Goal: Task Accomplishment & Management: Manage account settings

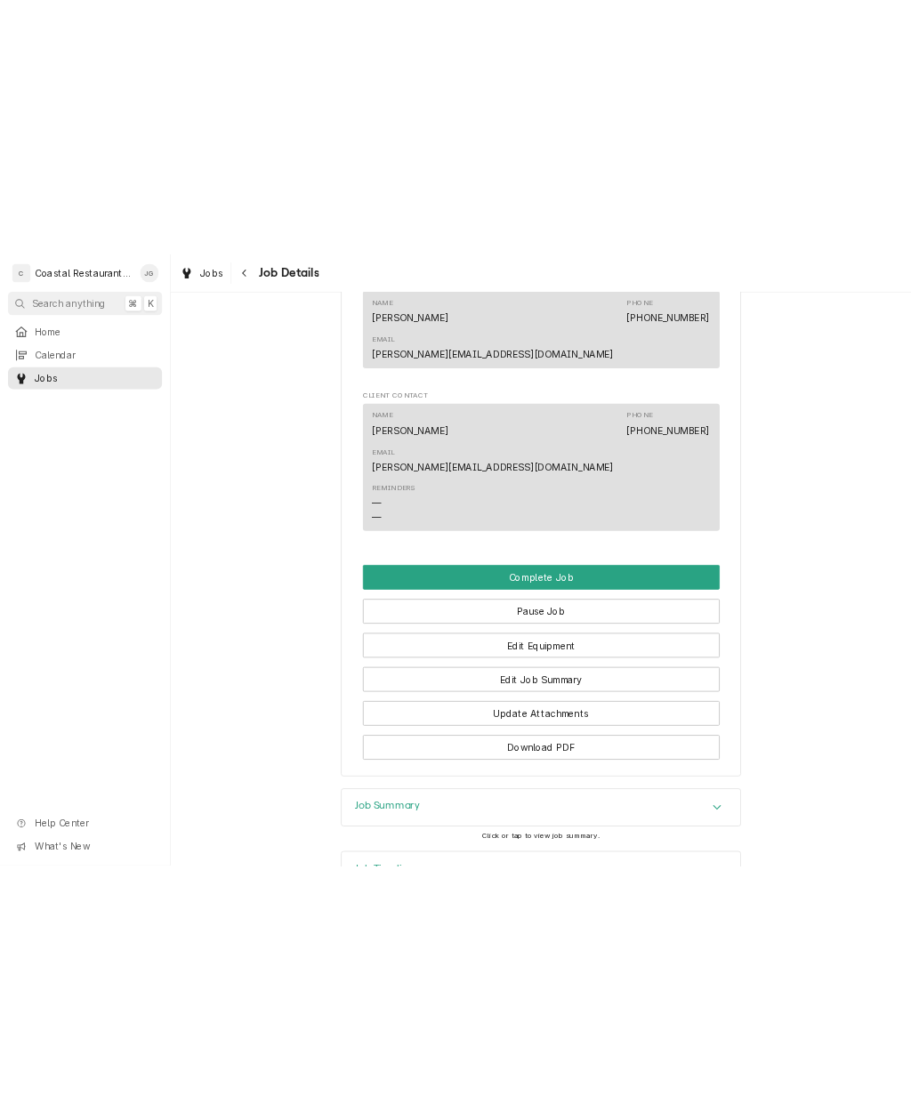
scroll to position [1023, 0]
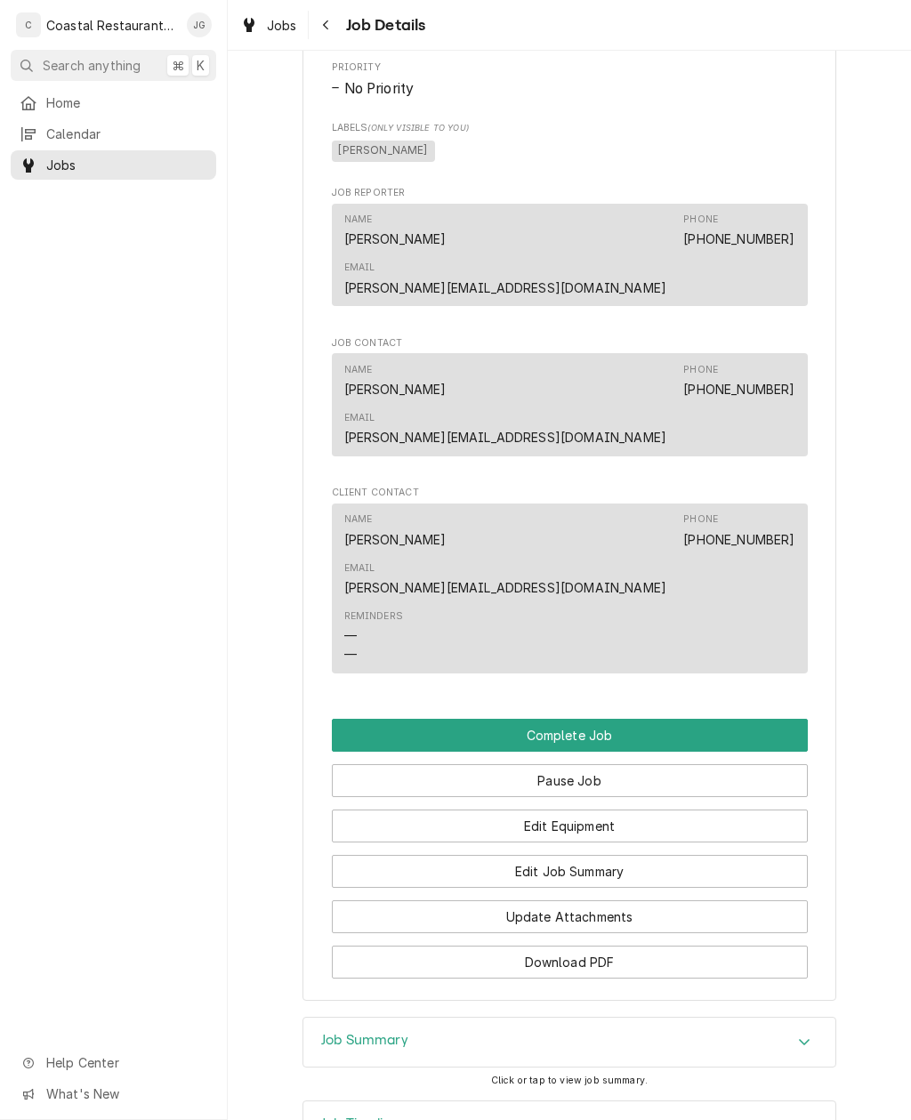
click at [648, 815] on button "Edit Job Summary" at bounding box center [570, 871] width 476 height 33
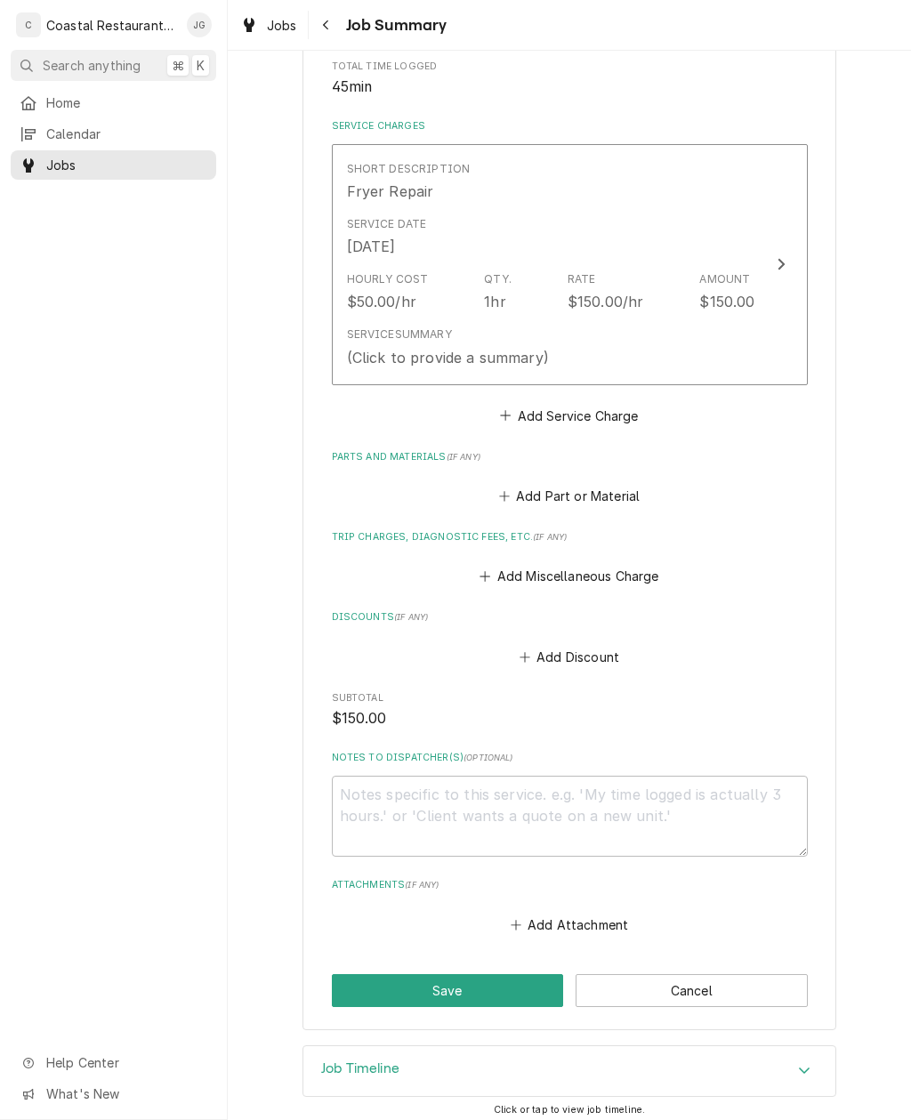
scroll to position [364, 0]
click at [548, 913] on button "Add Attachment" at bounding box center [569, 925] width 125 height 25
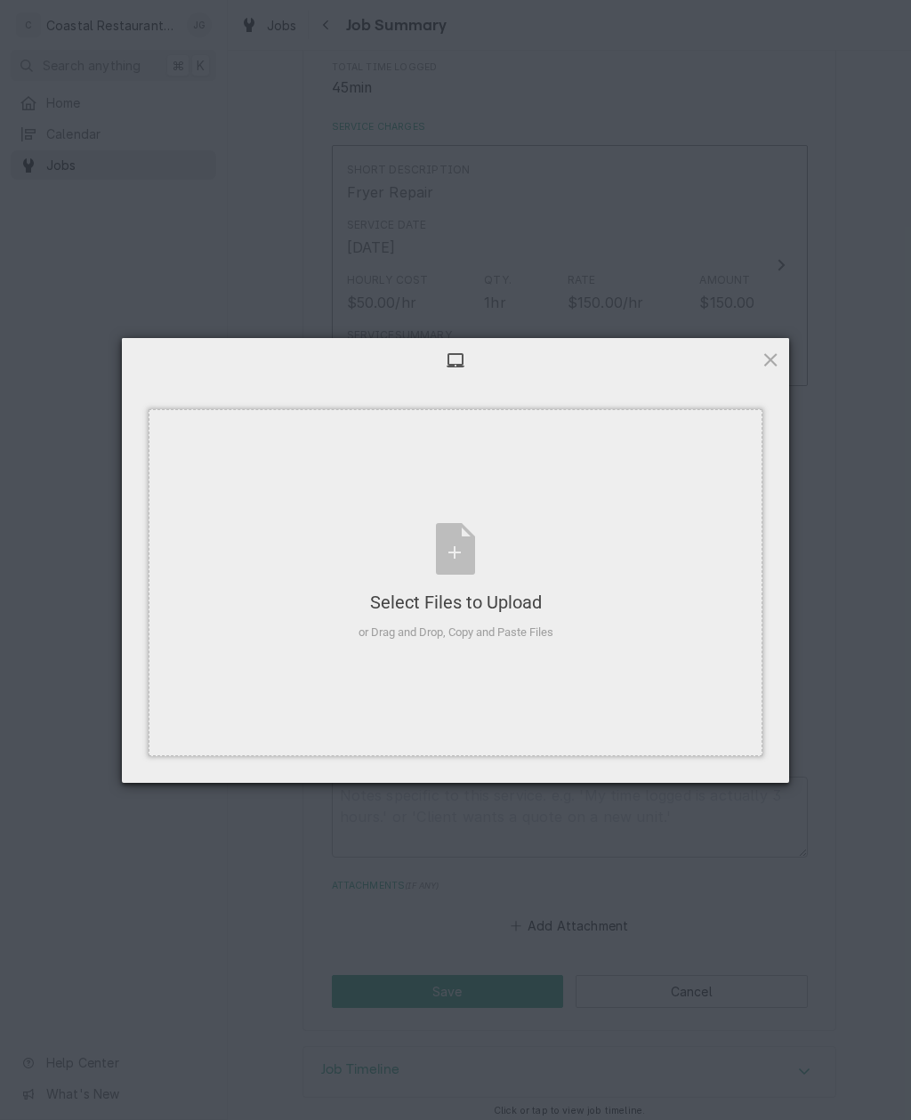
click at [552, 609] on div "Select Files to Upload" at bounding box center [456, 602] width 195 height 25
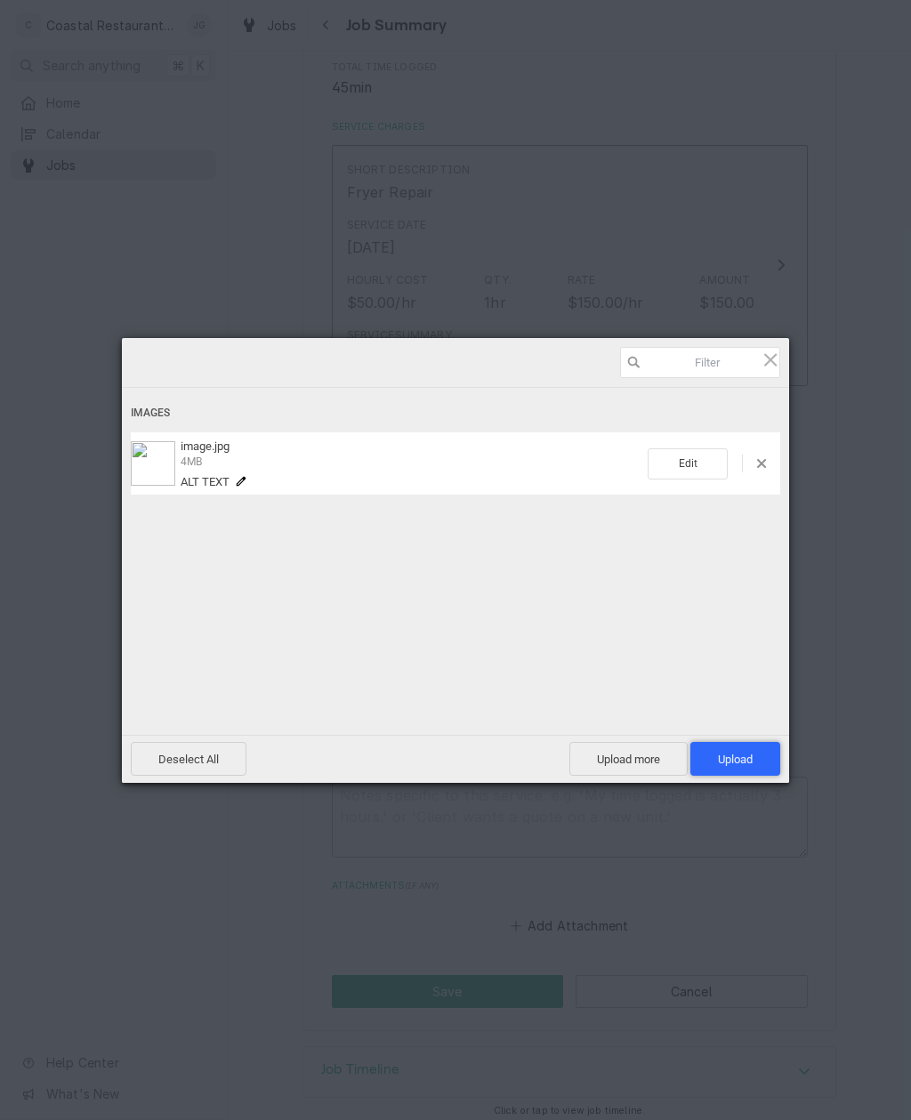
click at [727, 753] on span "Upload 1" at bounding box center [735, 759] width 35 height 13
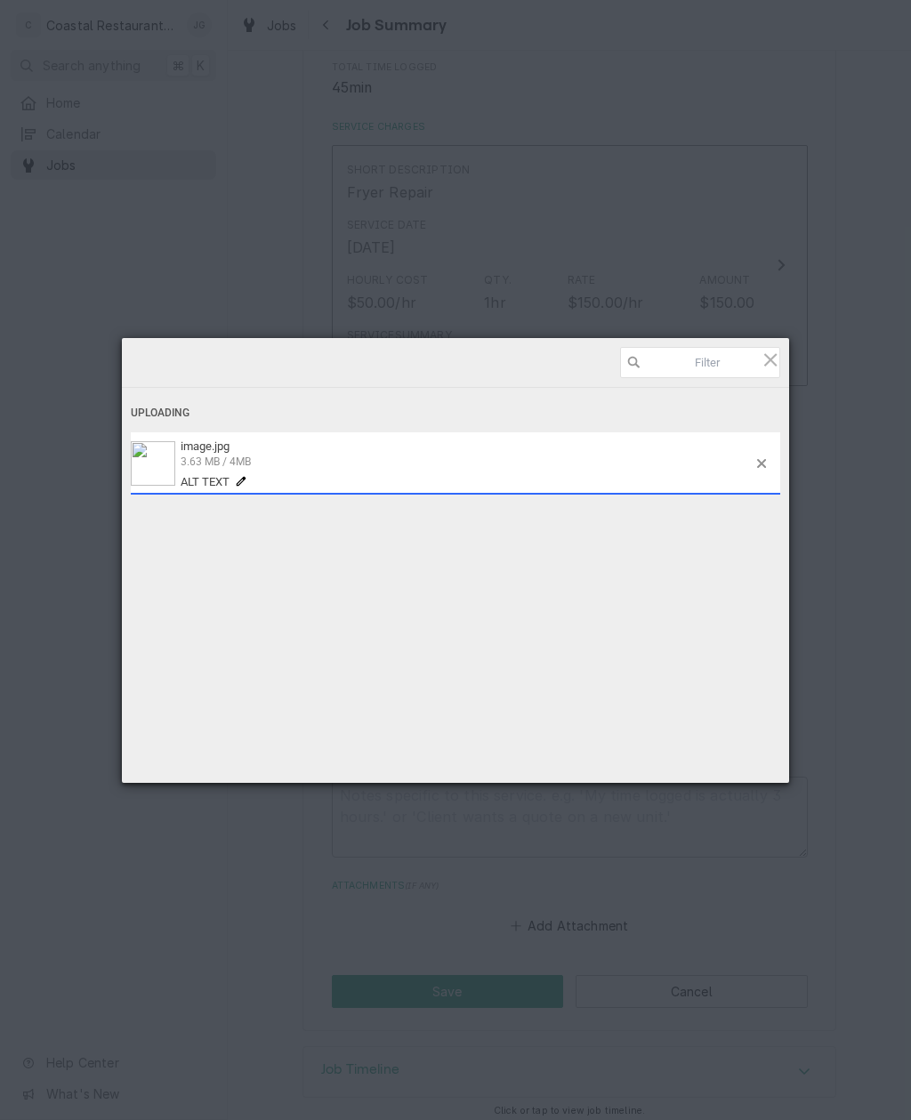
type textarea "x"
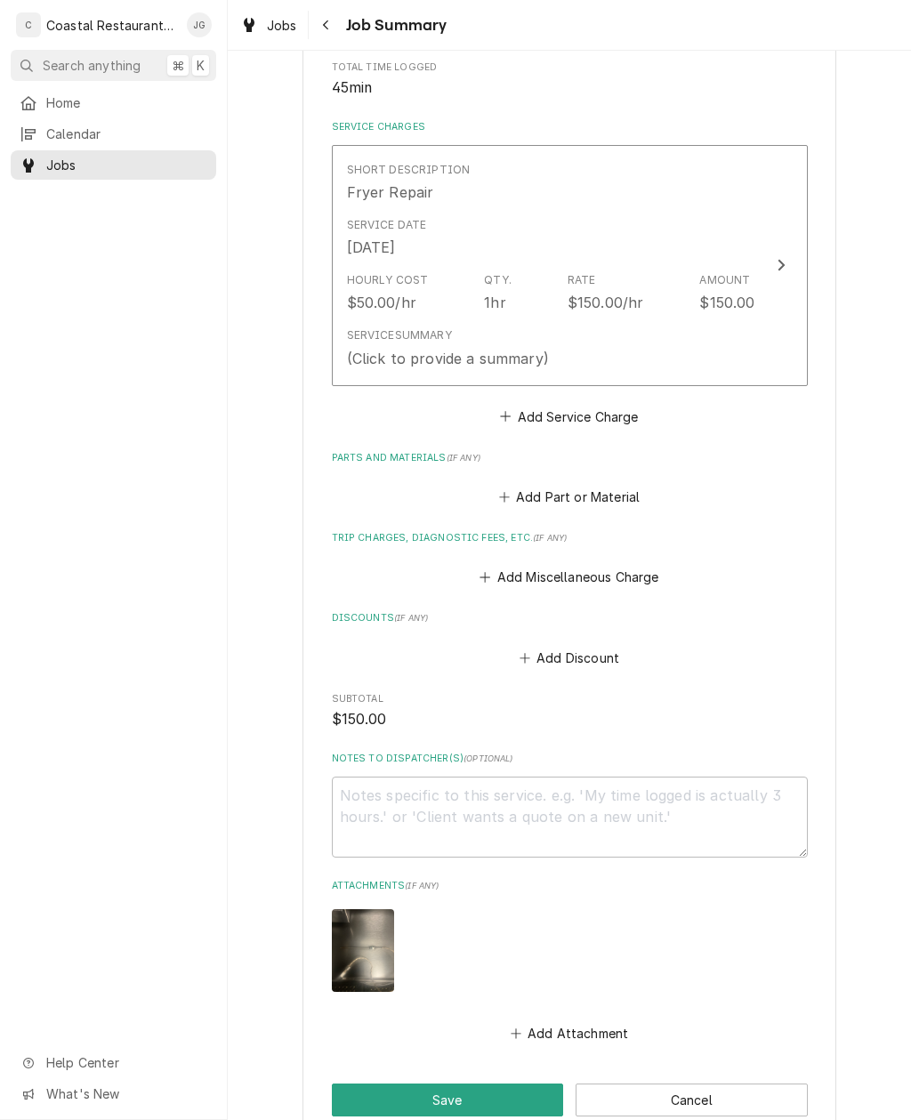
click at [558, 1021] on button "Add Attachment" at bounding box center [569, 1033] width 125 height 25
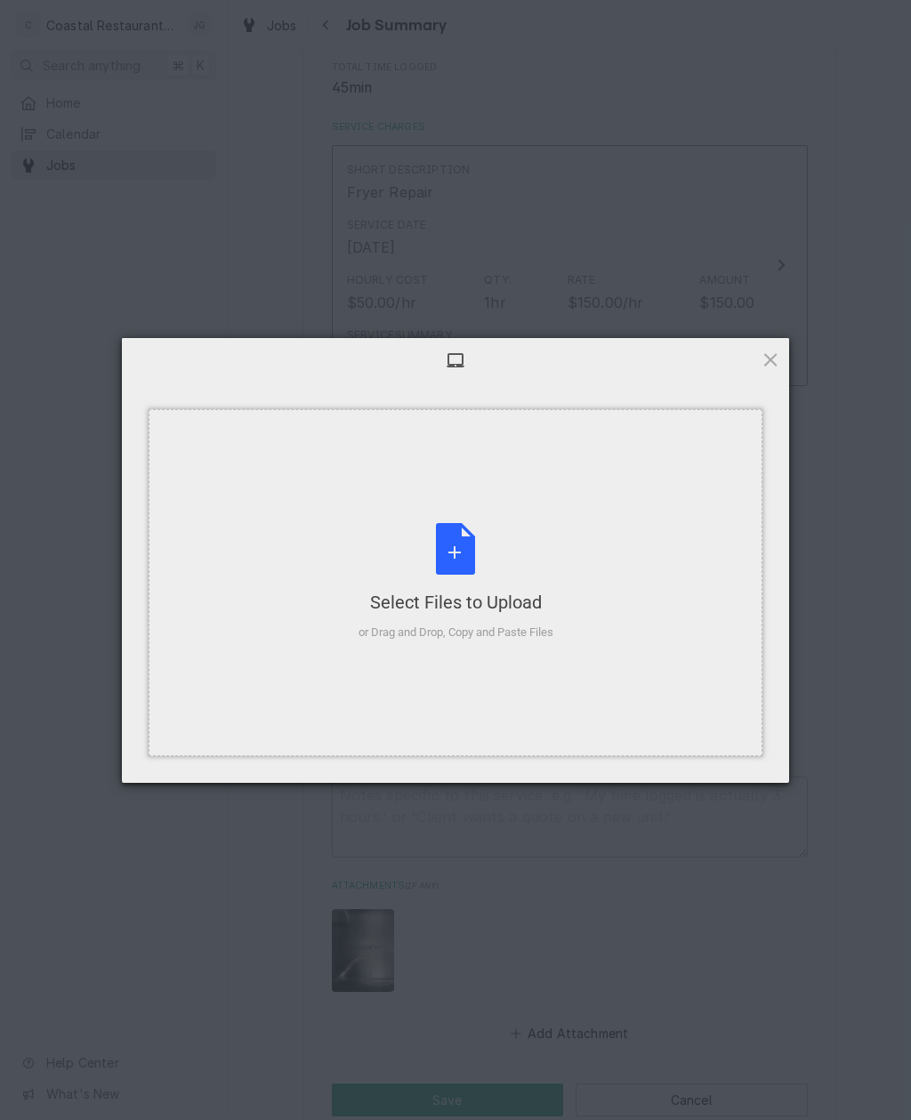
click at [595, 650] on div "Select Files to Upload or Drag and Drop, Copy and Paste Files" at bounding box center [456, 582] width 614 height 347
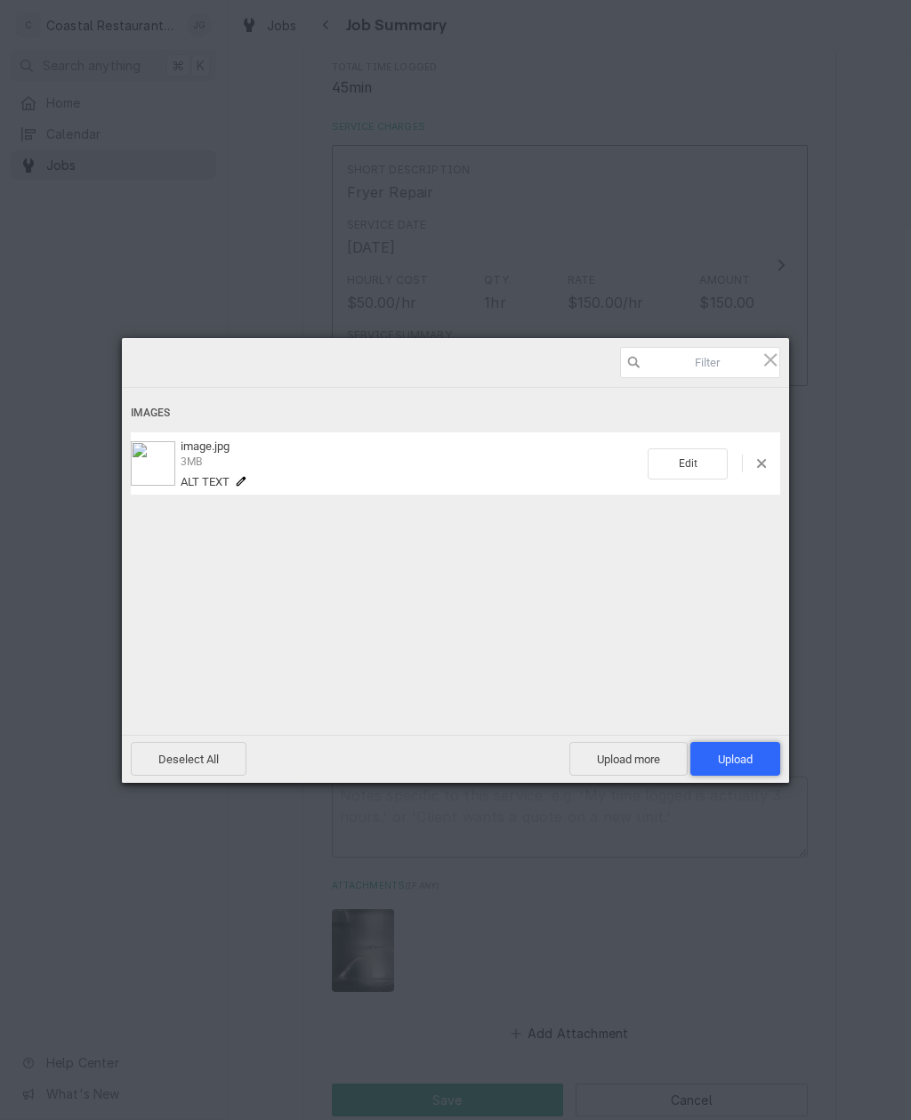
click at [731, 755] on span "Upload 1" at bounding box center [735, 759] width 35 height 13
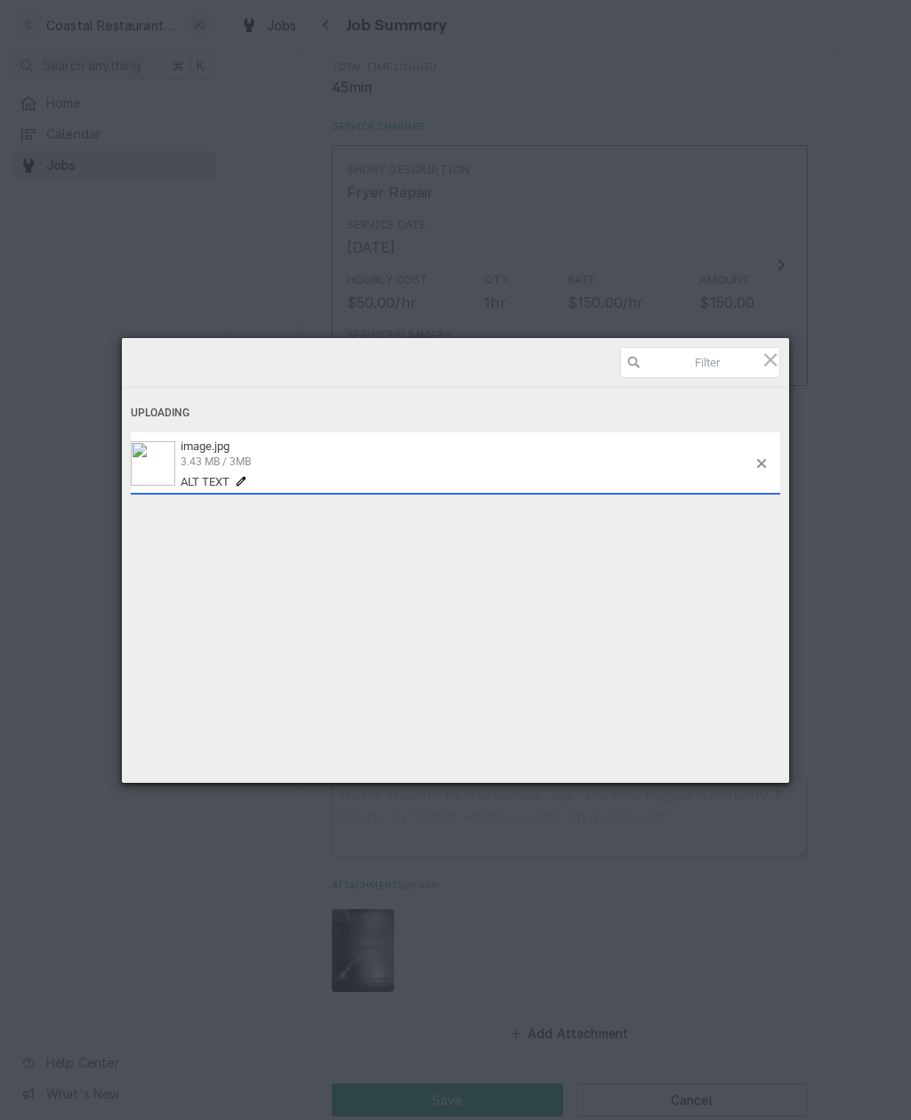
type textarea "x"
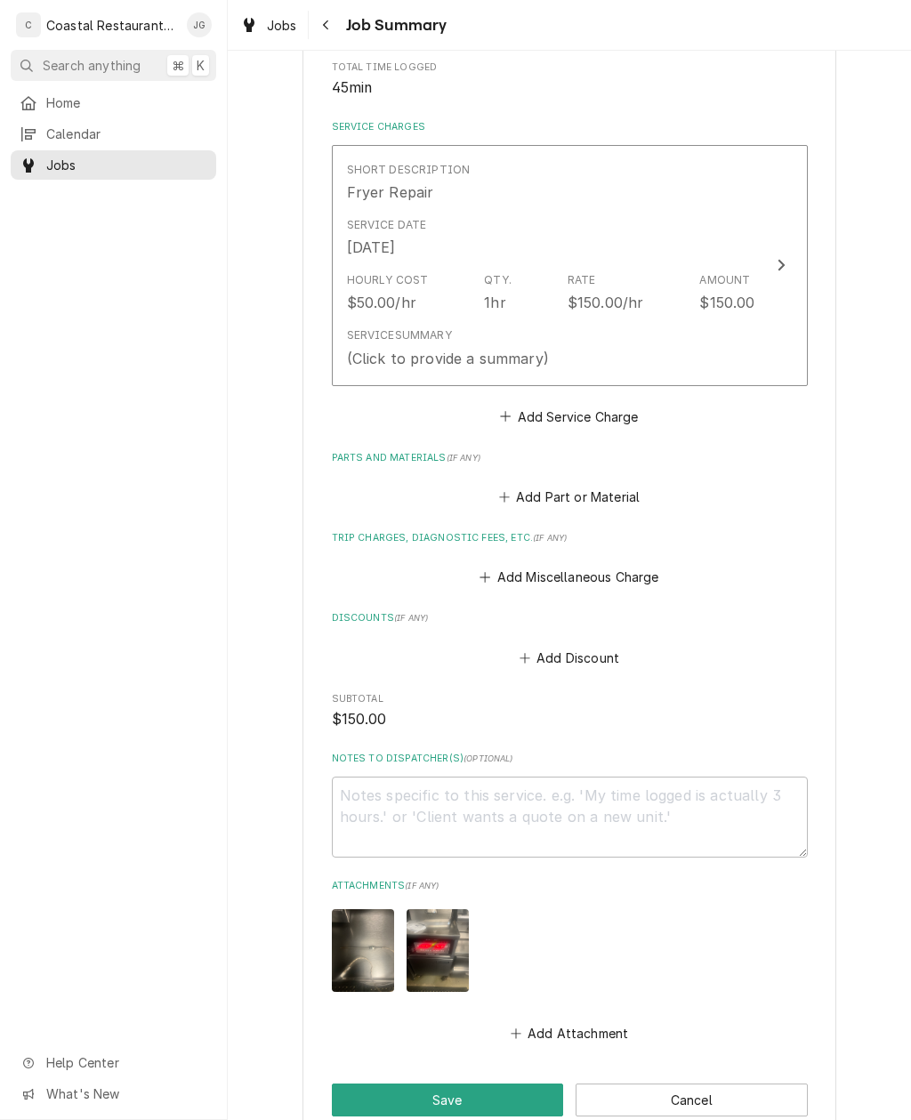
click at [528, 1021] on button "Add Attachment" at bounding box center [569, 1033] width 125 height 25
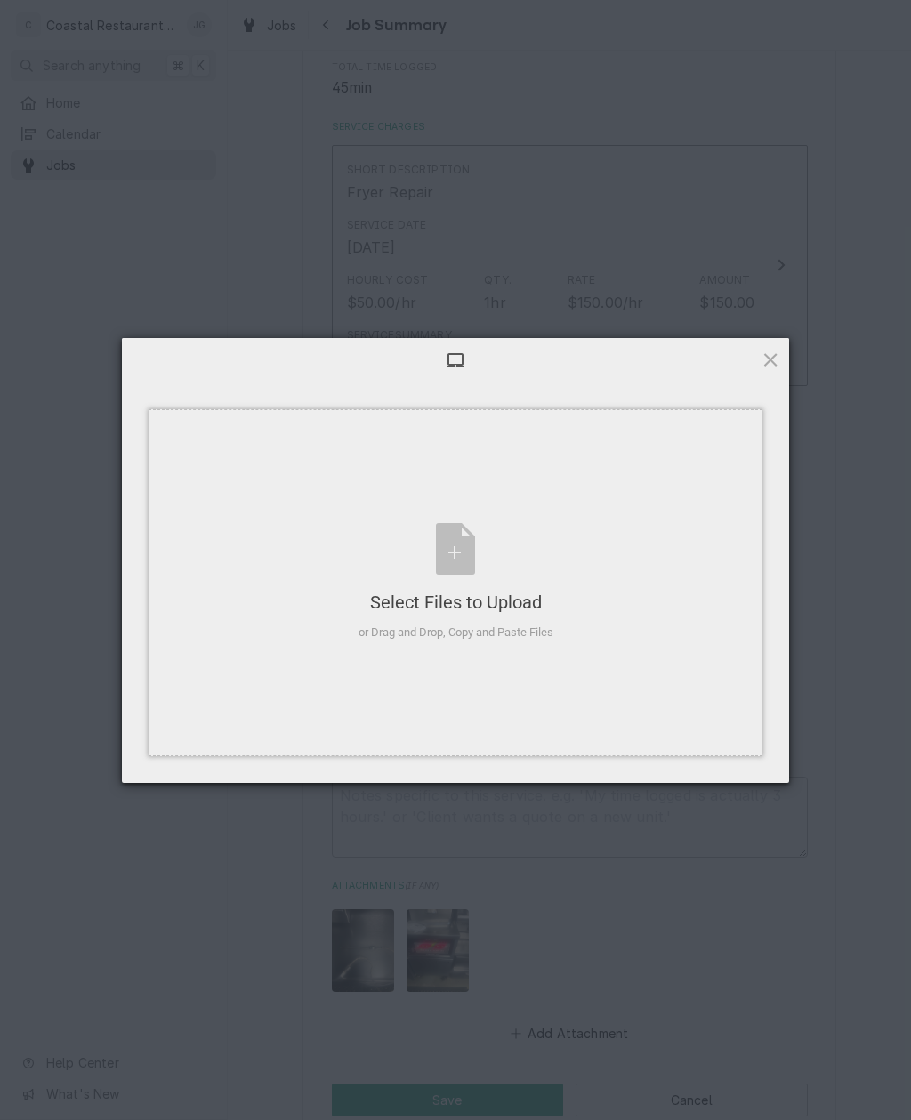
click at [531, 512] on div "Select Files to Upload or Drag and Drop, Copy and Paste Files" at bounding box center [456, 582] width 614 height 347
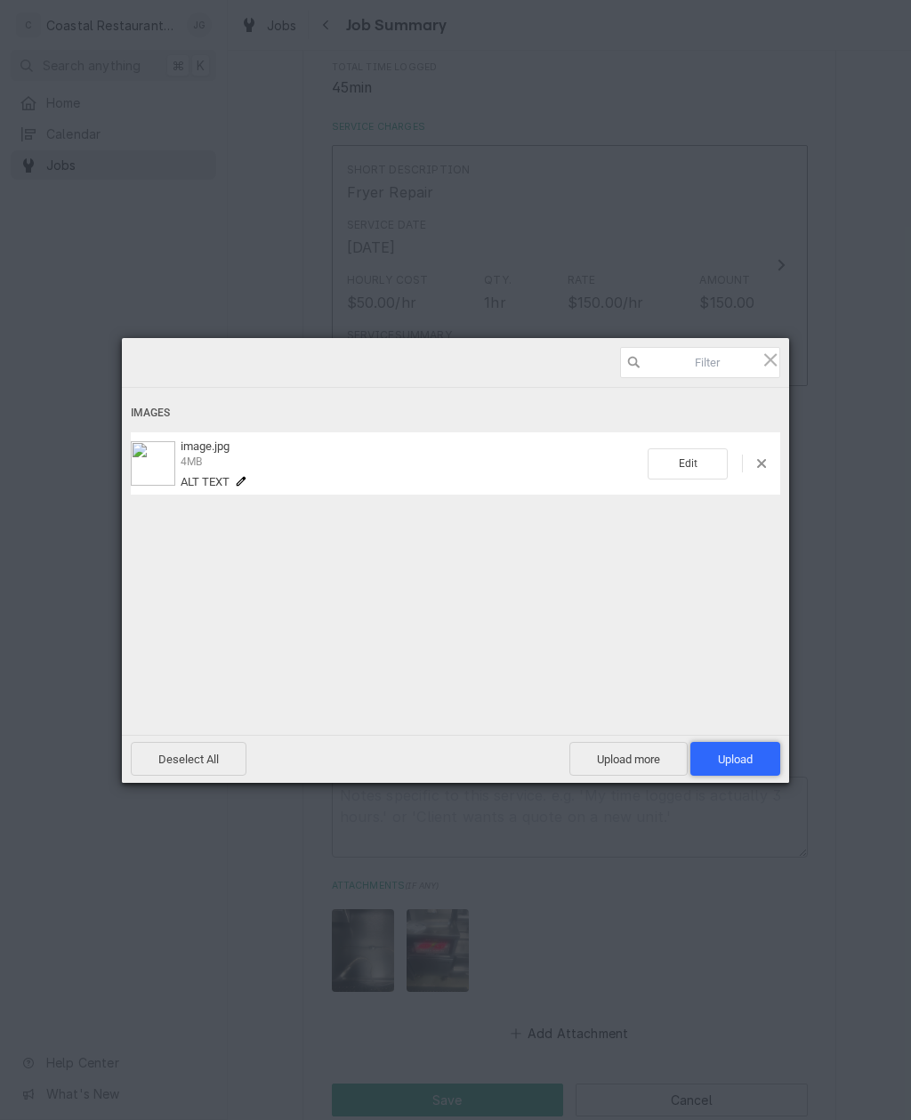
click at [742, 755] on span "Upload 1" at bounding box center [735, 759] width 35 height 13
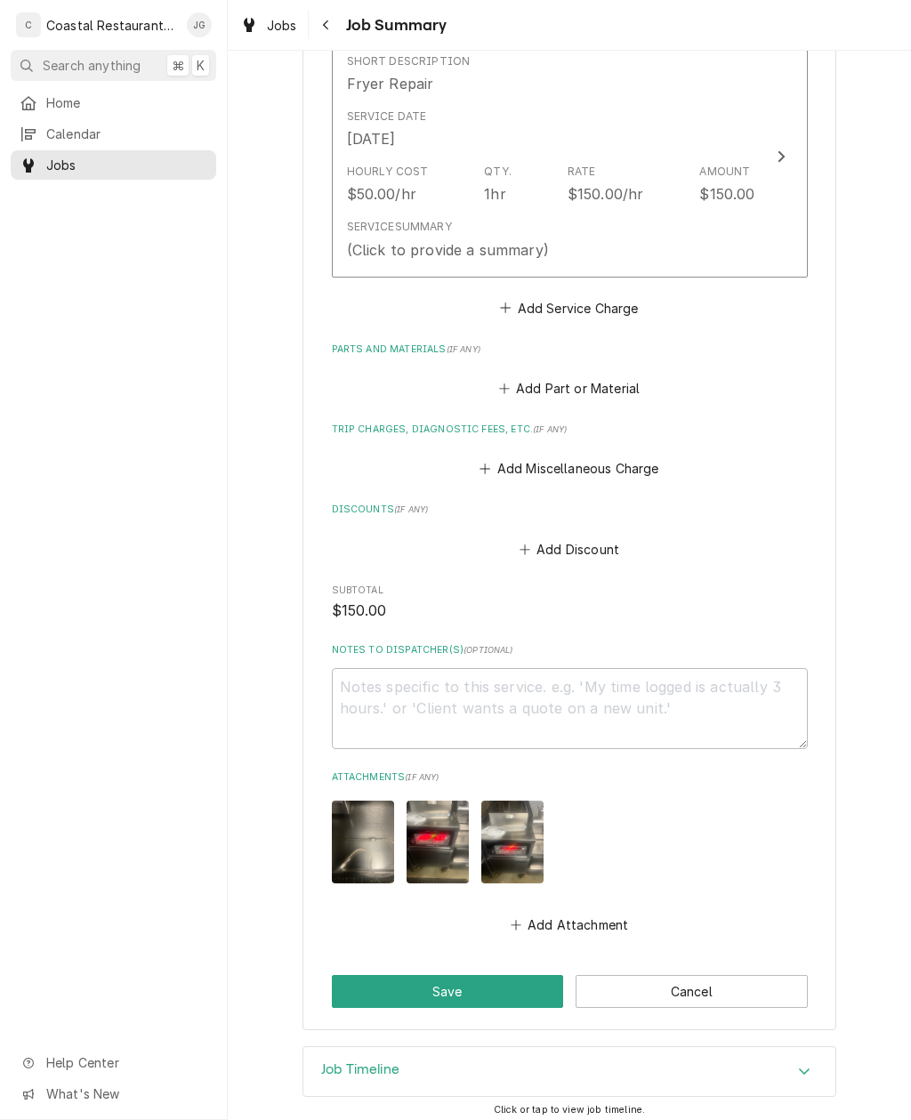
scroll to position [471, 0]
click at [493, 976] on button "Save" at bounding box center [448, 992] width 232 height 33
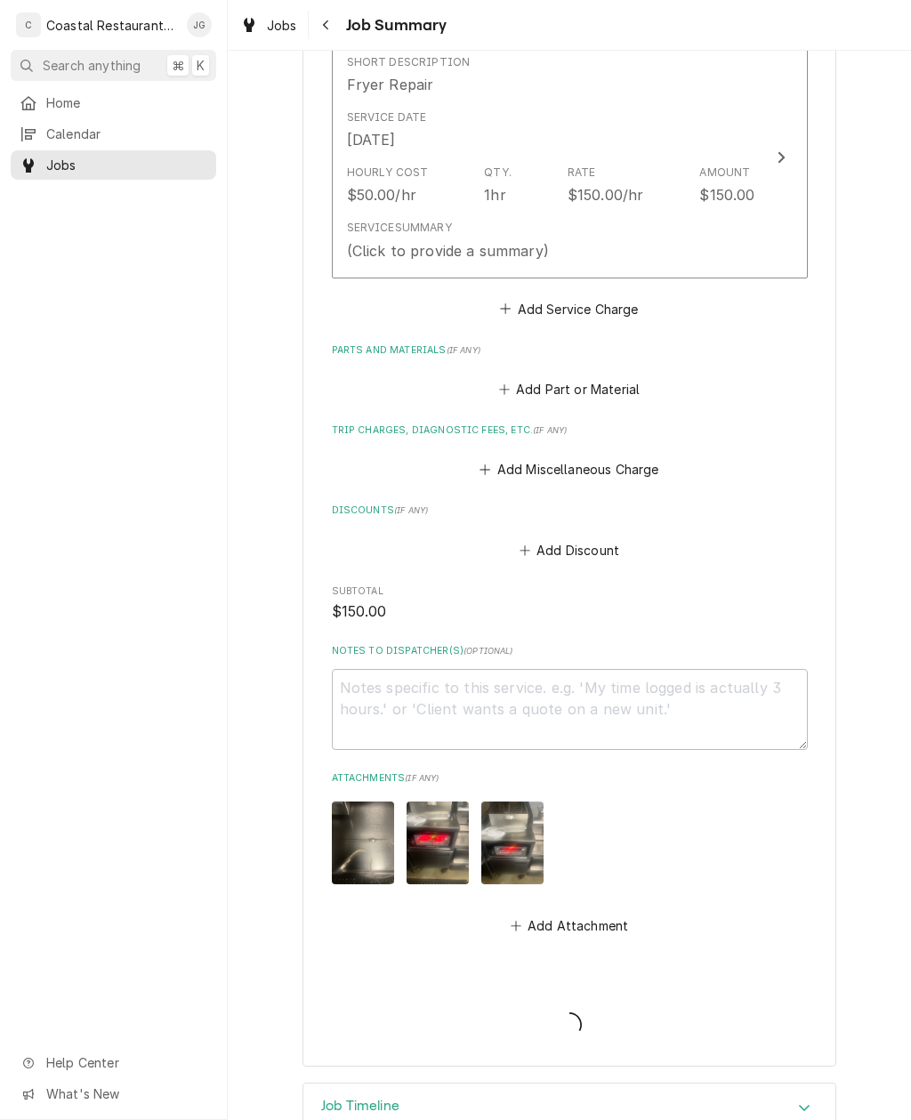
type textarea "x"
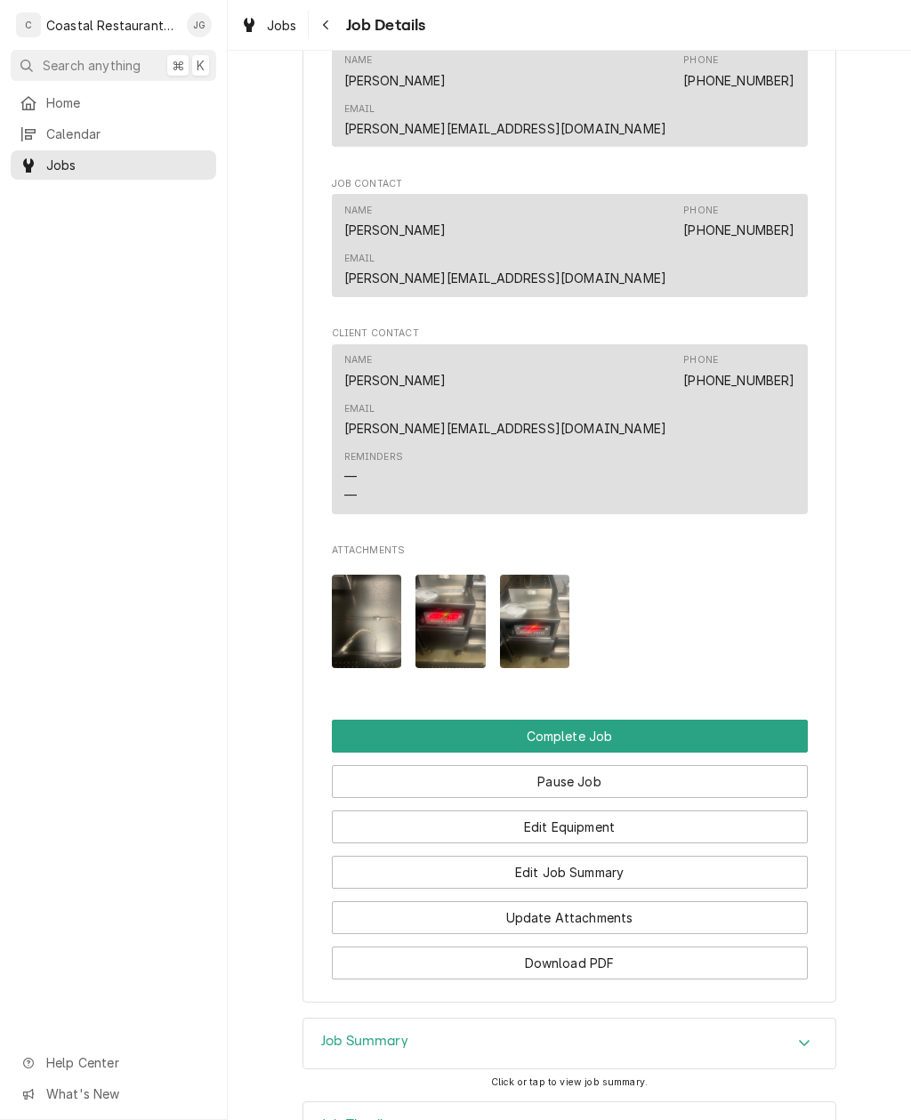
scroll to position [1322, 0]
click at [622, 857] on button "Edit Job Summary" at bounding box center [570, 873] width 476 height 33
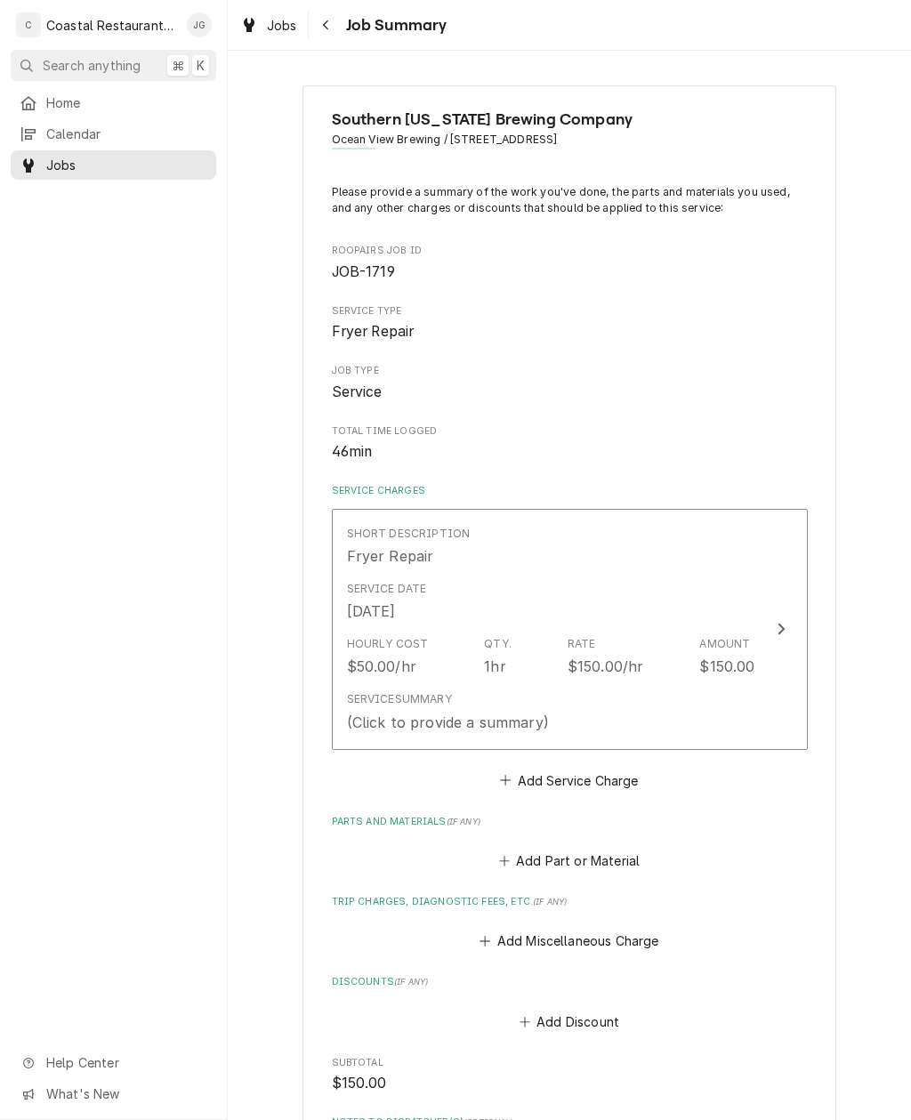
click at [510, 932] on button "Add Miscellaneous Charge" at bounding box center [569, 941] width 185 height 25
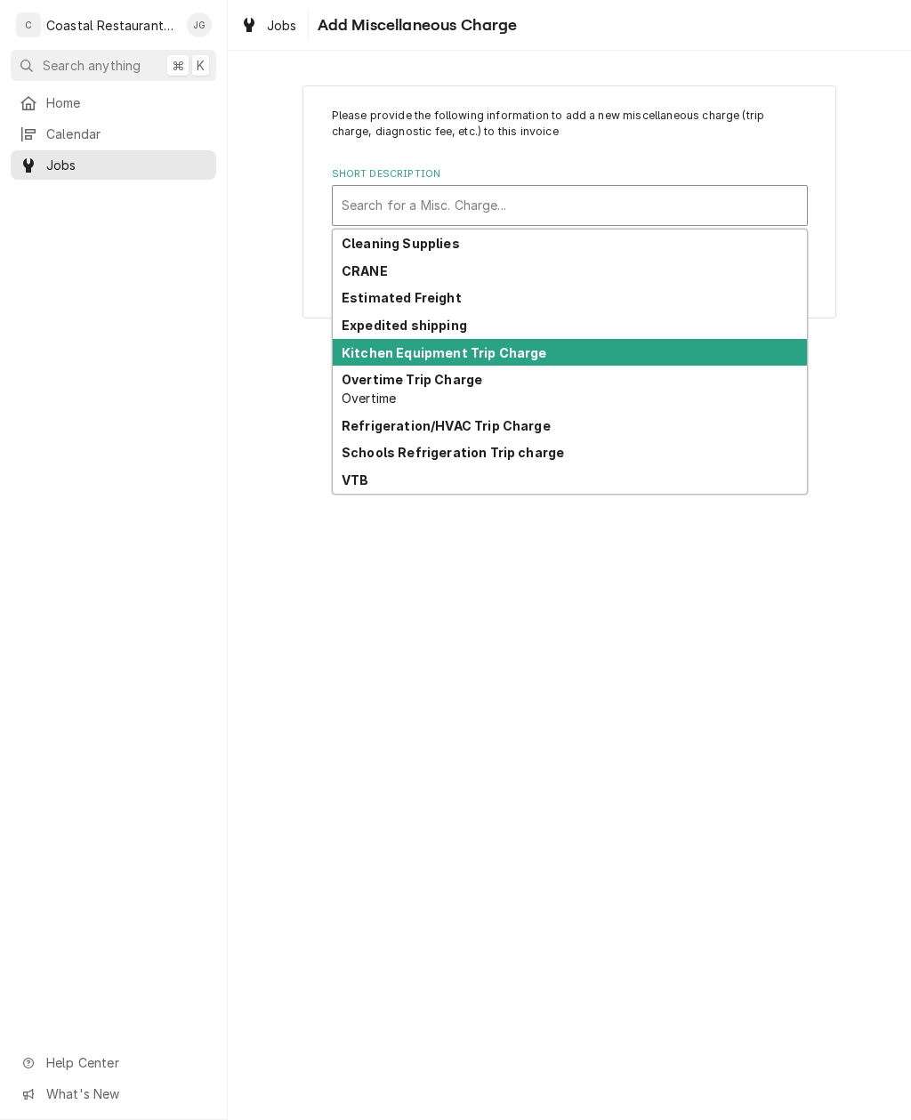
click at [519, 356] on strong "Kitchen Equipment Trip Charge" at bounding box center [444, 352] width 205 height 15
type textarea "x"
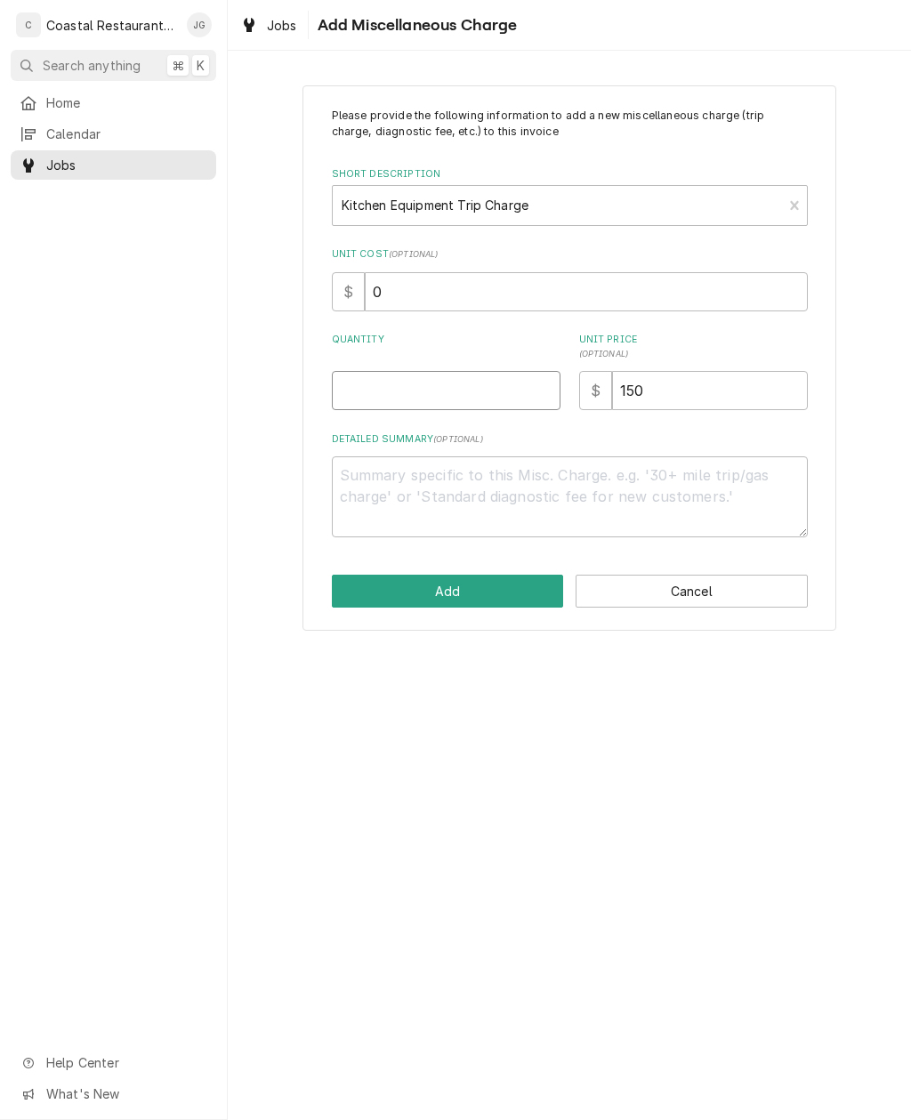
click at [438, 392] on input "Quantity" at bounding box center [446, 390] width 229 height 39
type input "1"
click at [460, 586] on button "Add" at bounding box center [448, 591] width 232 height 33
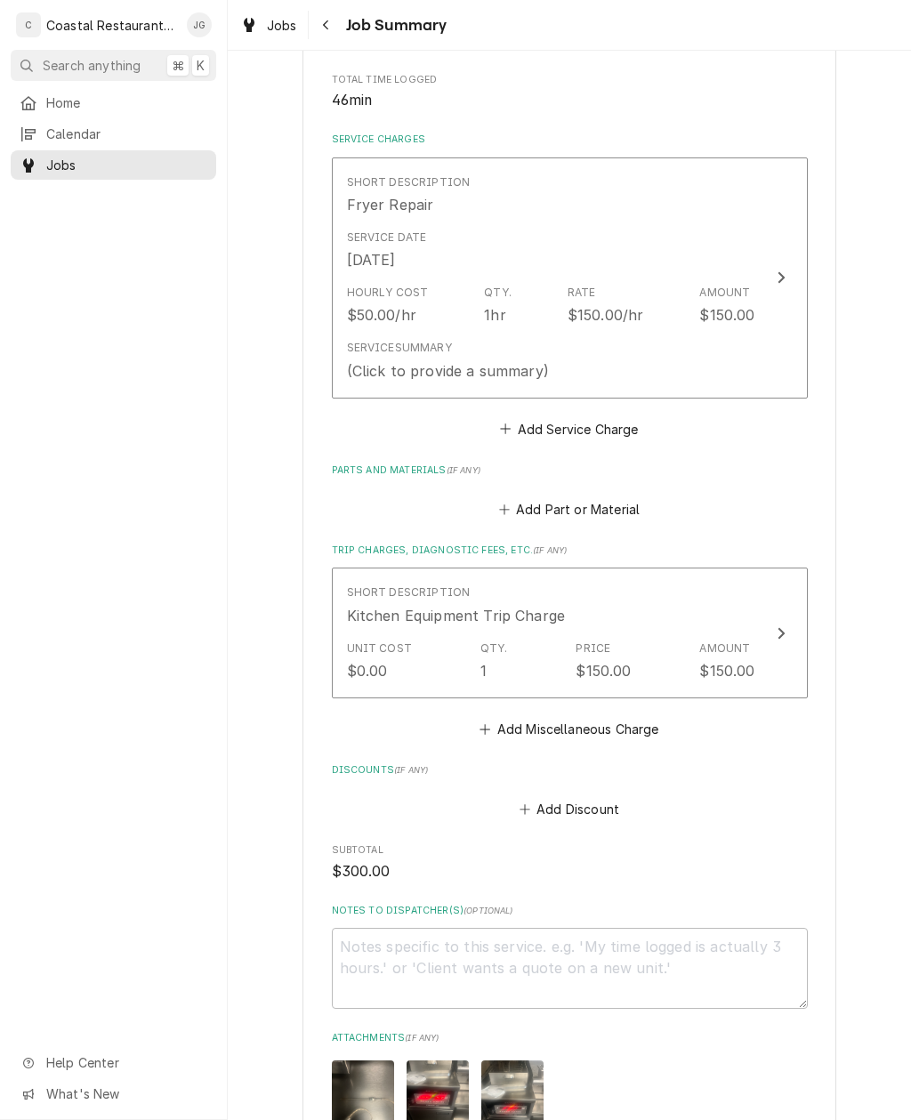
scroll to position [355, 0]
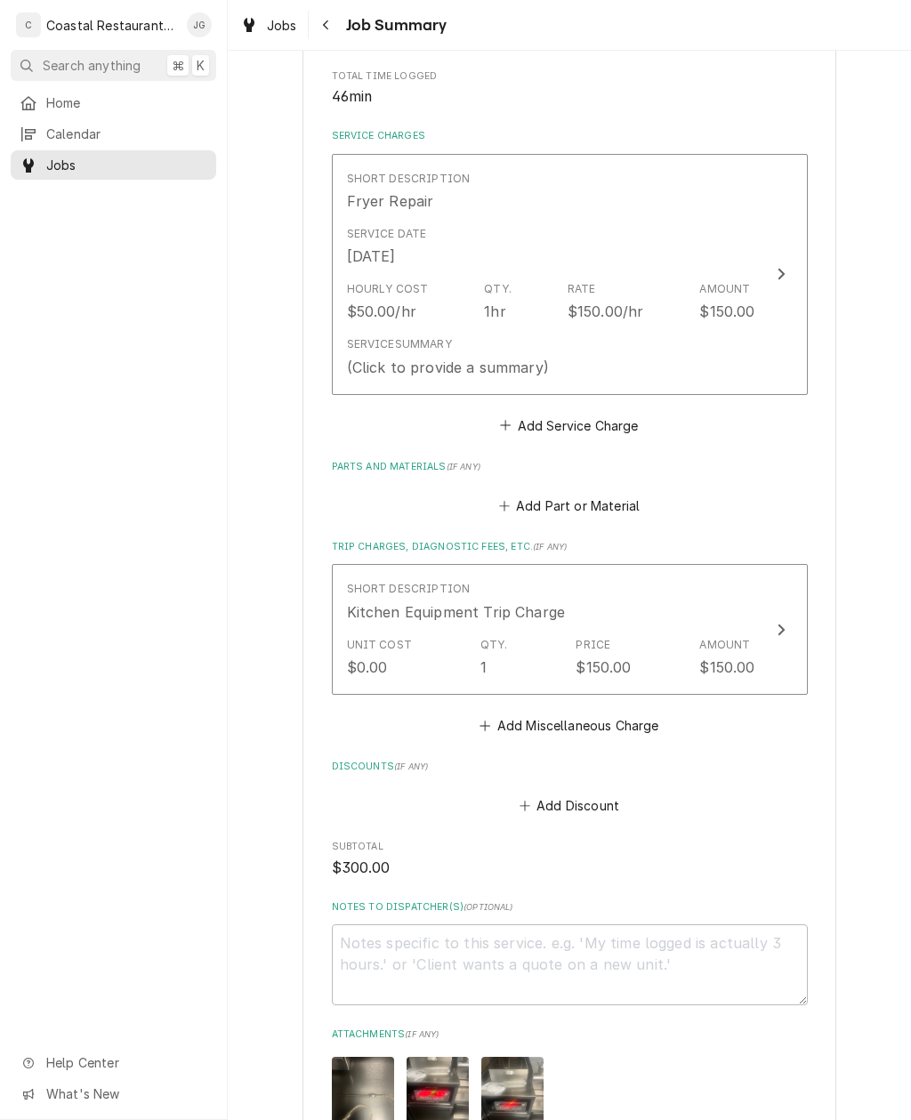
click at [504, 507] on button "Add Part or Material" at bounding box center [568, 506] width 147 height 25
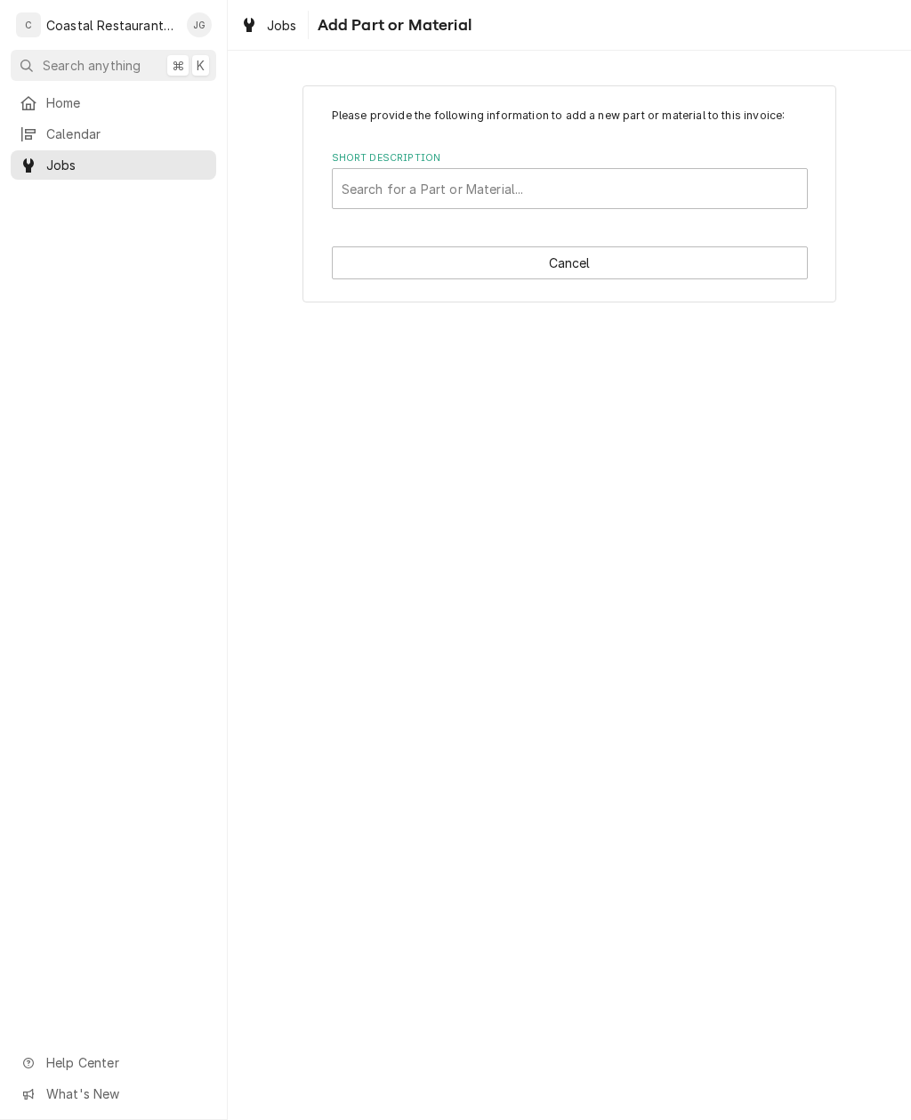
click at [516, 254] on button "Cancel" at bounding box center [570, 262] width 476 height 33
type textarea "x"
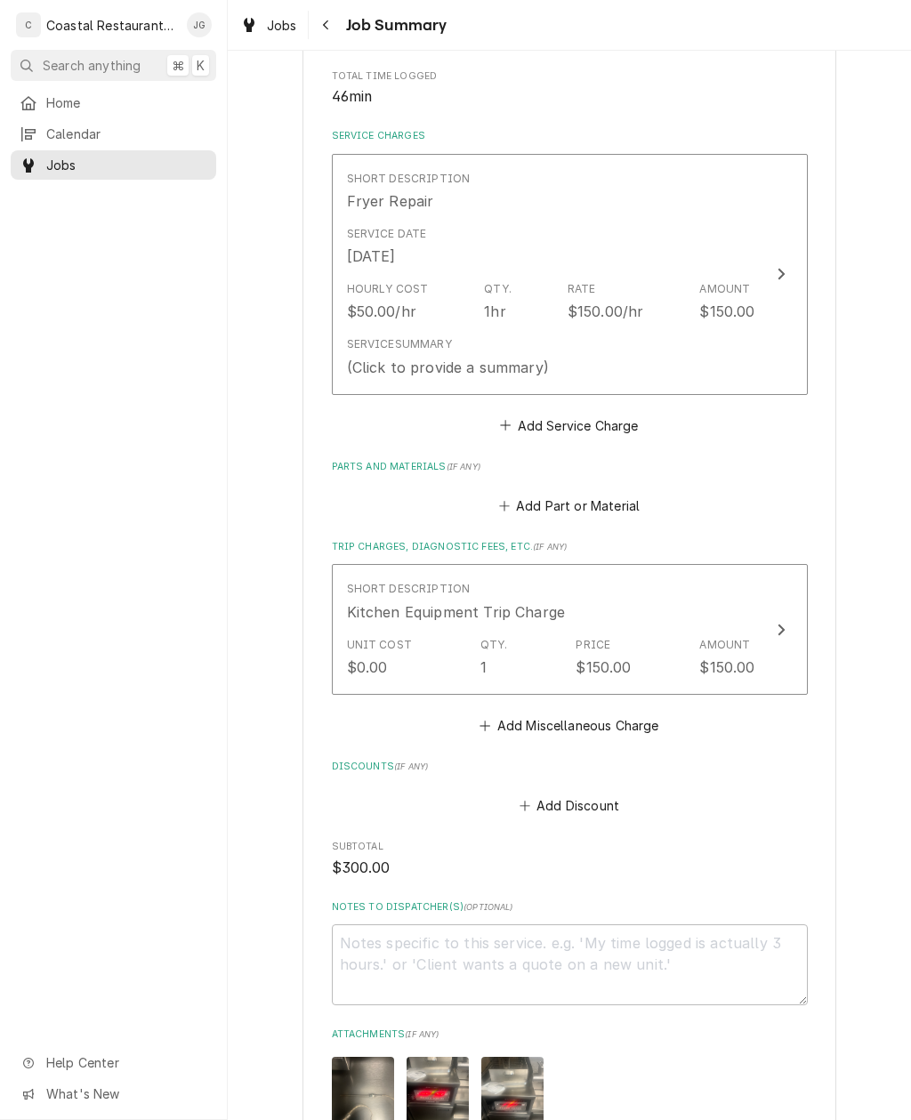
click at [515, 495] on button "Add Part or Material" at bounding box center [568, 506] width 147 height 25
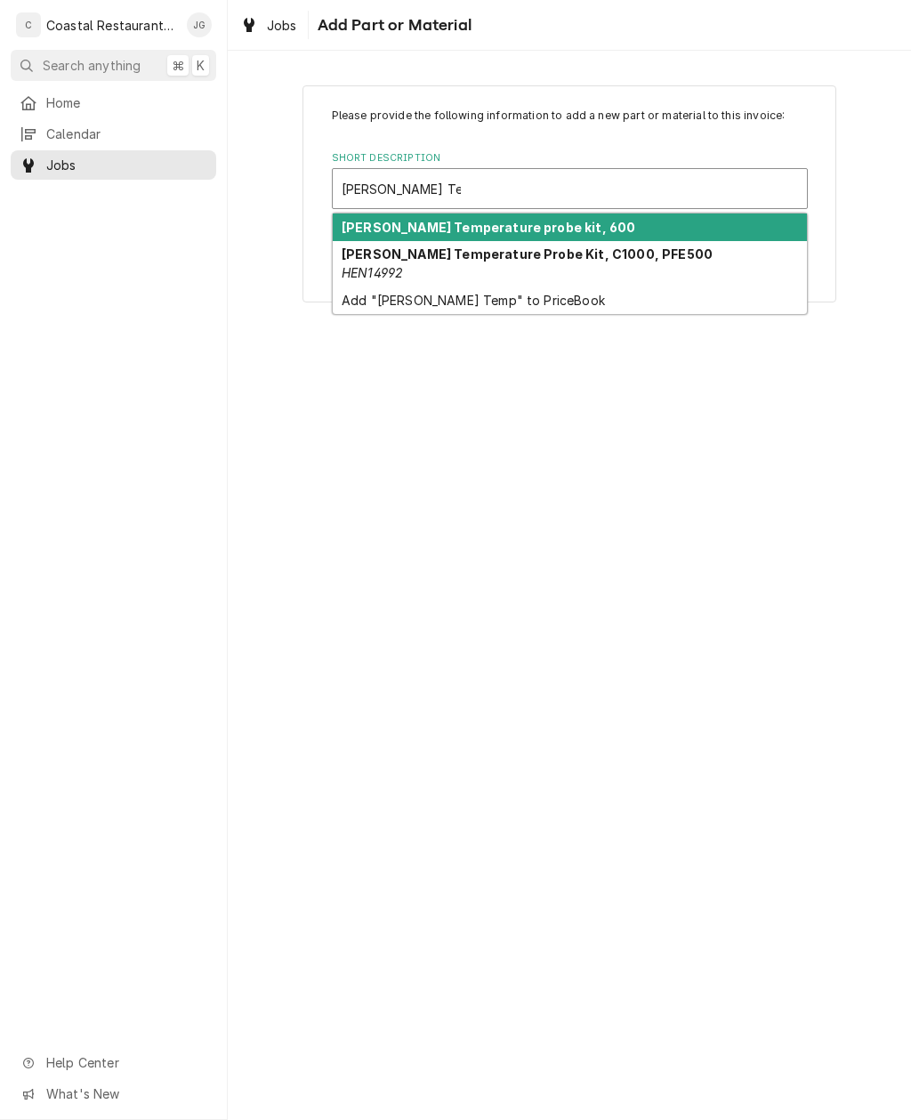
click at [528, 235] on strong "Henny Penny Temperature probe kit, 600" at bounding box center [489, 227] width 294 height 15
type input "Henny Penny Temp"
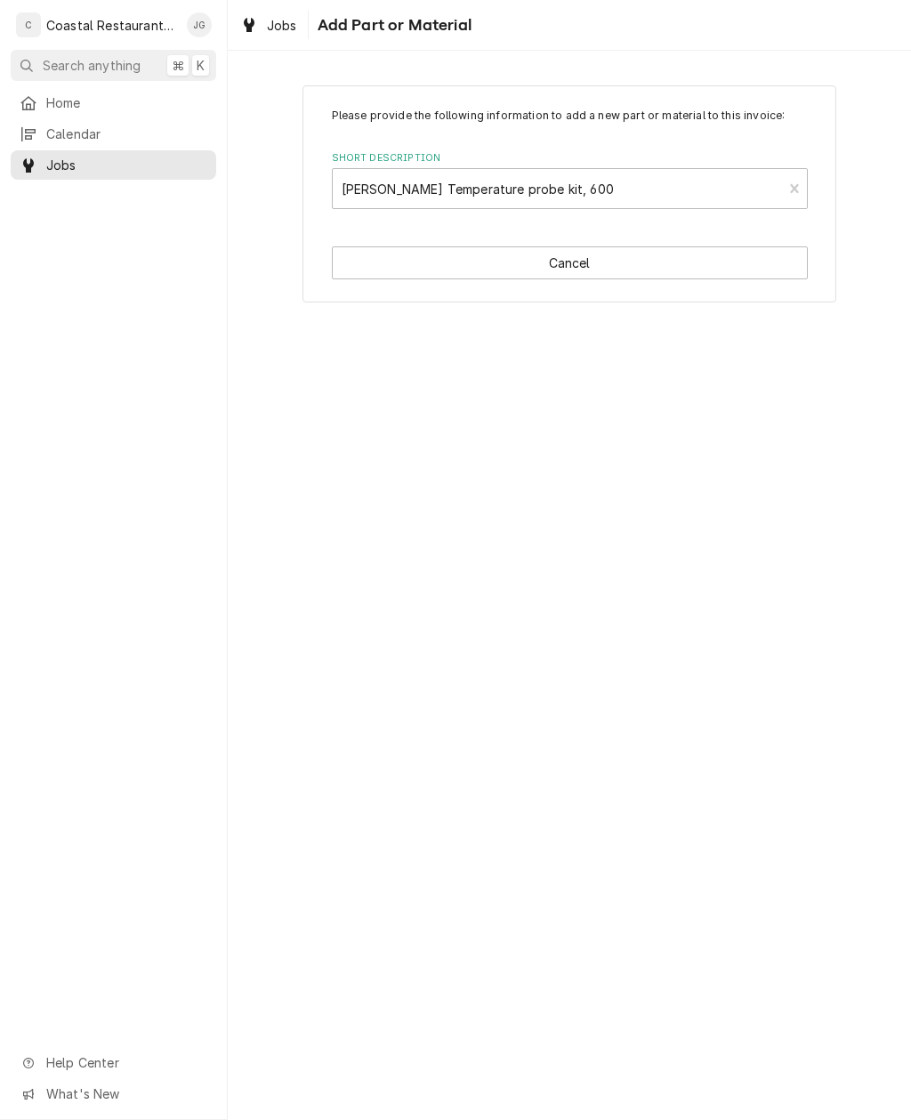
type textarea "x"
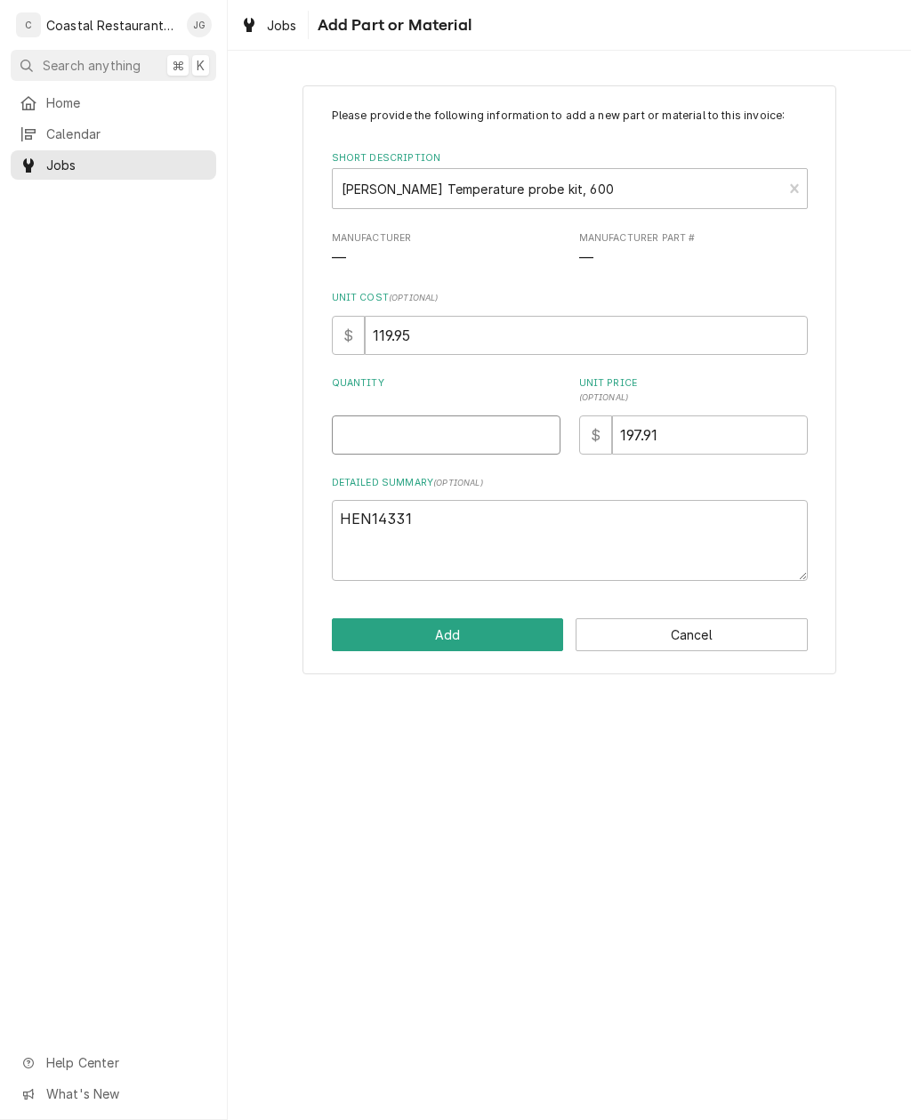
click at [424, 425] on input "Quantity" at bounding box center [446, 434] width 229 height 39
type input "1"
click at [459, 624] on button "Add" at bounding box center [448, 634] width 232 height 33
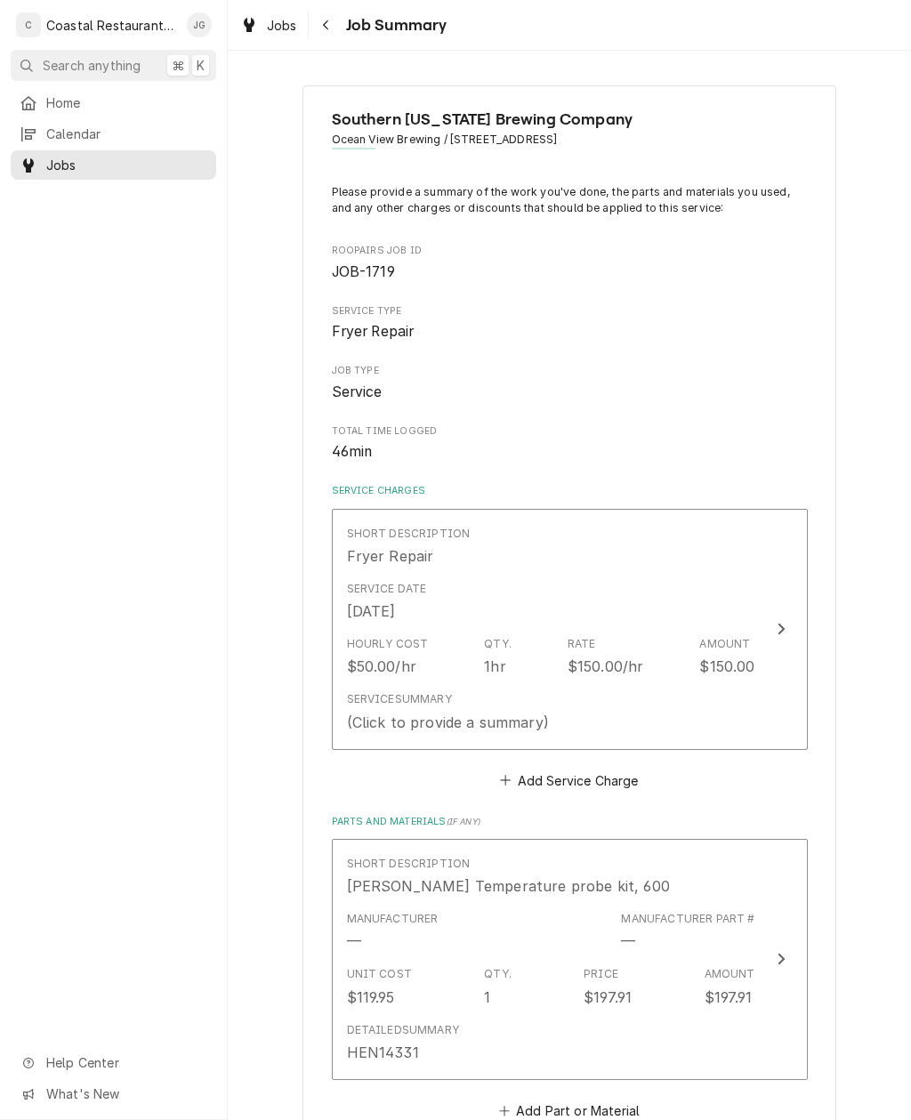
click at [536, 665] on div "Hourly Cost $50.00/hr Qty. 1hr Rate $150.00/hr Amount $150.00" at bounding box center [551, 656] width 408 height 55
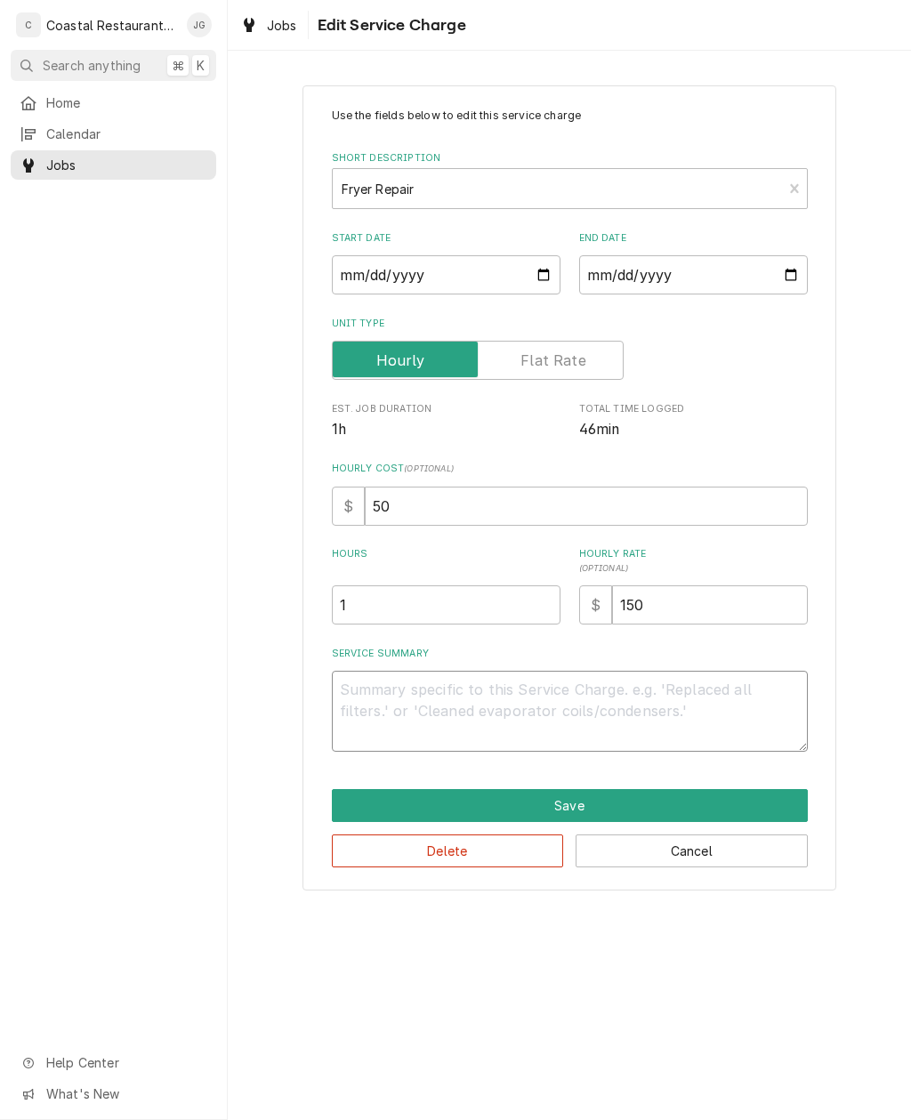
click at [471, 694] on textarea "Service Summary" at bounding box center [570, 711] width 476 height 81
type textarea "x"
type textarea "Arr"
type textarea "x"
type textarea "Arriv"
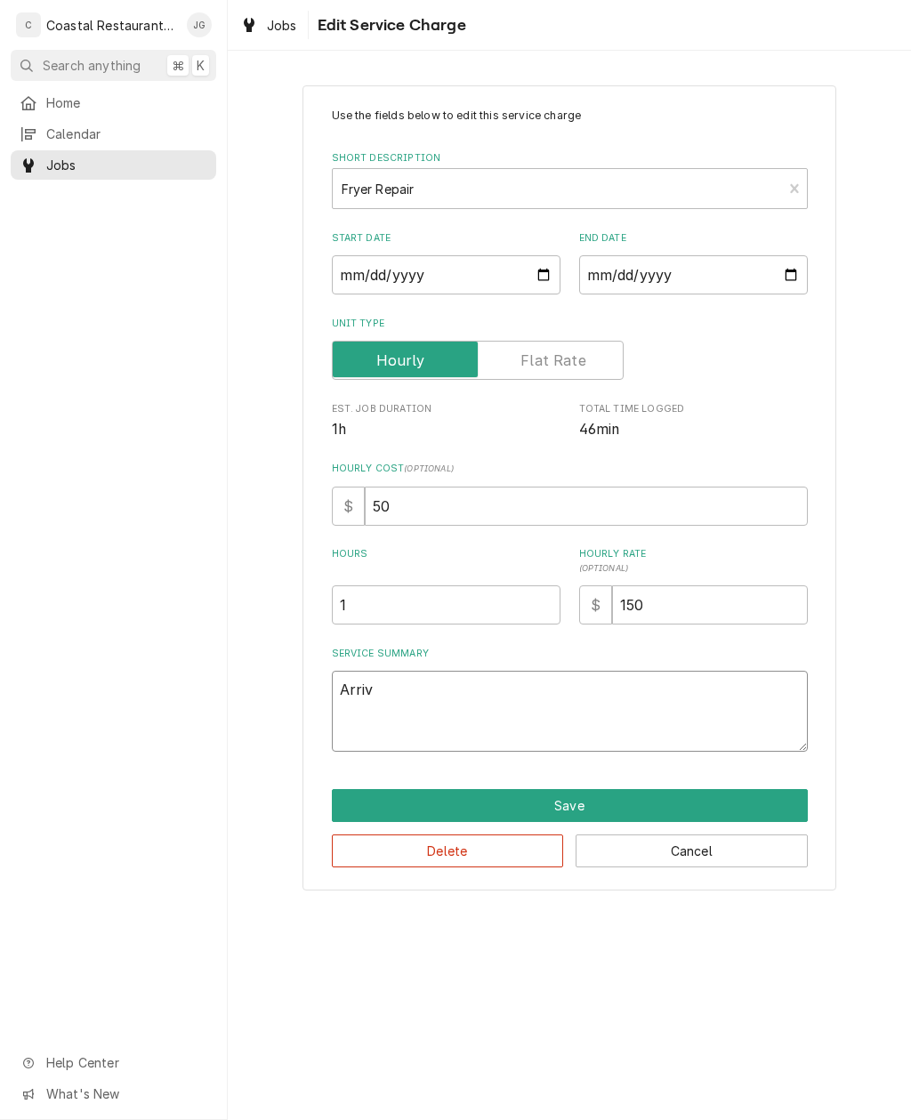
type textarea "x"
type textarea "Arrived"
type textarea "x"
type textarea "Arrived on"
type textarea "x"
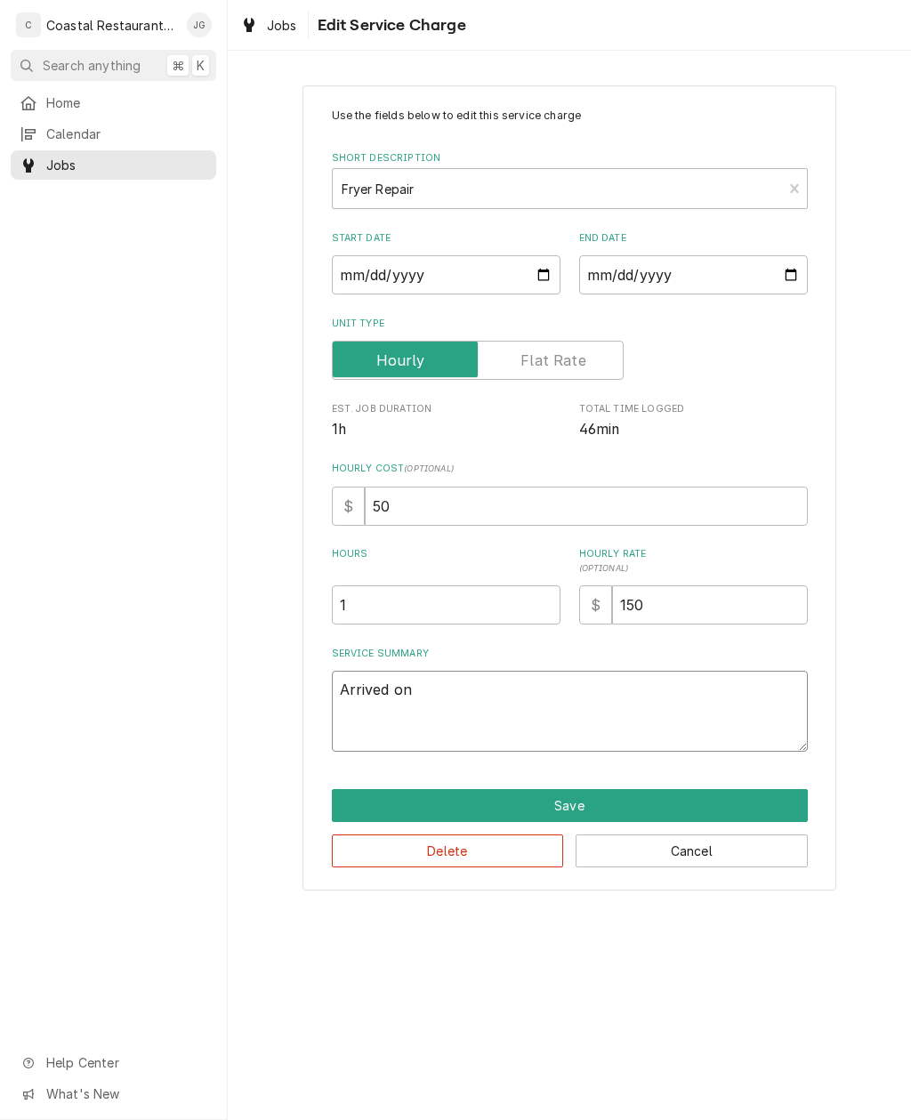
type textarea "Arrived on site"
type textarea "x"
type textarea "Arrived on site found oil"
type textarea "x"
type textarea "Arrived on site found oil level"
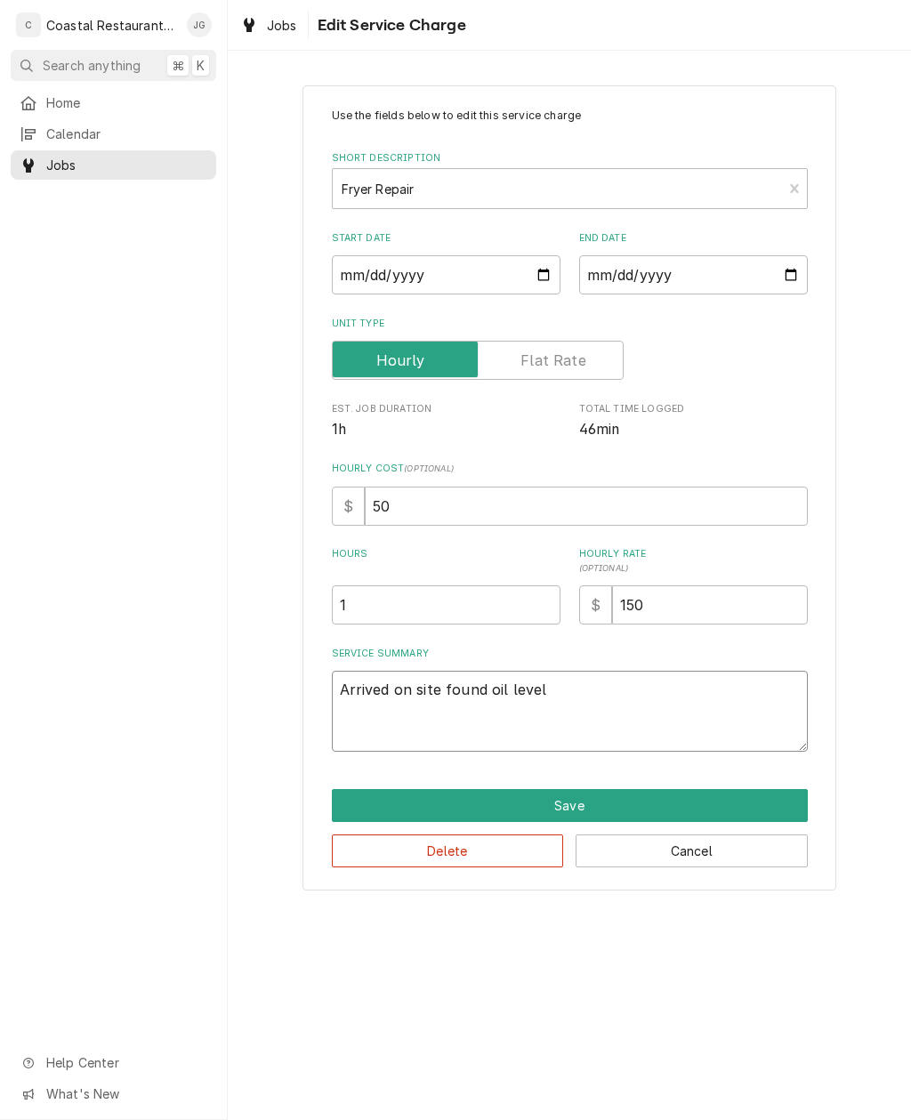
type textarea "x"
type textarea "Arrived on site found oil level low"
type textarea "x"
type textarea "Arrived on site found oil level low went ahead"
type textarea "x"
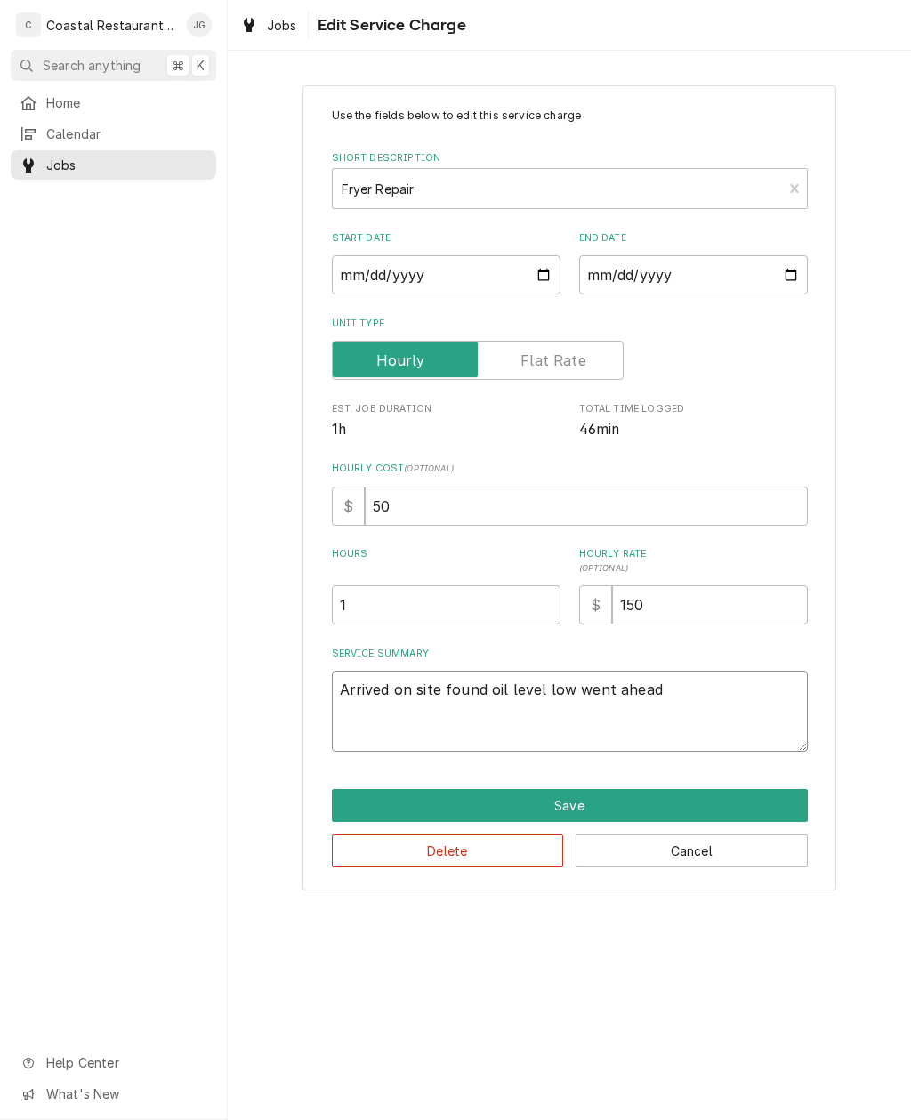
type textarea "Arrived on site found oil level low went ahead and"
type textarea "x"
type textarea "Arrived on site found oil level low, went ahead and dropped"
type textarea "x"
type textarea "Arrived on site found oil level low went ahead and dropped oil"
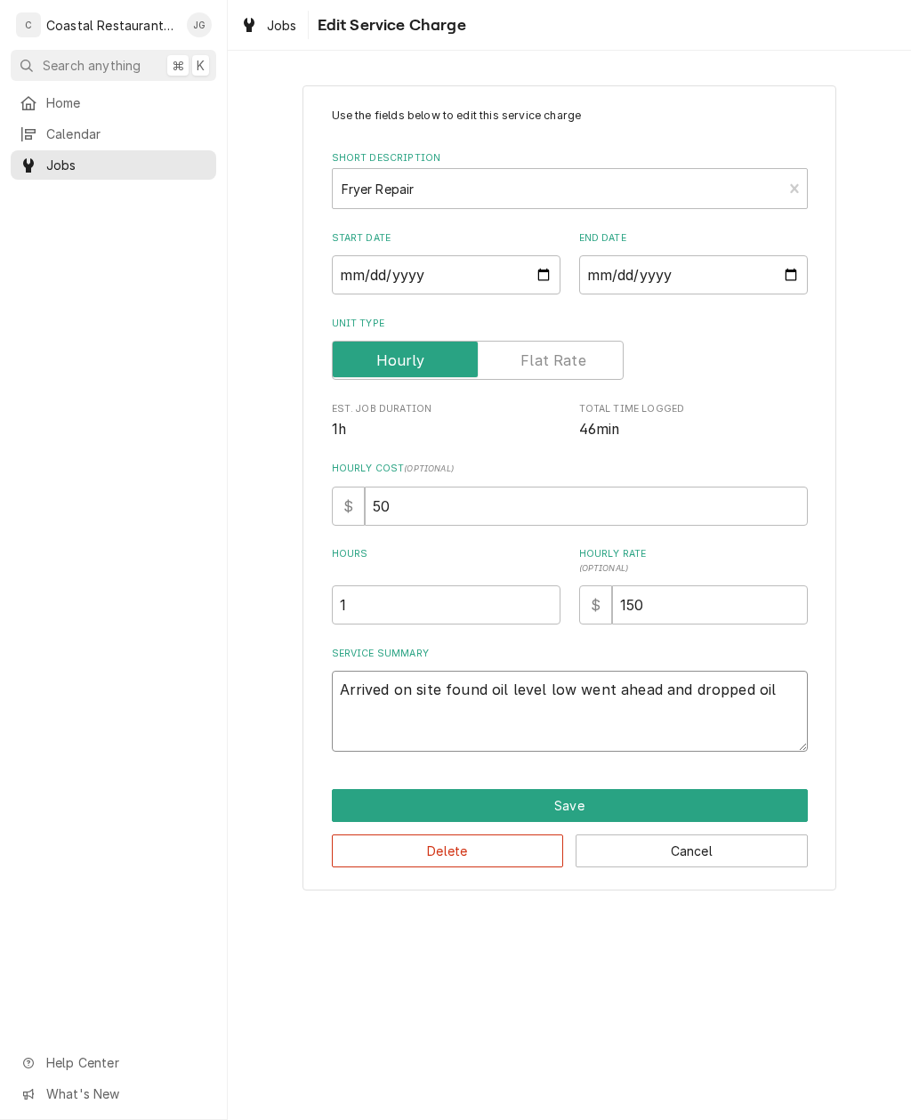
type textarea "x"
type textarea "Arrived on site found oil level low went ahead and dropped oil and replaced tem…"
type textarea "x"
type textarea "Arrived on site found oil level low went ahead and dropped oil and replaced tem…"
type textarea "x"
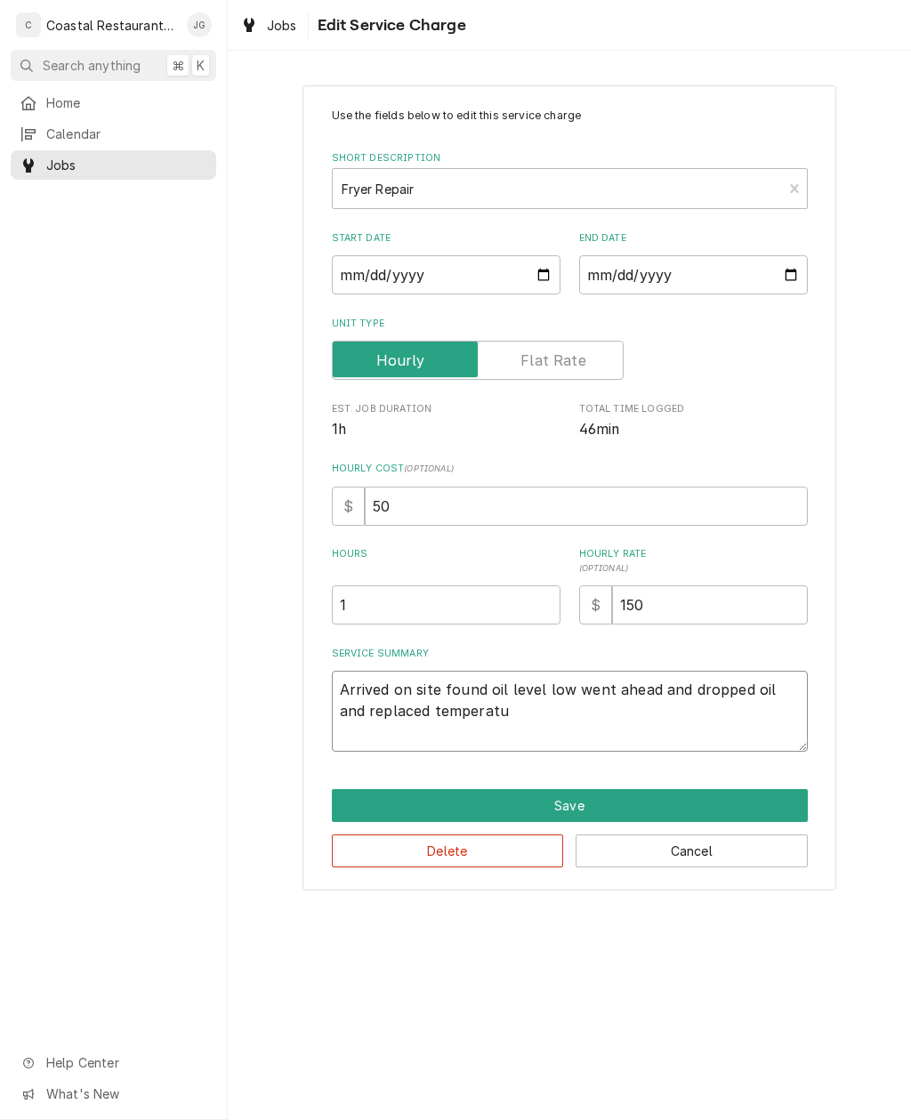
type textarea "Arrived on site found oil level low went ahead and dropped oil and replaced tem…"
type textarea "x"
type textarea "Arrived on site found oil level low went ahead and dropped oil and replaced tem…"
type textarea "x"
type textarea "Arrived on site found oil level low went ahead and dropped oil and replaced tem…"
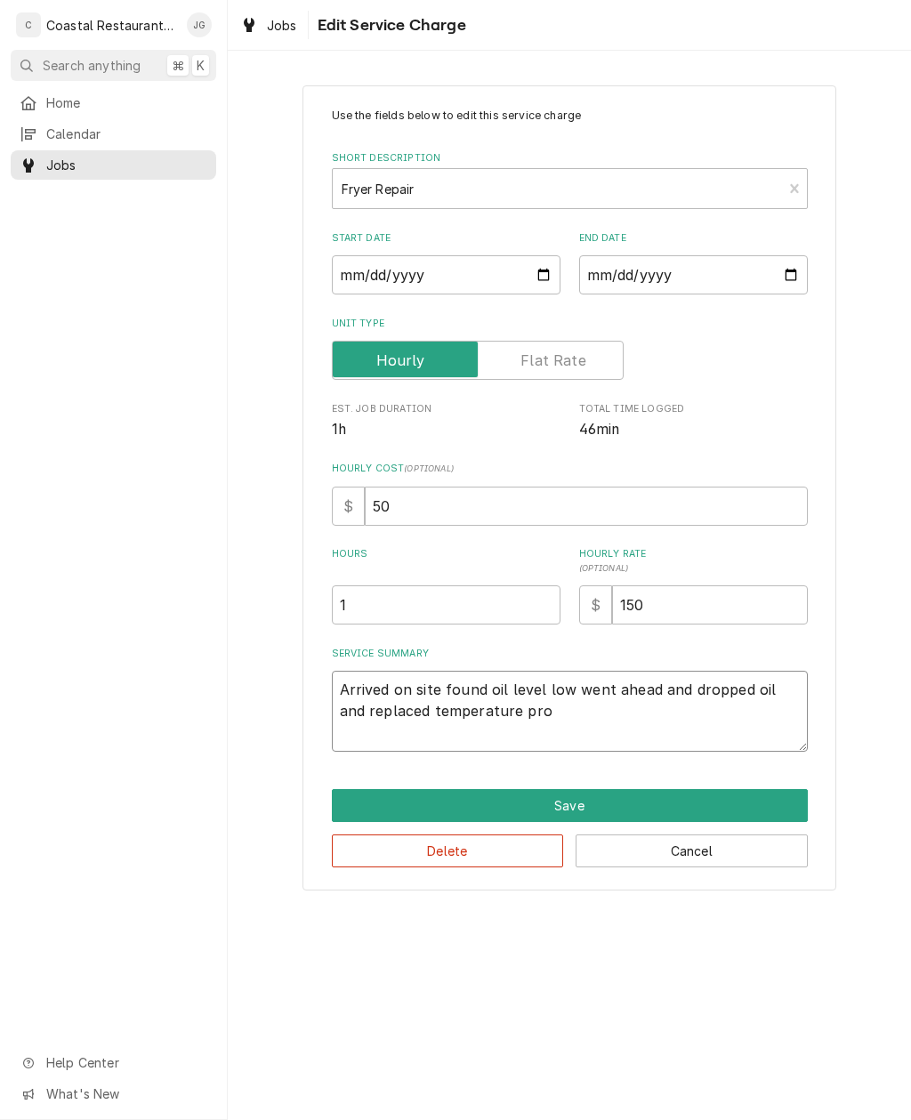
type textarea "x"
type textarea "Arrived on site found oil level low went ahead and dropped oil and replaced tem…"
type textarea "x"
type textarea "Arrived on site found oil level low, went ahead and dropped oil and replaced te…"
type textarea "x"
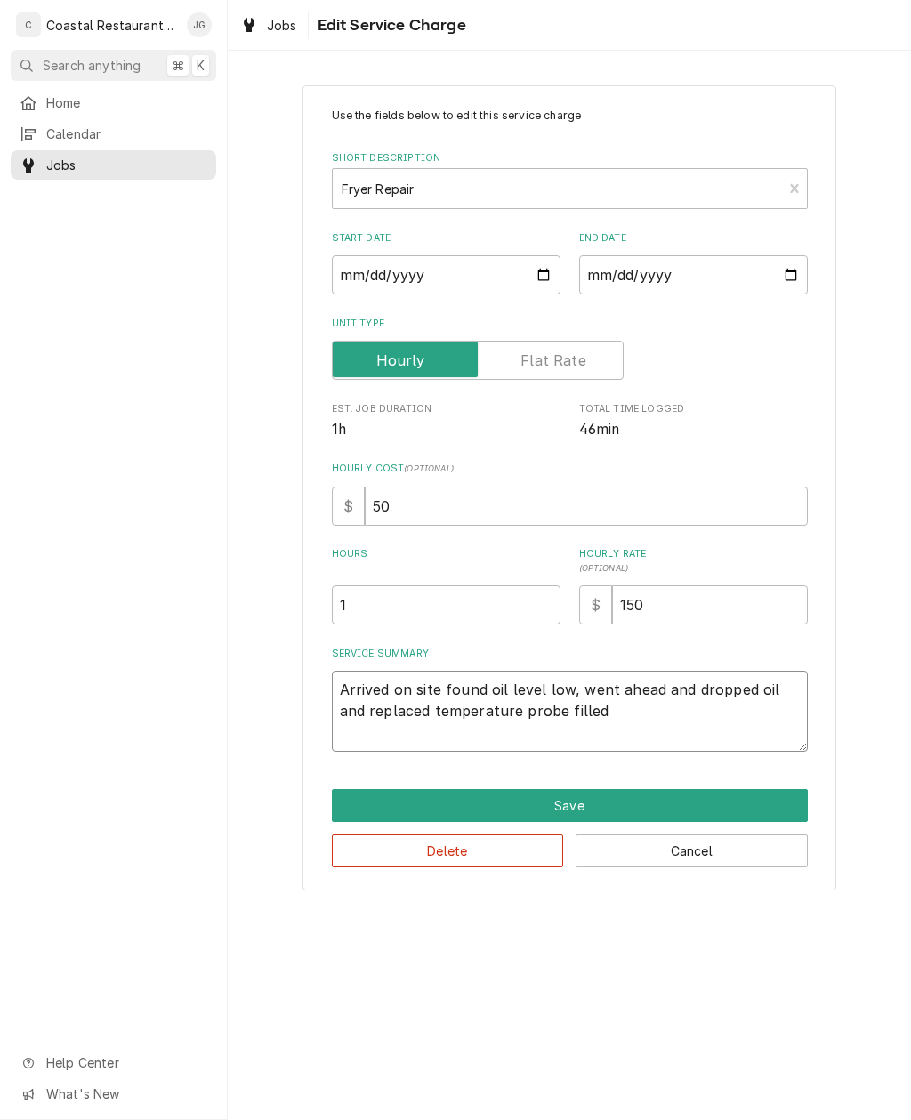
type textarea "Arrived on site found oil level low went ahead and dropped oil and replaced tem…"
type textarea "x"
type textarea "Arrived on site found oil level low went ahead and dropped oil and replaced tem…"
type textarea "x"
type textarea "Arrived on site found oil level low went ahead and dropped oil and replaced tem…"
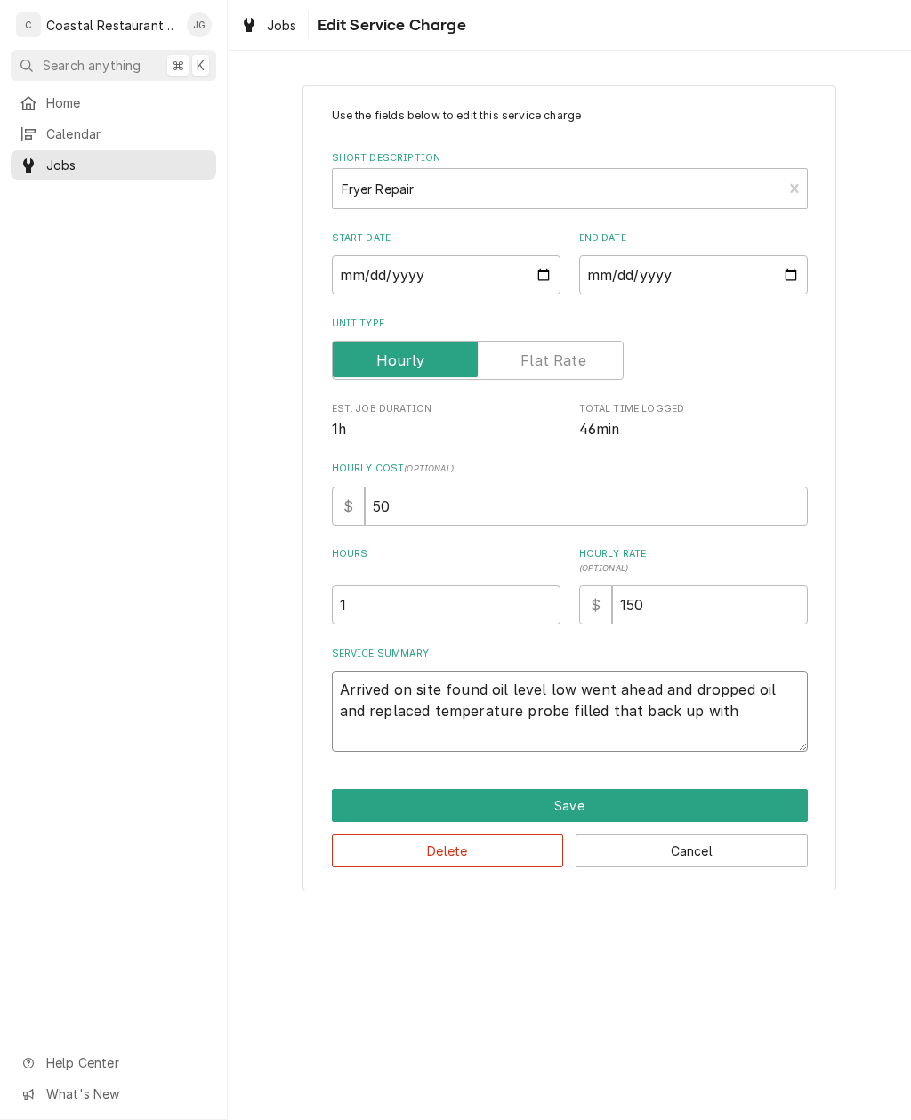
type textarea "x"
type textarea "Arrived on site found oil level low went ahead and dropped oil and replaced tem…"
type textarea "x"
type textarea "Arrived on site found oil level low went ahead and dropped oil and replaced tem…"
type textarea "x"
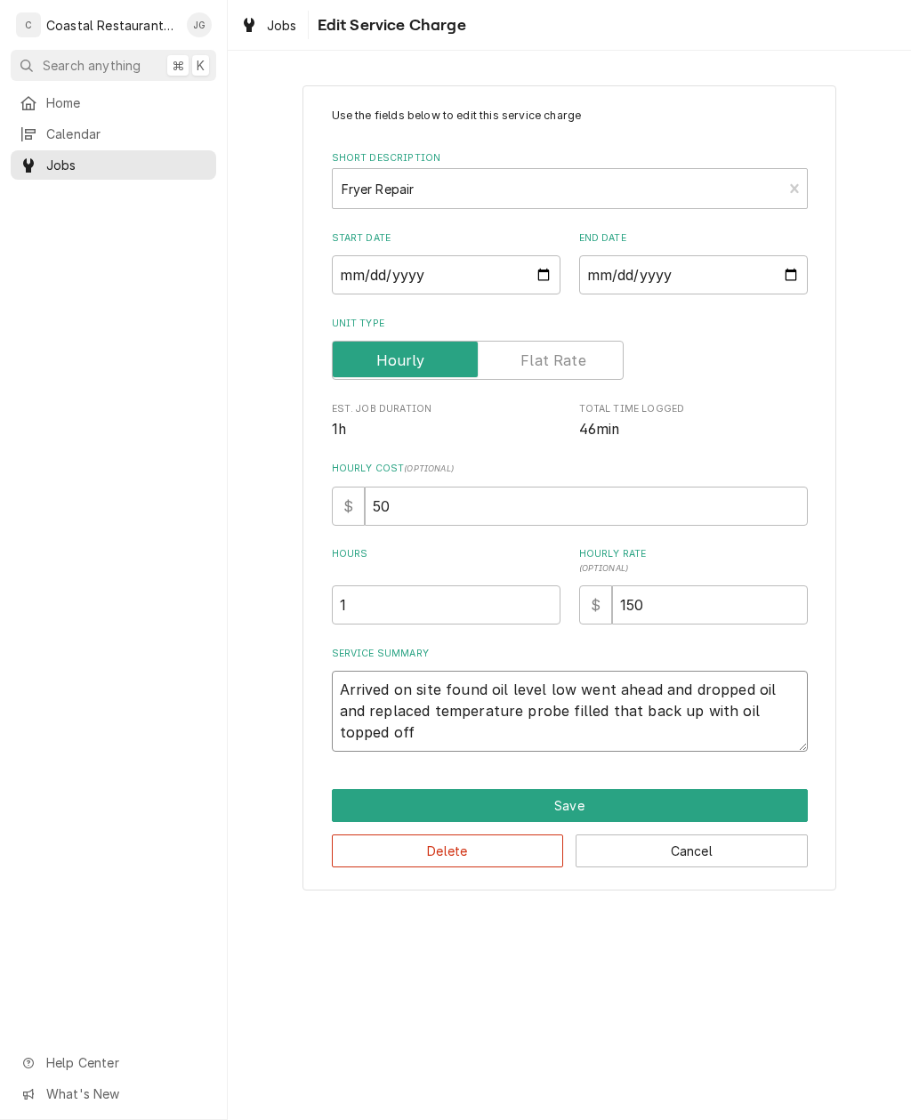
type textarea "Arrived on site found oil level low went ahead and dropped oil and replaced tem…"
type textarea "x"
type textarea "Arrived on site found oil level low went ahead and dropped oil and replaced tem…"
type textarea "x"
type textarea "Arrived on site found oil level low went ahead and dropped oil and replaced tem…"
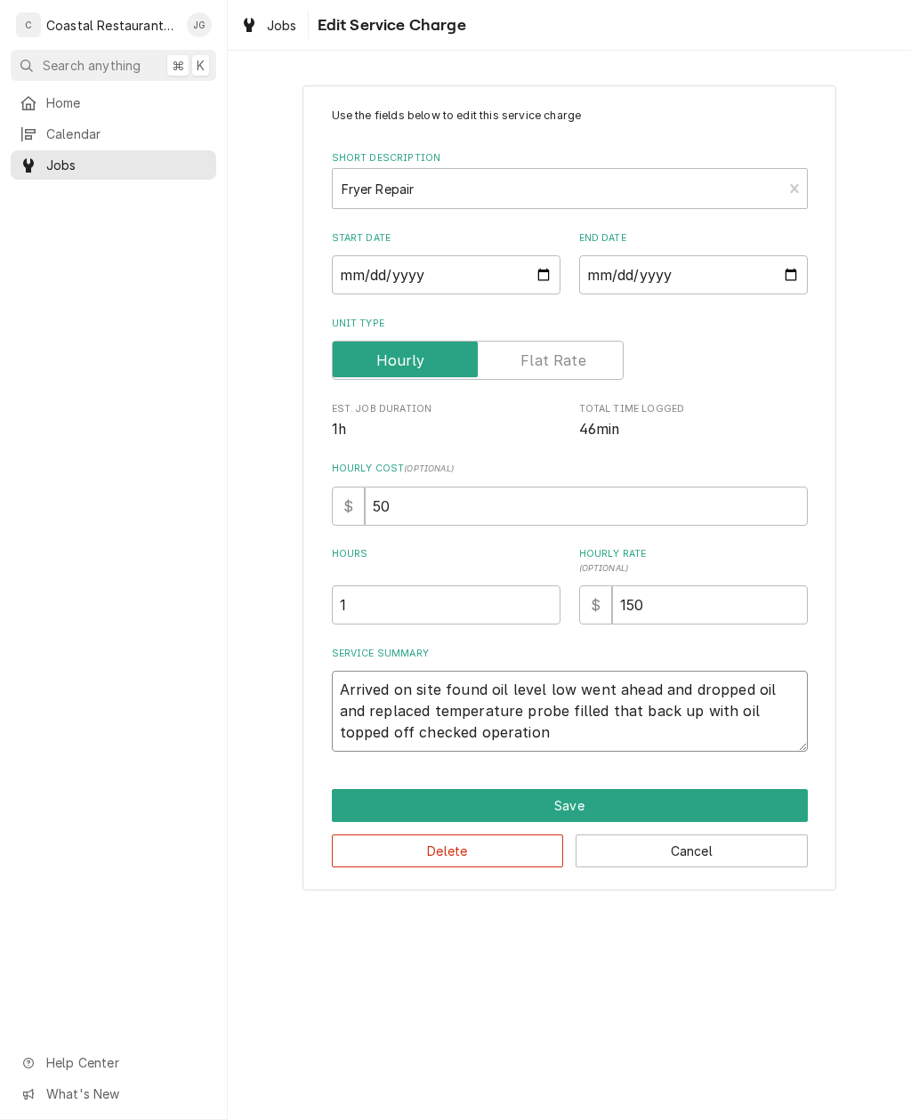
type textarea "x"
type textarea "Arrived on site found oil level low went ahead and dropped oil and replaced tem…"
type textarea "x"
type textarea "Arrived on site found oil level low went ahead and dropped oil and replaced tem…"
type textarea "x"
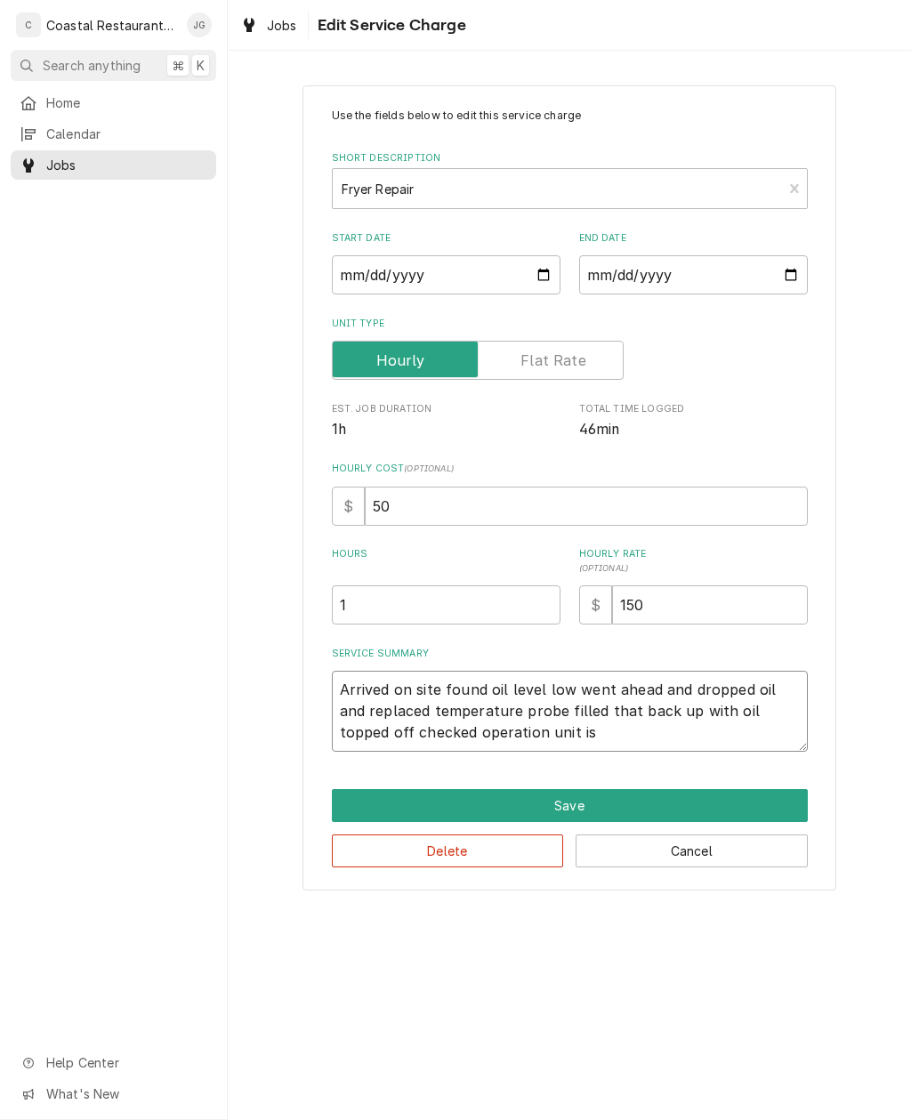
type textarea "Arrived on site found oil level low went ahead and dropped oil and replaced tem…"
type textarea "x"
type textarea "Arrived on site found oil level low went ahead and dropped oil and replaced tem…"
type textarea "x"
type textarea "Arrived on site found oil level low went ahead and dropped oil and replaced tem…"
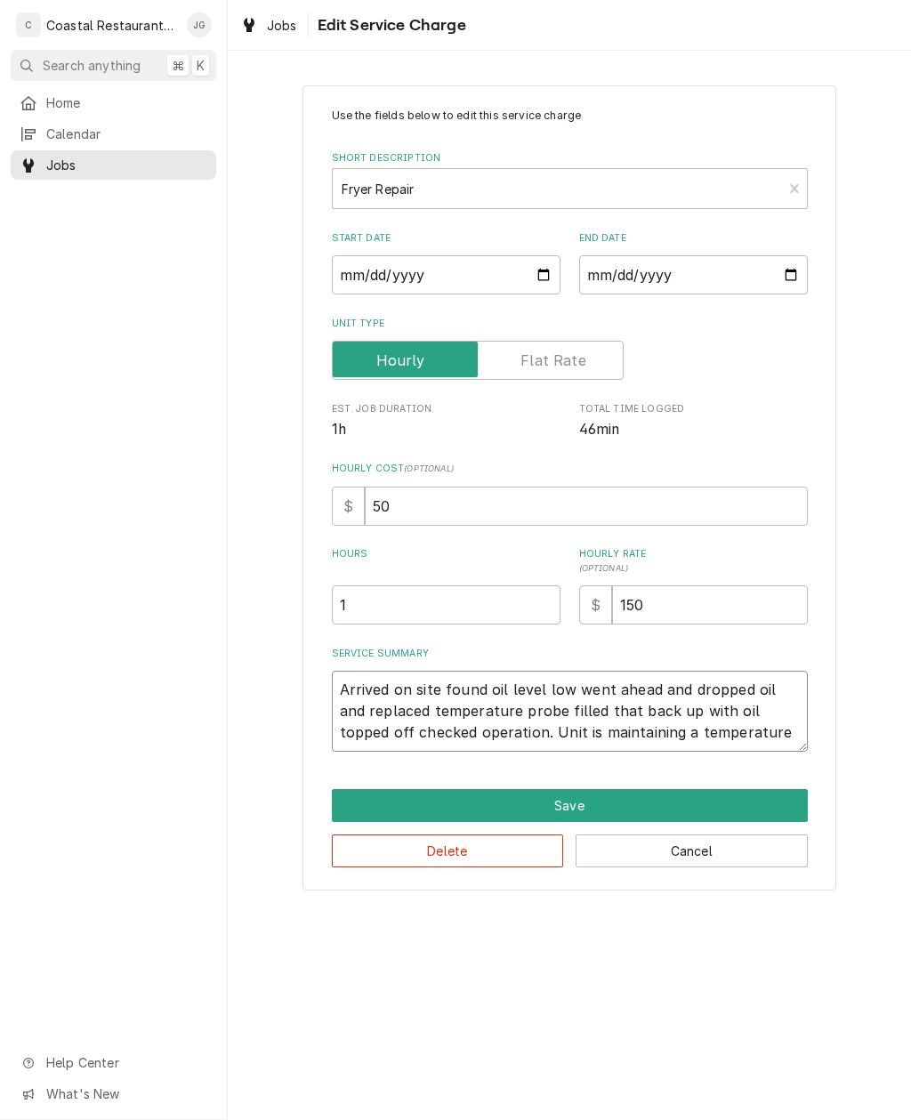
type textarea "x"
type textarea "Arrived on site found oil level low went ahead and dropped oil and replaced tem…"
type textarea "x"
type textarea "Arrived on site found oil level low went ahead and dropped oil and replaced tem…"
type textarea "x"
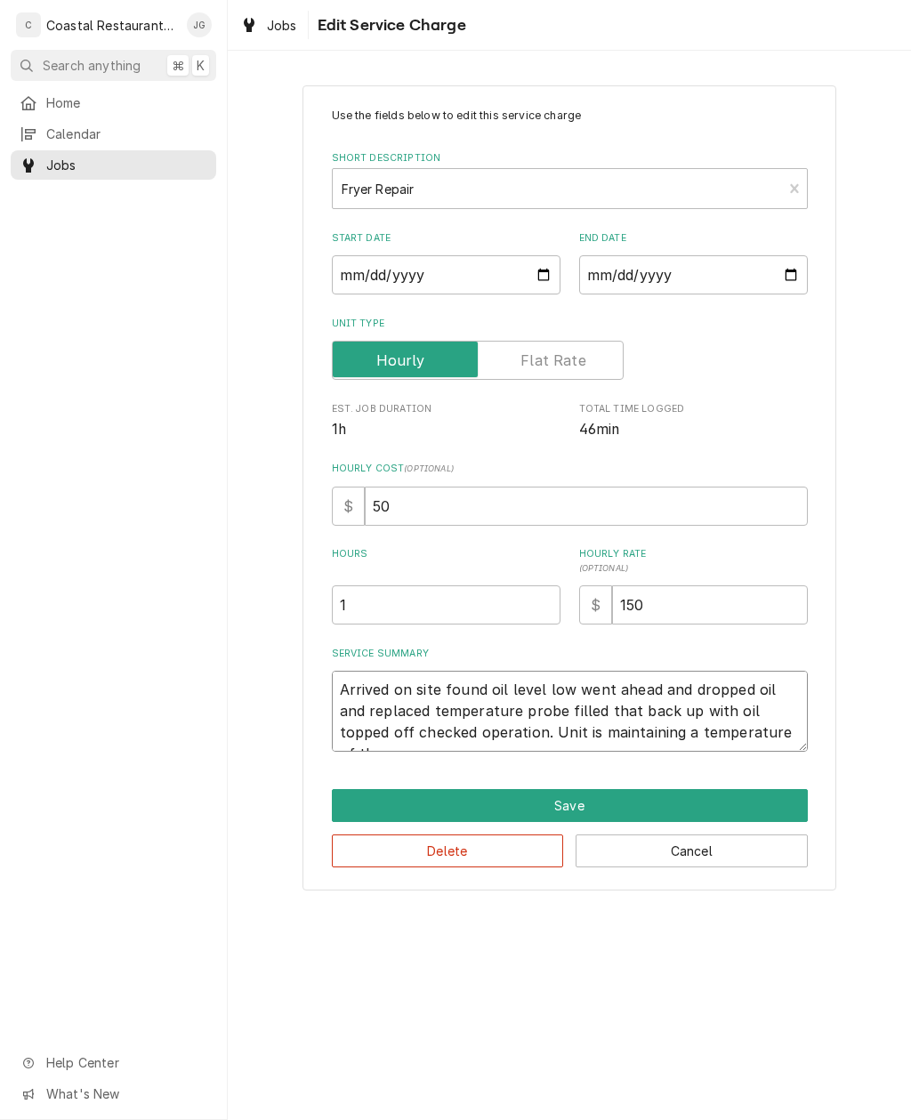
type textarea "Arrived on site found oil level low went ahead and dropped oil and replaced tem…"
type textarea "x"
type textarea "Arrived on site found oil level low went ahead and dropped oil and replaced tem…"
type textarea "x"
type textarea "Arrived on site found oil level low went ahead and dropped oil and replaced tem…"
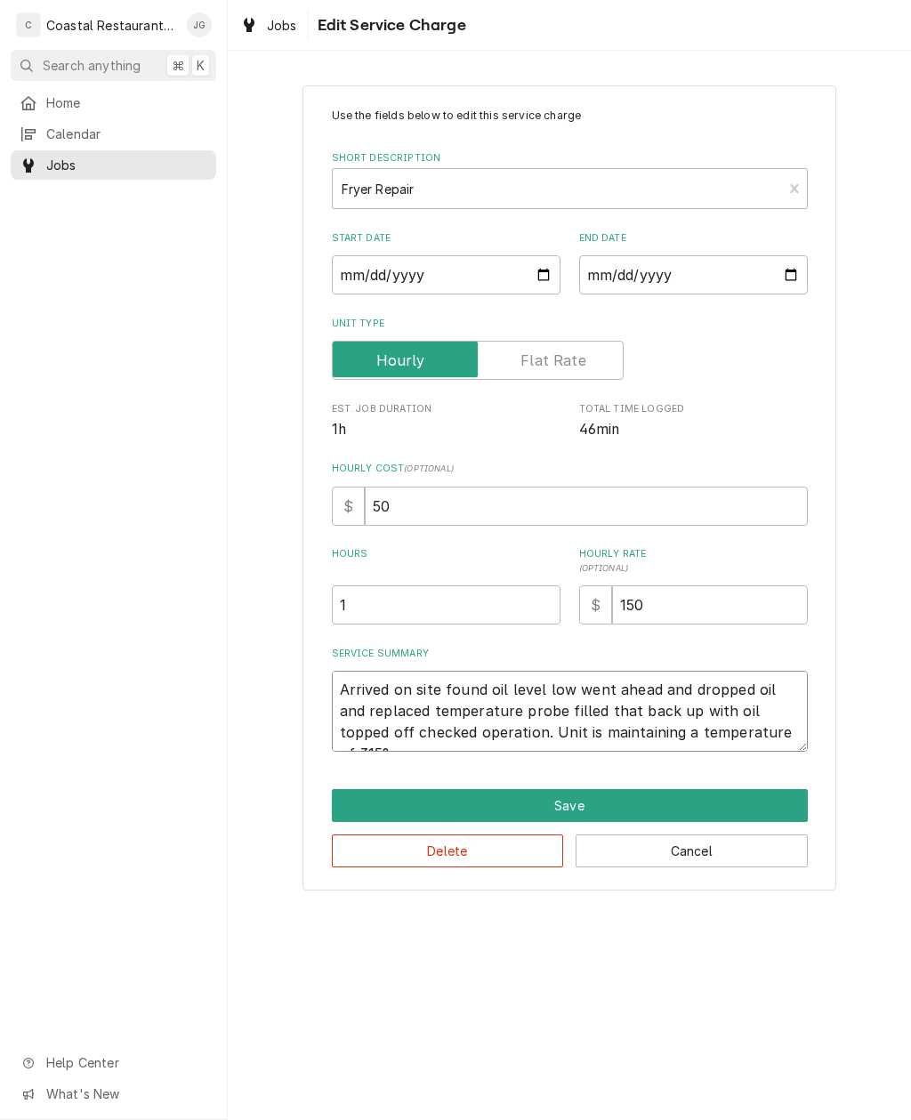
type textarea "x"
type textarea "Arrived on site found oil level low went ahead and dropped oil and replaced tem…"
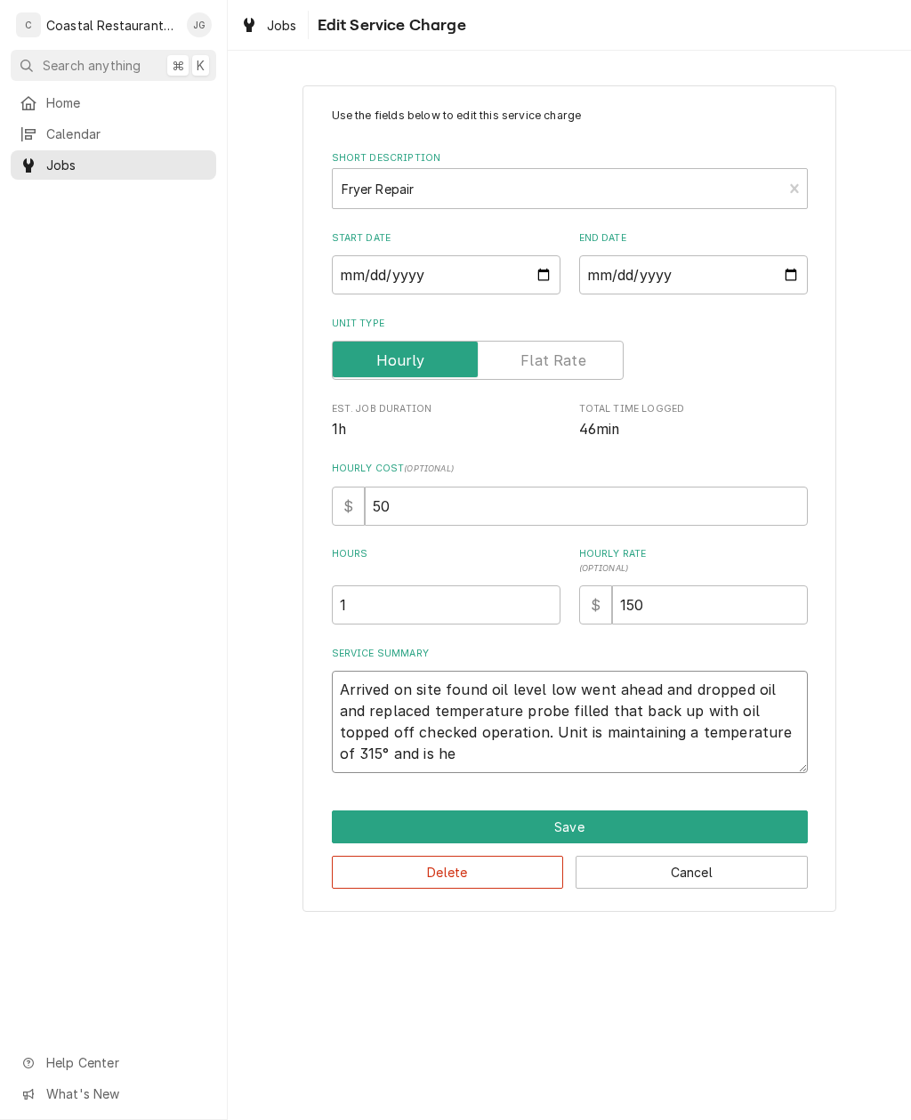
type textarea "x"
type textarea "Arrived on site found oil level low went ahead and dropped oil and replaced tem…"
type textarea "x"
type textarea "Arrived on site found oil level low went ahead and dropped oil and replaced tem…"
type textarea "x"
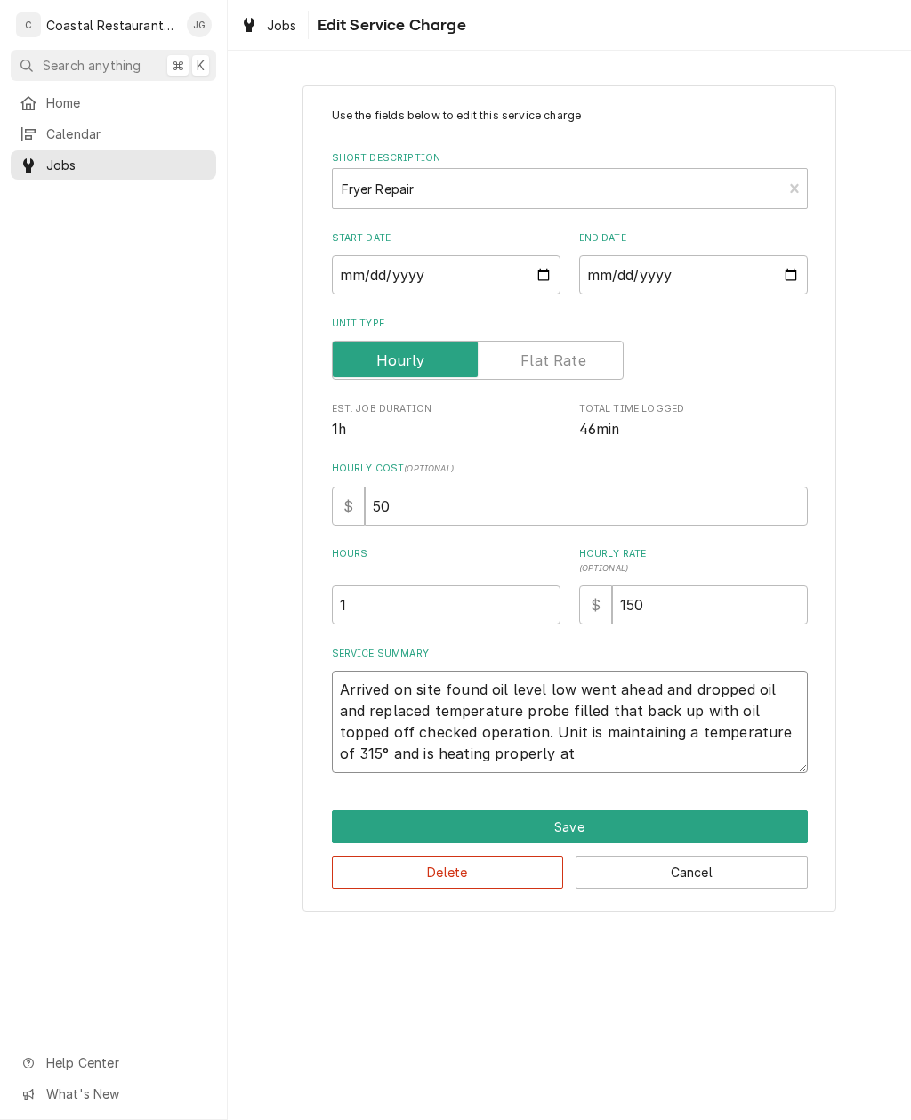
type textarea "Arrived on site found oil level low went ahead and dropped oil and replaced tem…"
type textarea "x"
type textarea "Arrived on site found oil level low went ahead and dropped oil and replaced tem…"
type textarea "x"
type textarea "Arrived"
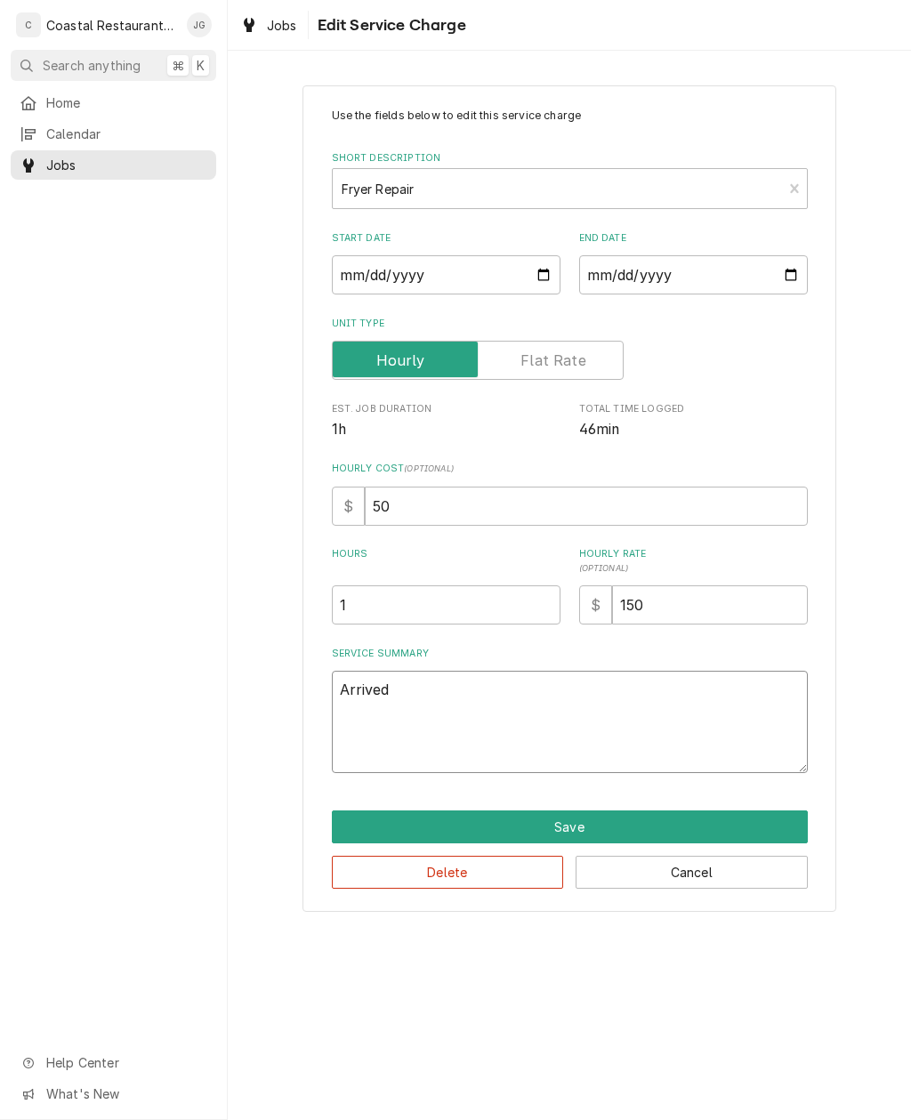
type textarea "x"
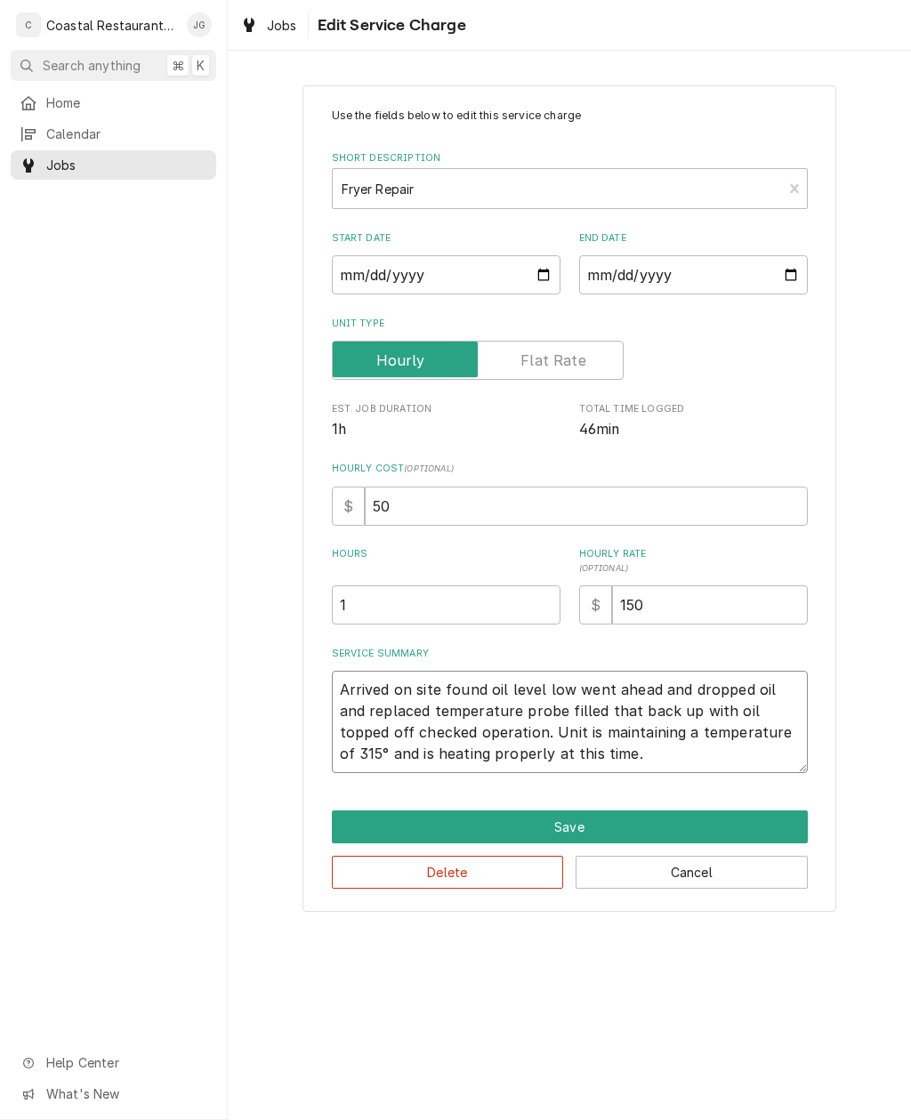
type textarea "Arrived on site found oil level low went ahead and dropped oil and replaced tem…"
click at [855, 687] on div "Use the fields below to edit this service charge Short Description Fryer Repair…" at bounding box center [569, 498] width 683 height 858
click at [643, 824] on button "Save" at bounding box center [570, 826] width 476 height 33
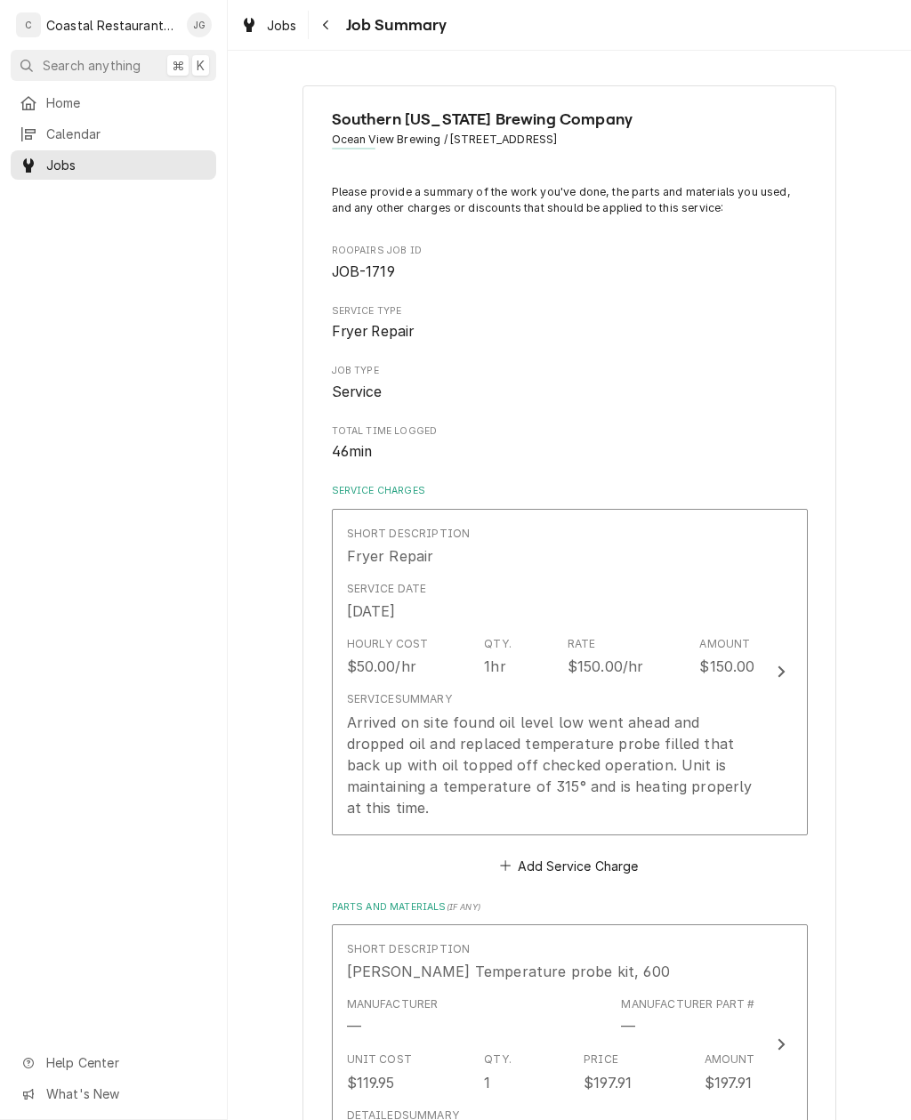
click at [480, 786] on div "Arrived on site found oil level low went ahead and dropped oil and replaced tem…" at bounding box center [551, 765] width 408 height 107
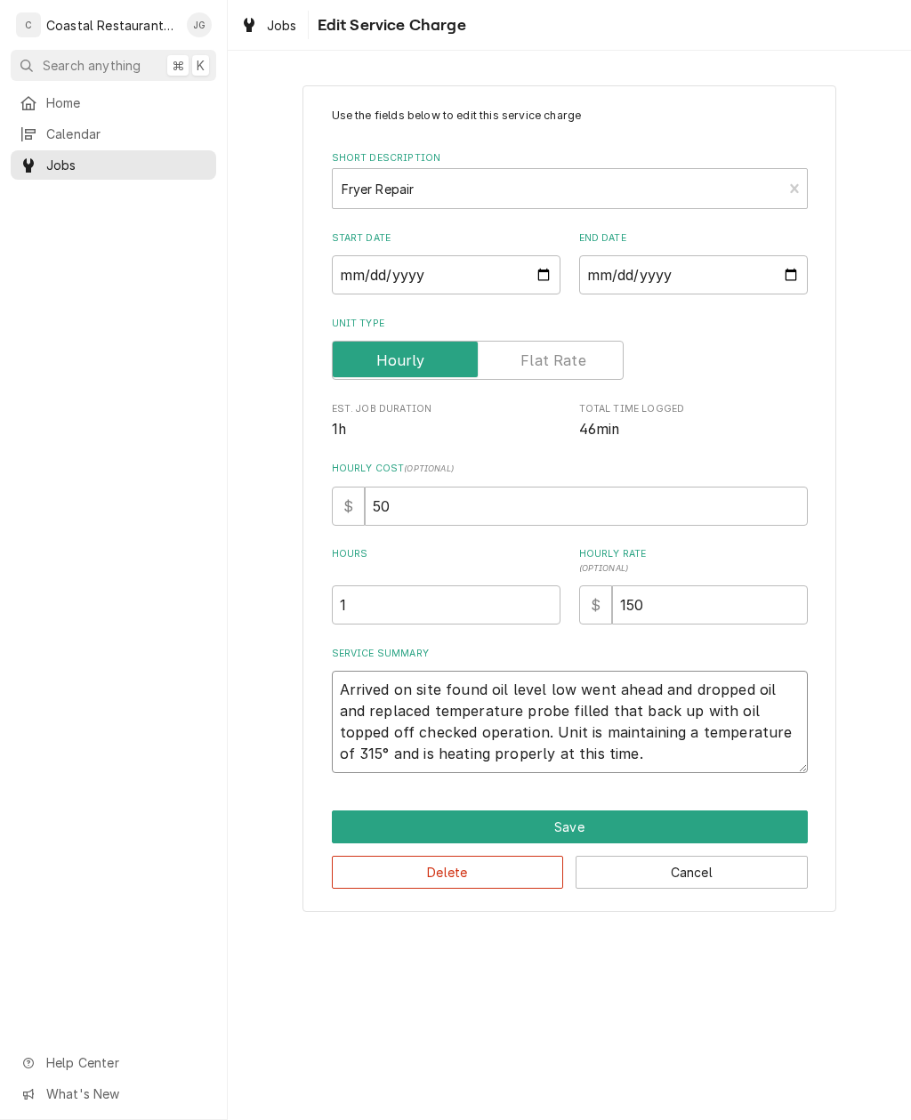
click at [746, 732] on textarea "Arrived on site found oil level low went ahead and dropped oil and replaced tem…" at bounding box center [570, 722] width 476 height 102
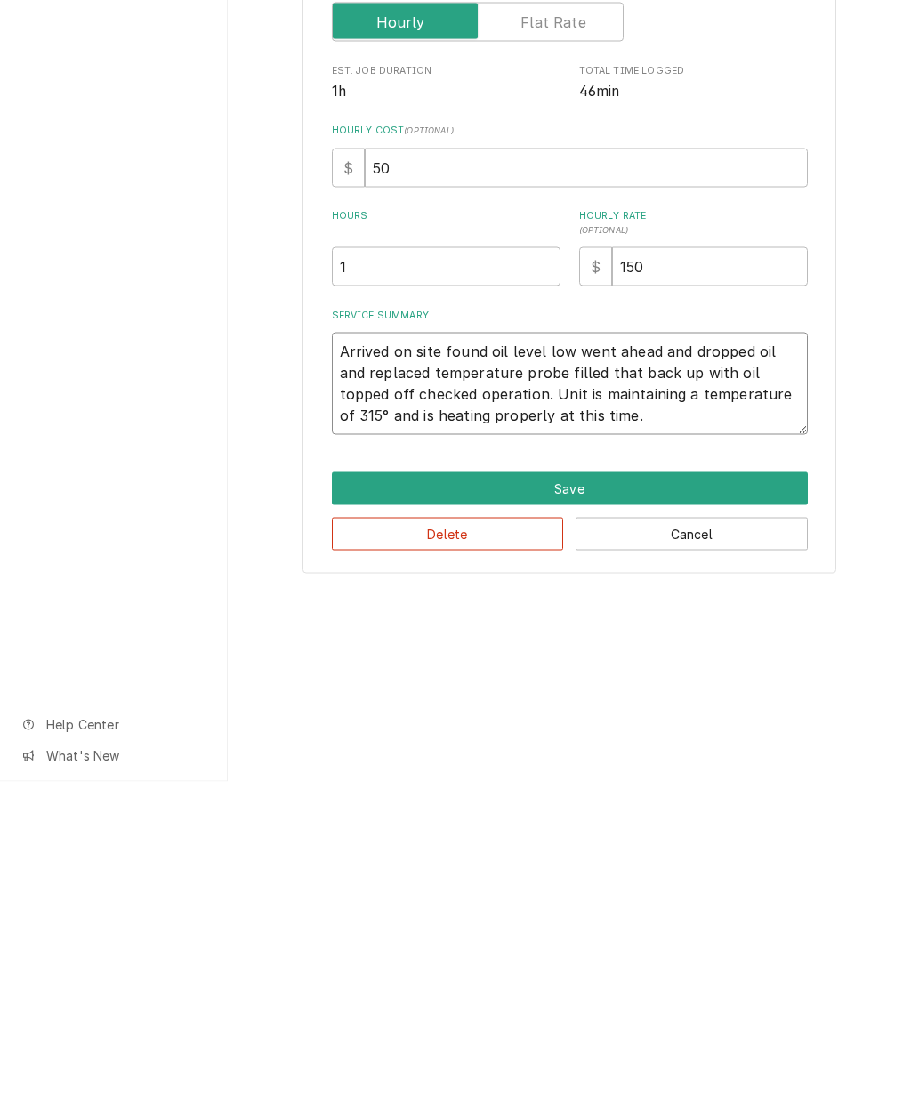
type textarea "x"
type textarea "Arrived on site found oil level low went ahead and dropped oil and replaced tem…"
type textarea "x"
type textarea "Arrived on site found oil level low went ahead and dropped oil and replaced tem…"
type textarea "x"
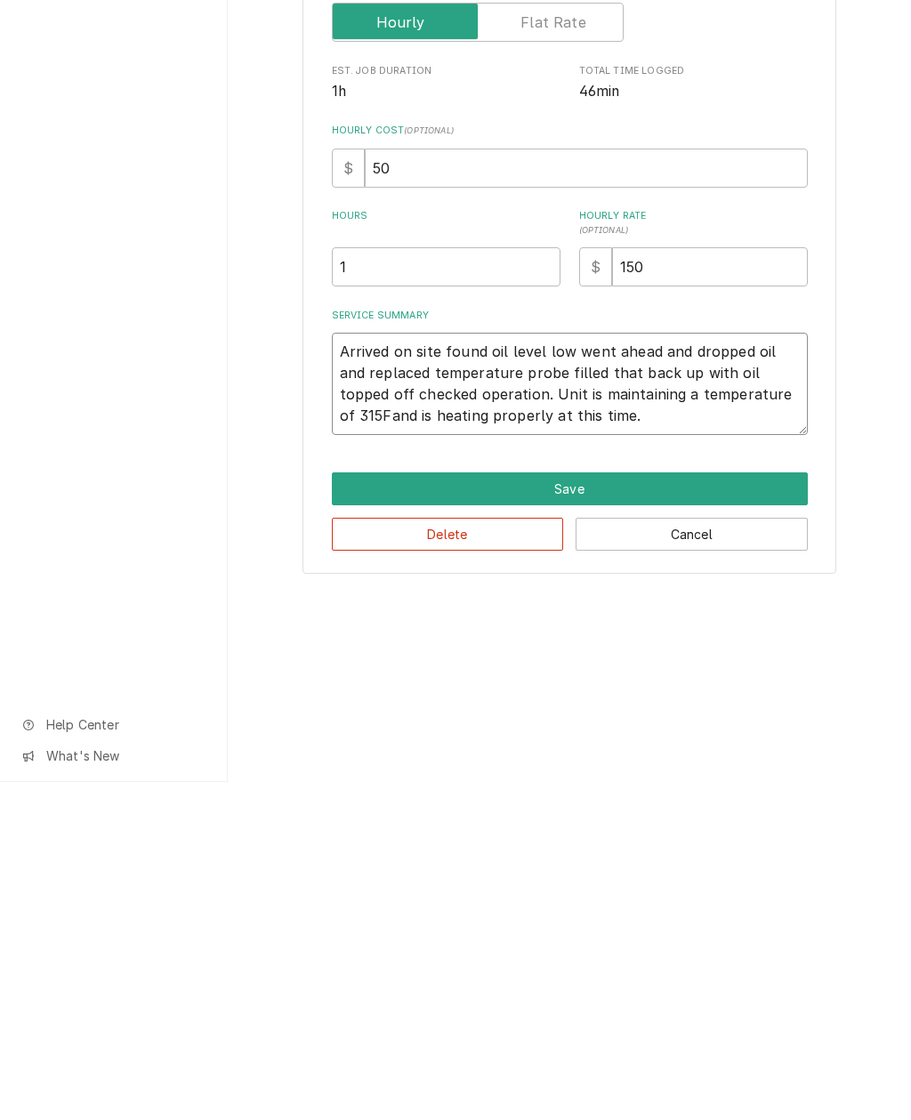
type textarea "Arrived on site found oil level low went ahead and dropped oil and replaced tem…"
click at [585, 810] on button "Save" at bounding box center [570, 826] width 476 height 33
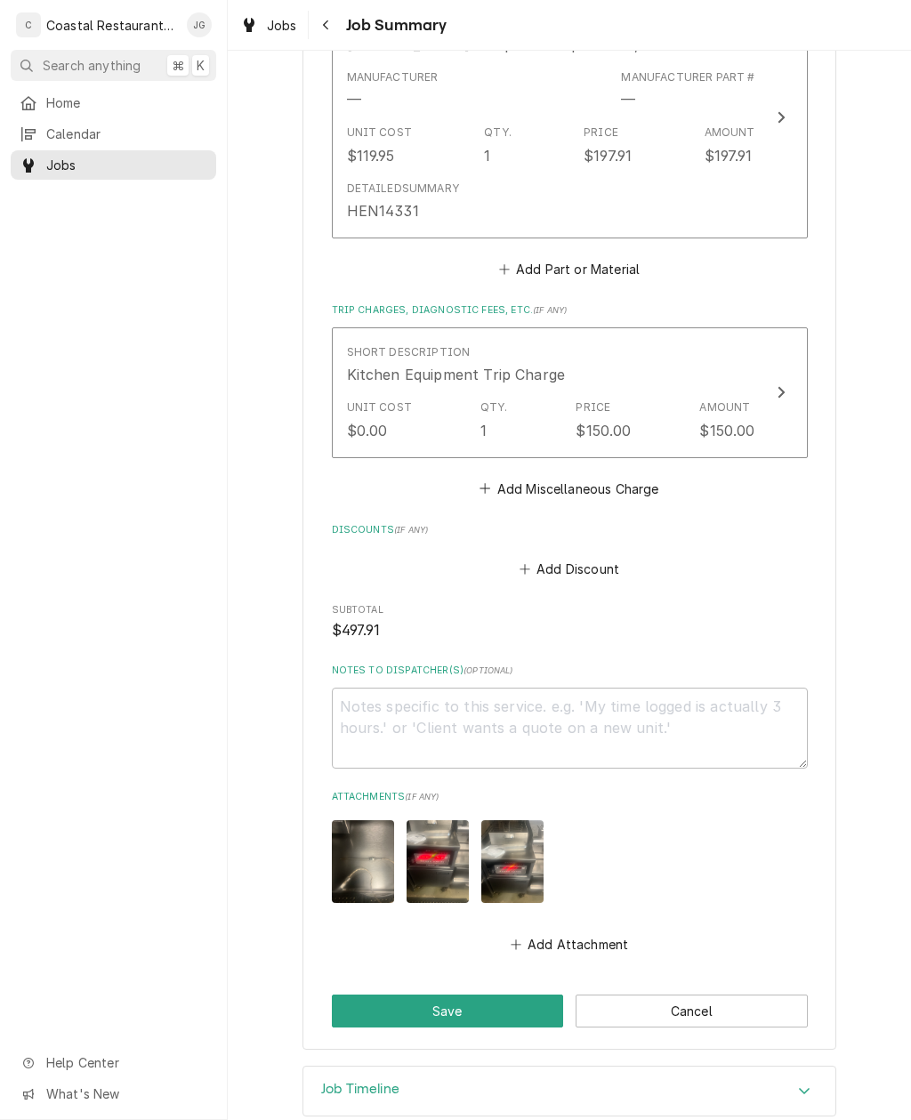
scroll to position [926, 0]
click at [487, 995] on button "Save" at bounding box center [448, 1011] width 232 height 33
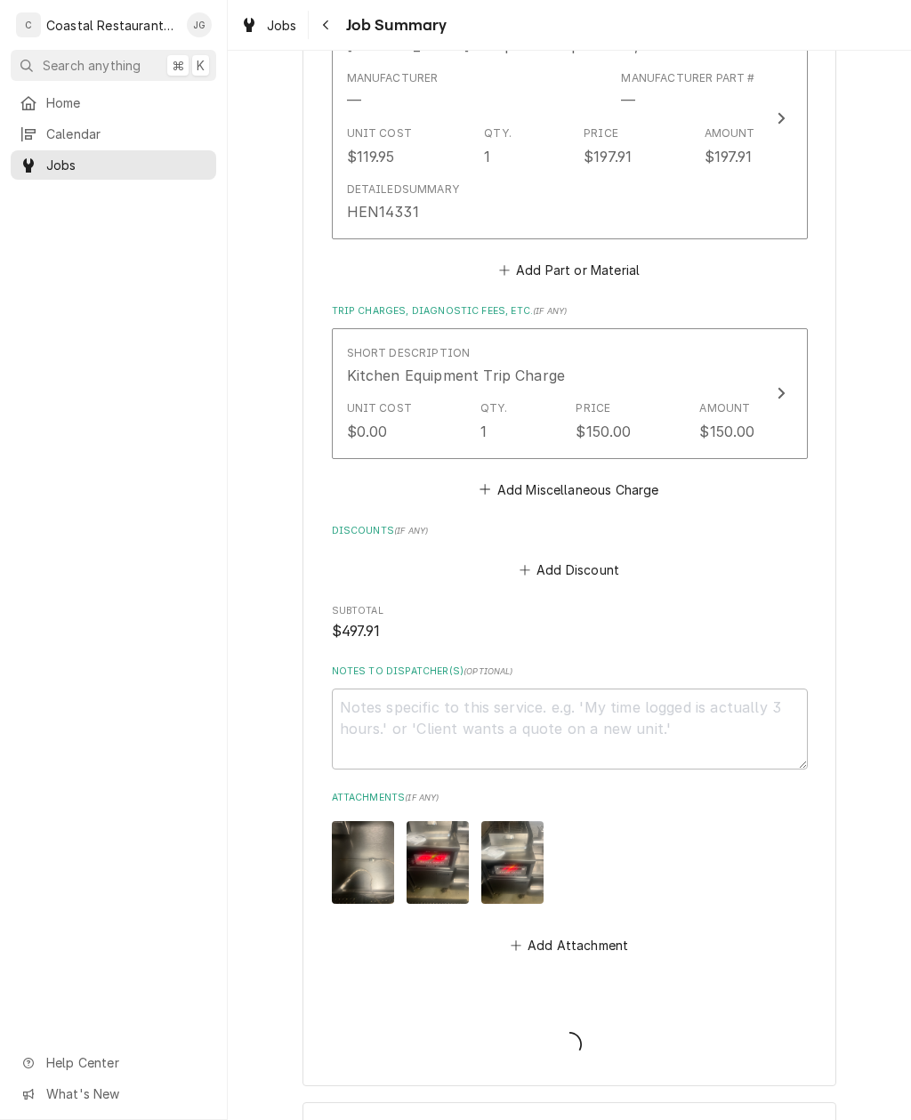
type textarea "x"
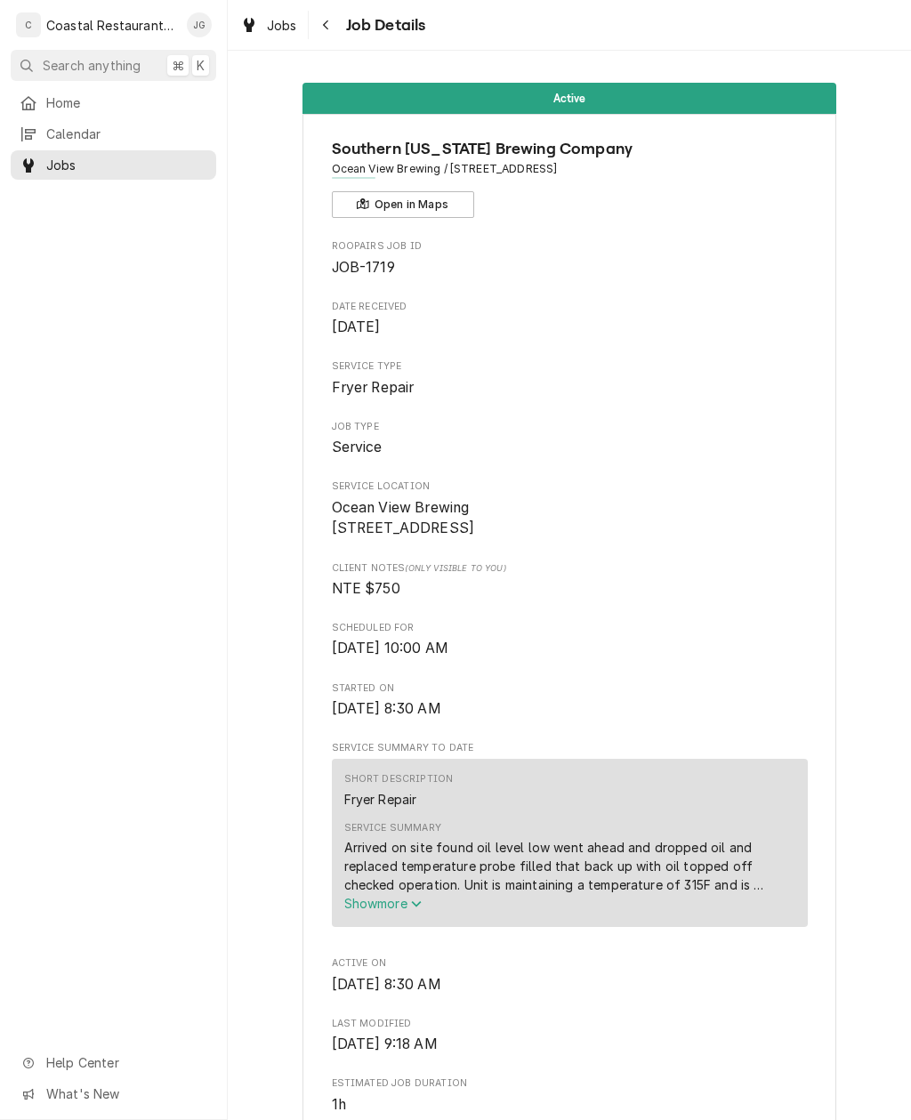
click at [706, 874] on div "Arrived on site found oil level low went ahead and dropped oil and replaced tem…" at bounding box center [569, 866] width 451 height 56
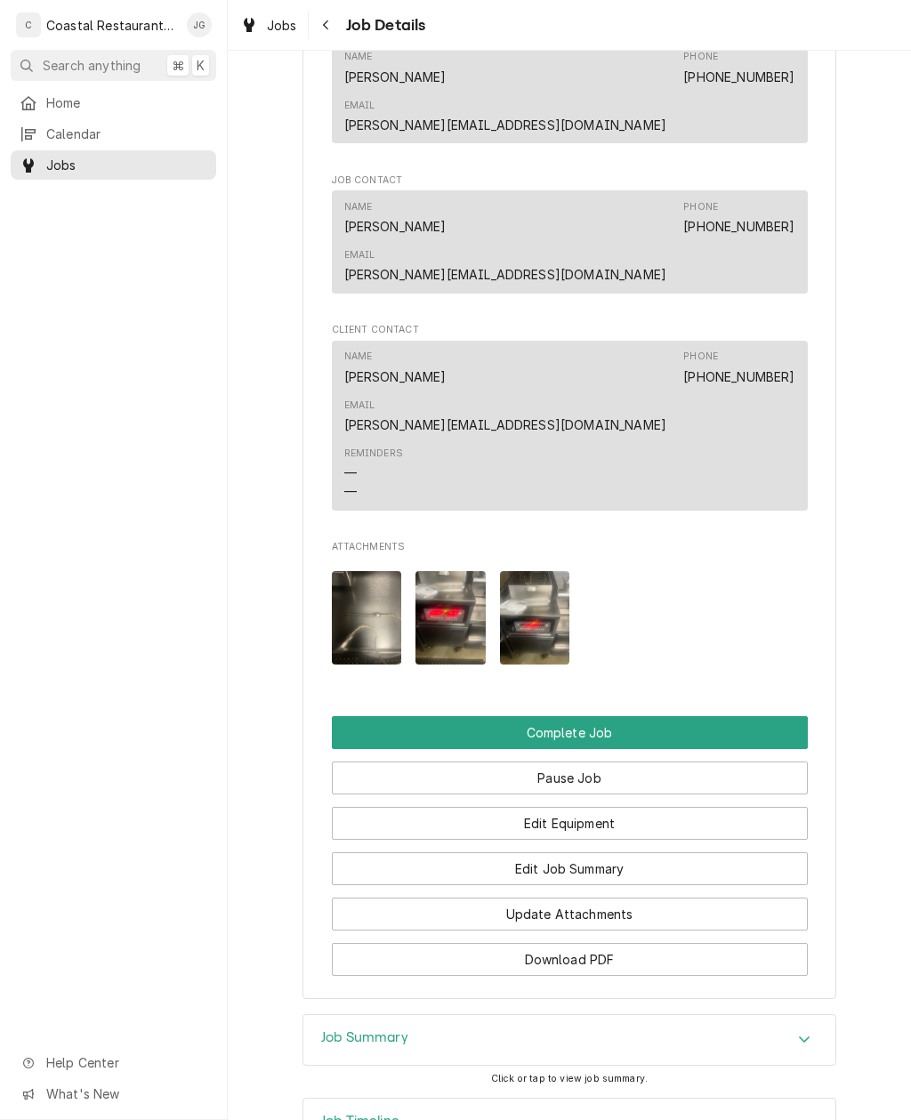
scroll to position [1397, 0]
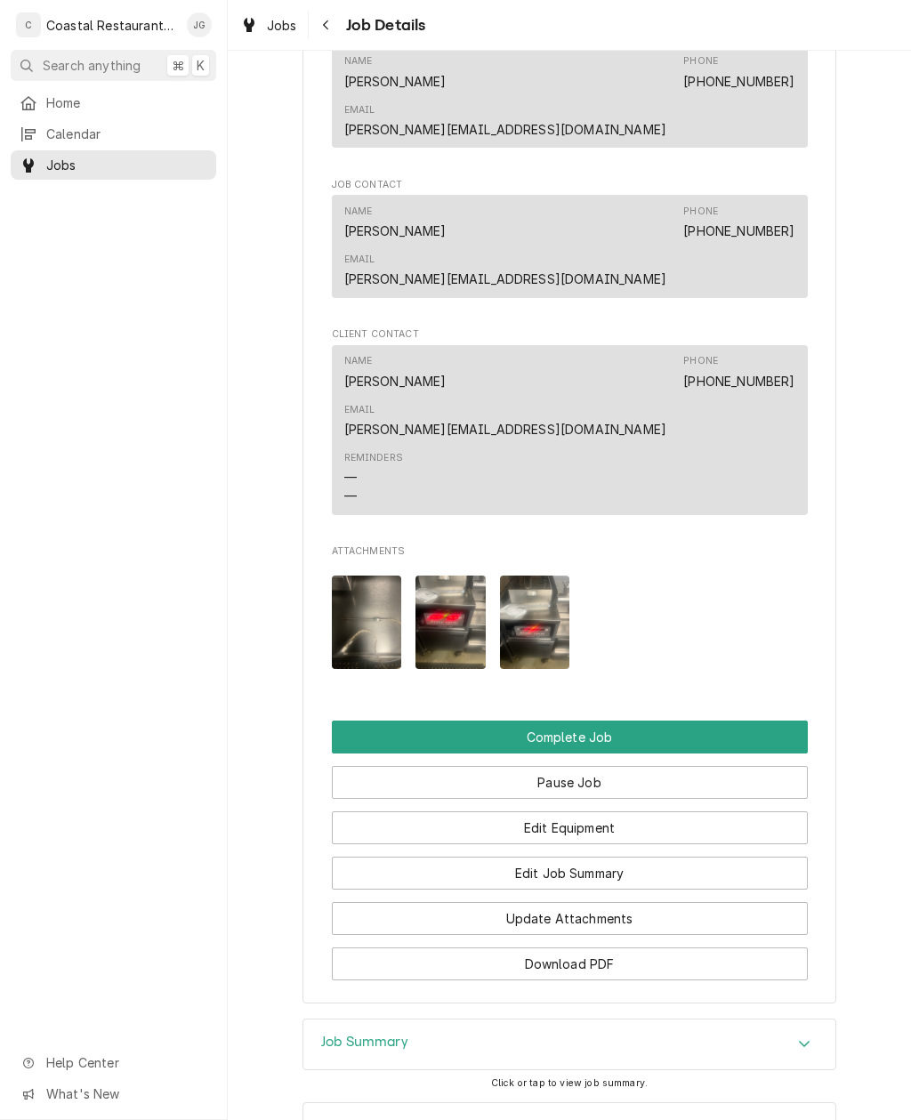
click at [630, 857] on button "Edit Job Summary" at bounding box center [570, 873] width 476 height 33
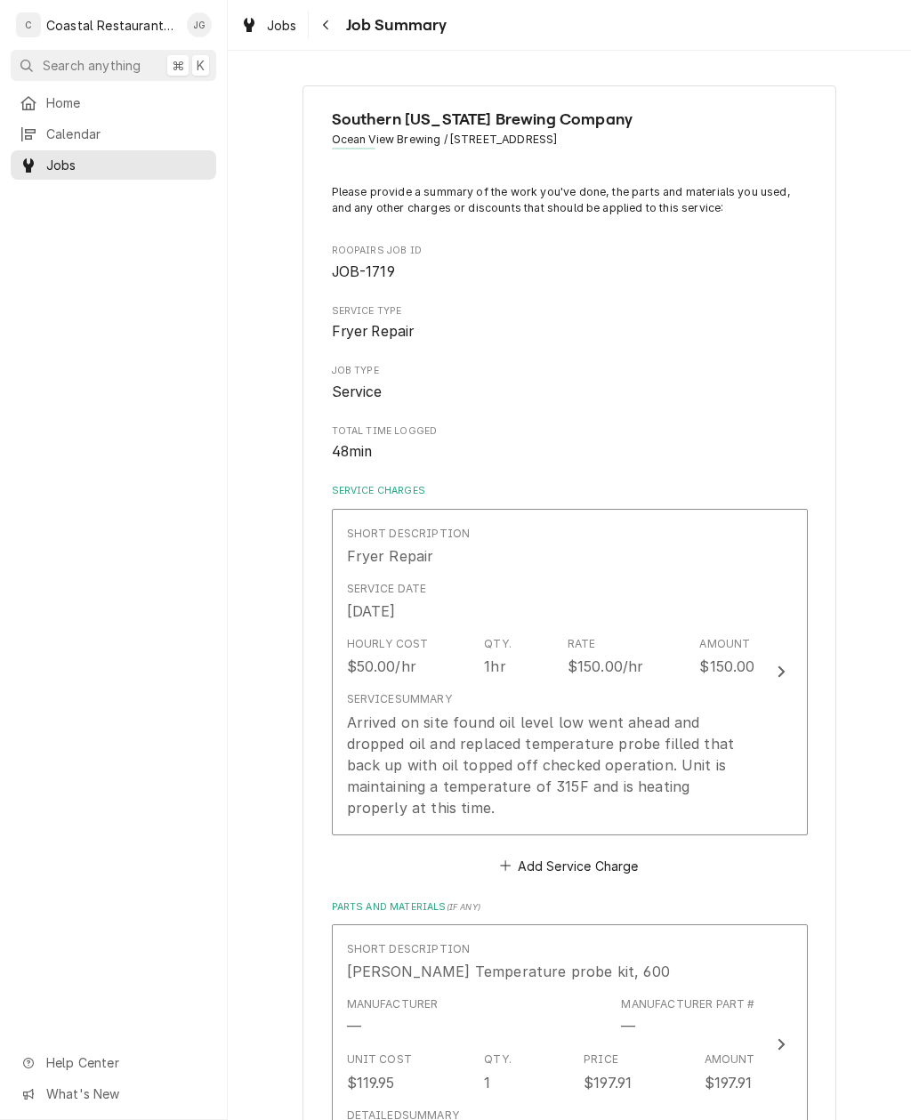
click at [625, 606] on div "Service Date [DATE]" at bounding box center [551, 601] width 408 height 55
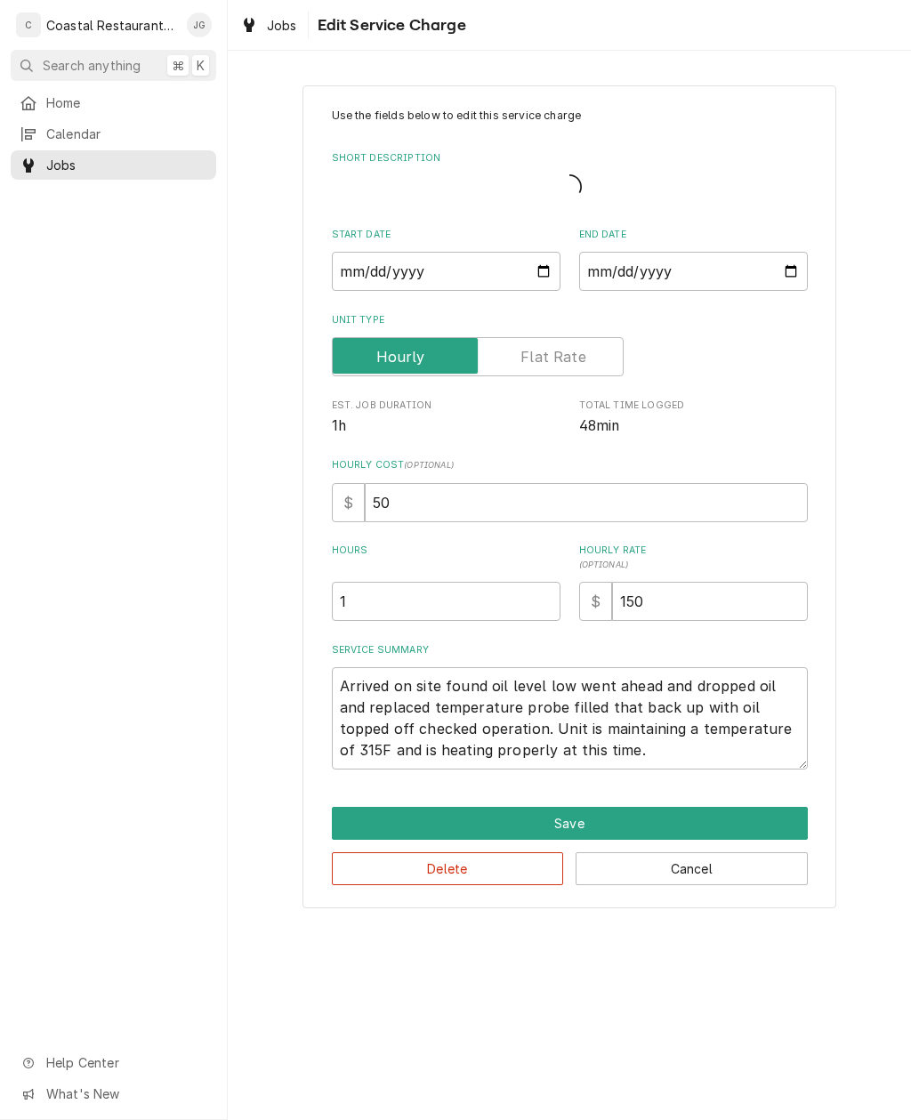
type textarea "x"
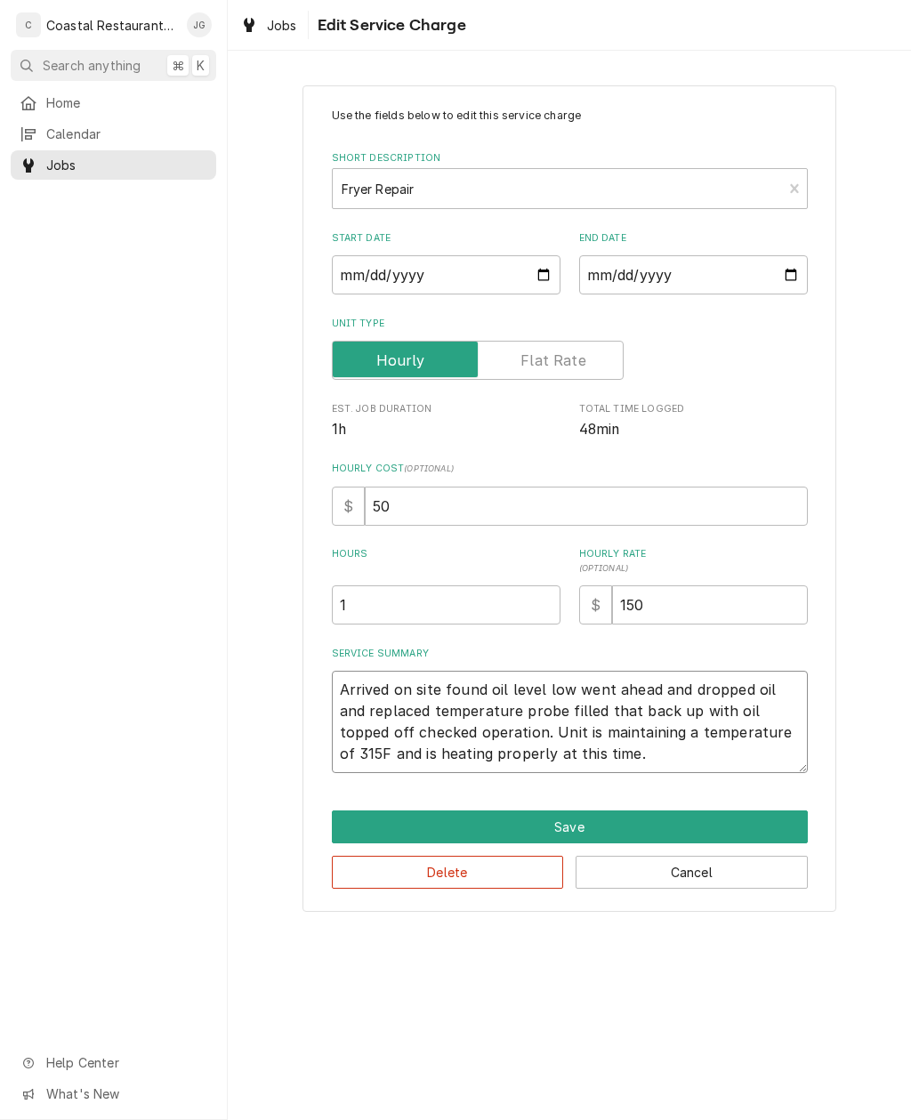
click at [572, 758] on textarea "Arrived on site found oil level low went ahead and dropped oil and replaced tem…" at bounding box center [570, 722] width 476 height 102
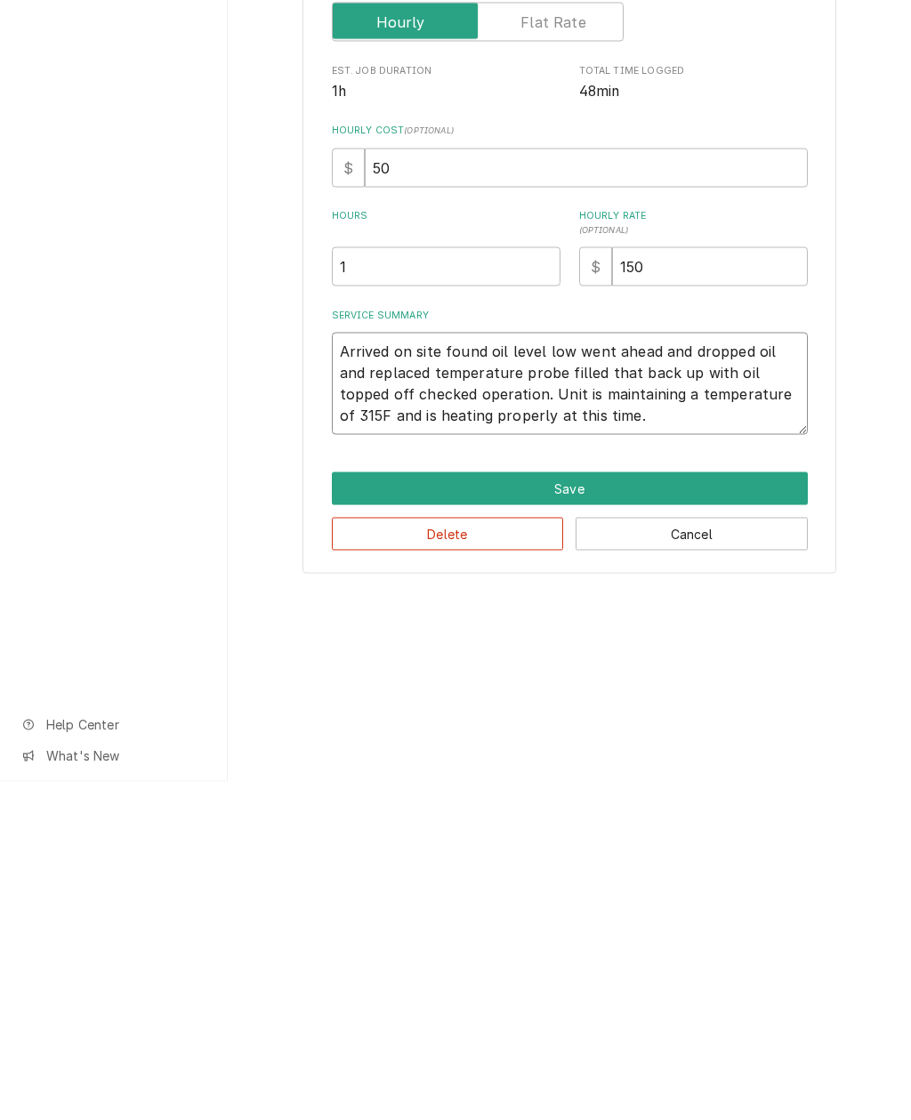
type textarea "Arrived on site found oil level low went ahead and dropped oil and replaced tem…"
type textarea "x"
type textarea "Arrived on site found oil level low went ahead and dropped oil and replaced tem…"
type textarea "x"
type textarea "Arrived on site found oil level low went ahead and dropped oil and replaced tem…"
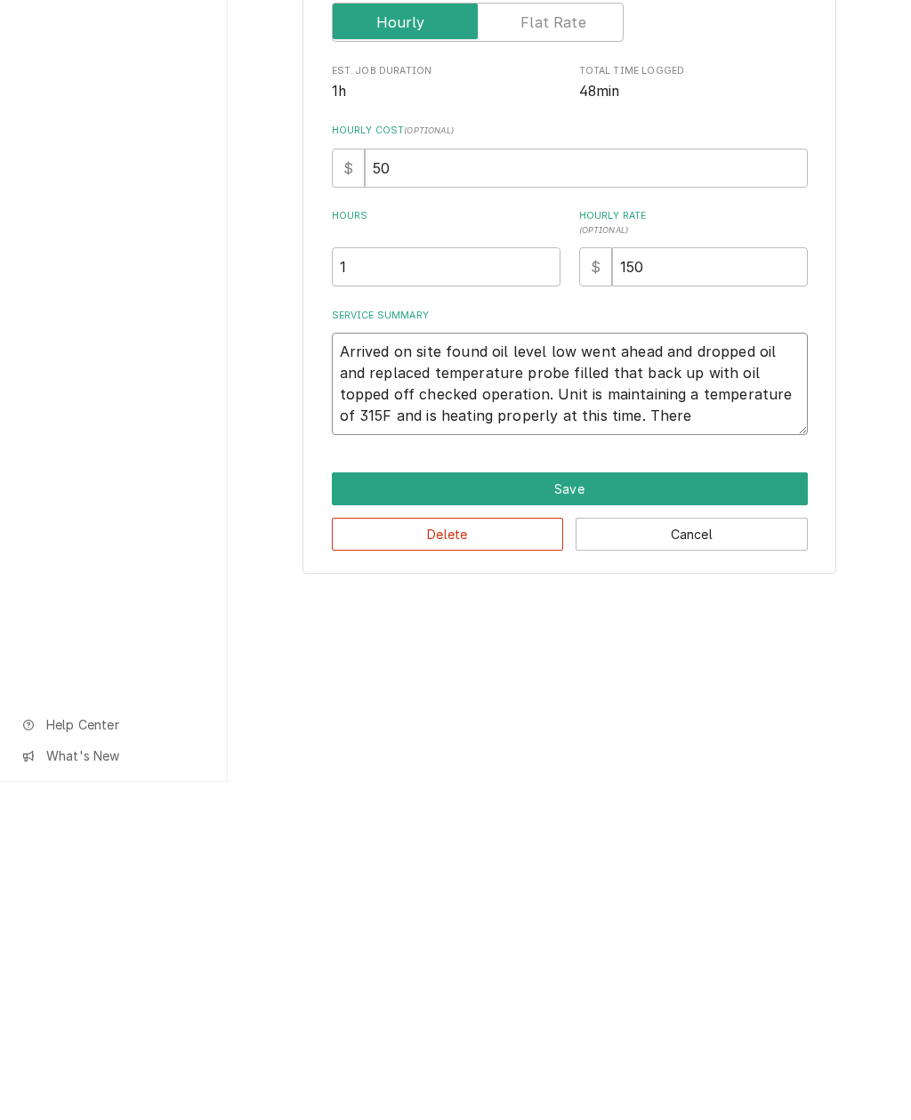
type textarea "x"
type textarea "Arrived on site found oil level low went ahead and dropped oil and replaced tem…"
type textarea "x"
type textarea "Arrived on site found oil level low went ahead and dropped oil and replaced tem…"
type textarea "x"
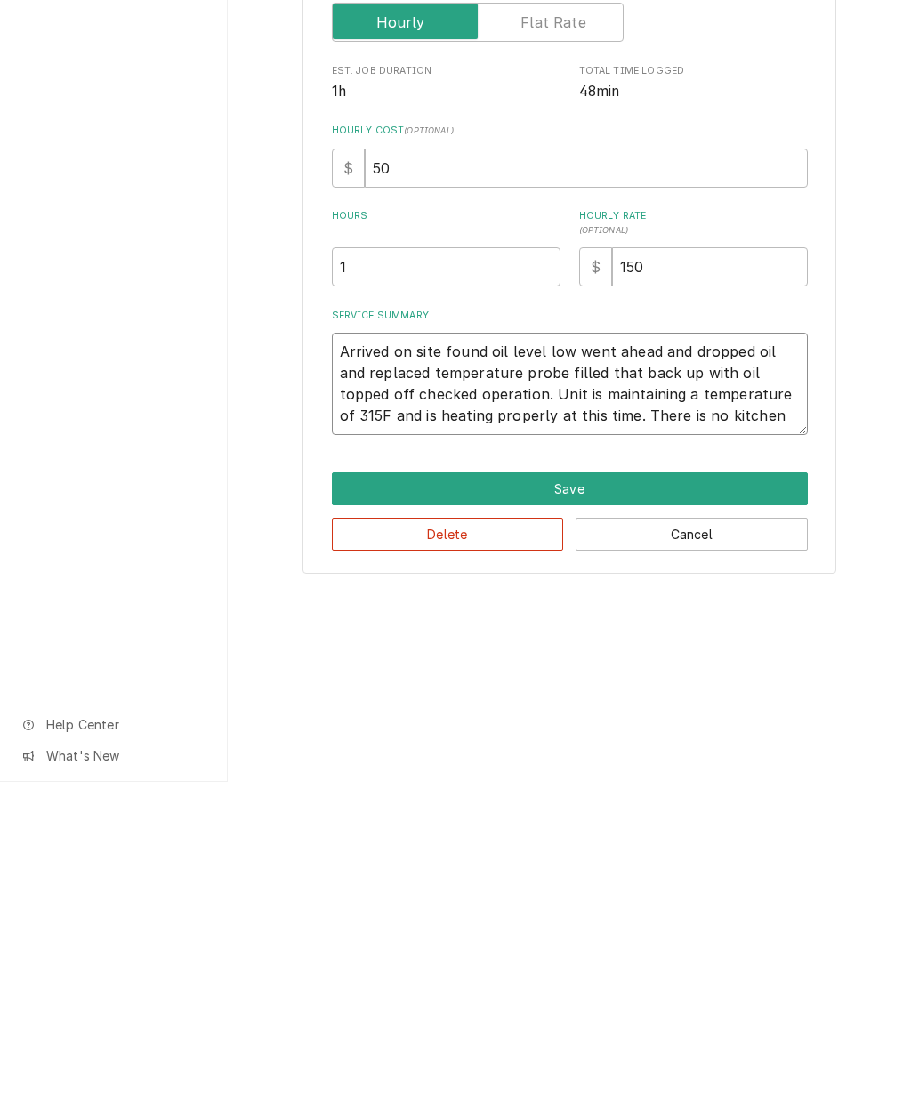
type textarea "Arrived on site found oil level low went ahead and dropped oil and replaced tem…"
type textarea "x"
type textarea "Arrived on site found oil level low went ahead and dropped oil and replaced tem…"
type textarea "x"
type textarea "Arrived on site found oil level low went ahead and dropped oil and replaced tem…"
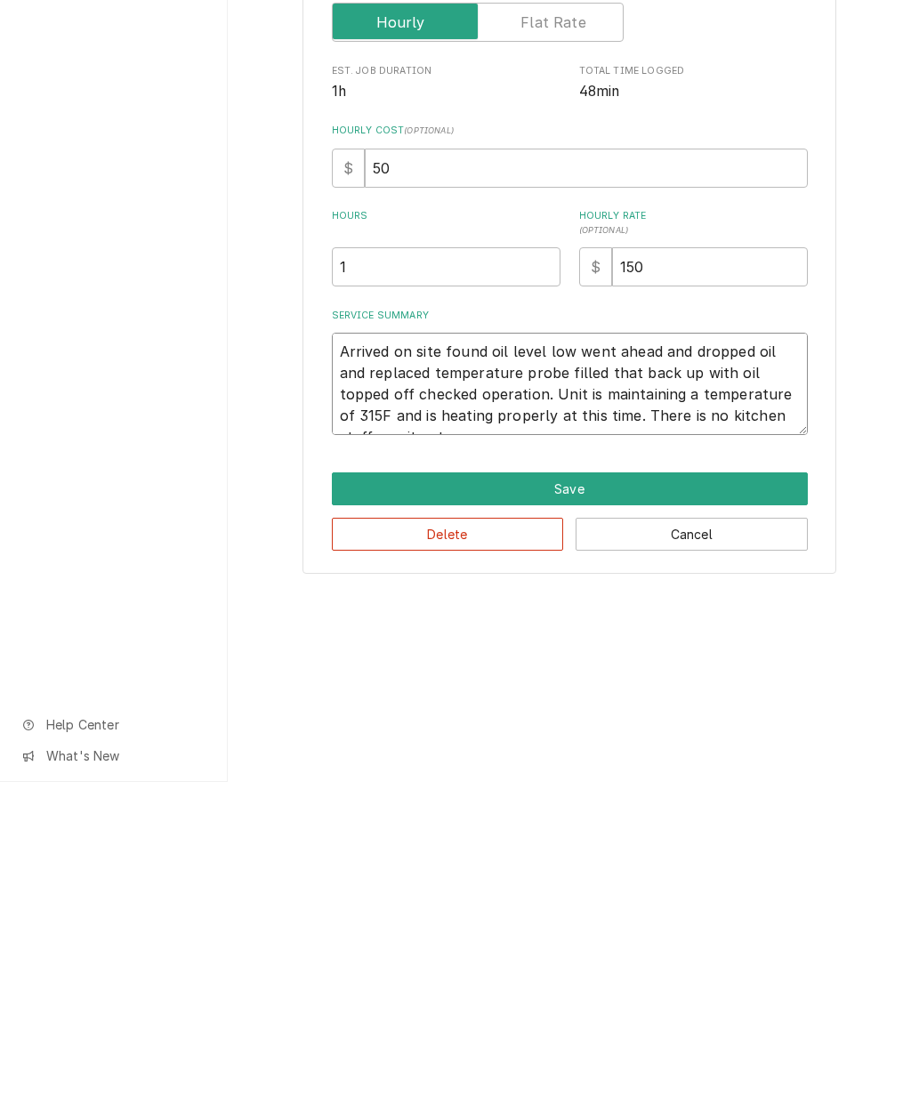
type textarea "x"
type textarea "Arrived on site found oil level low went ahead and dropped oil and replaced tem…"
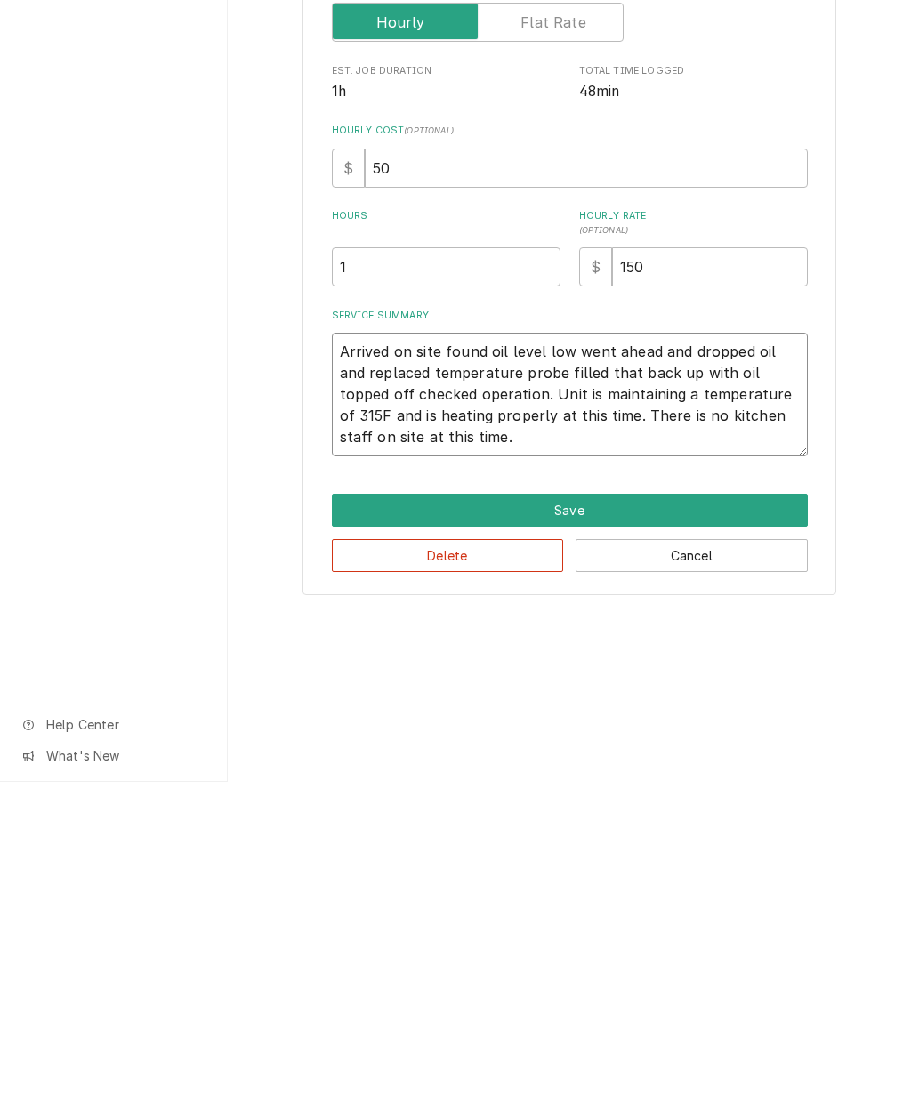
type textarea "x"
type textarea "Arrived on site found oil level low went ahead and dropped oil and replaced tem…"
type textarea "x"
type textarea "Arrived on site found oil level low went ahead and dropped oil and replaced tem…"
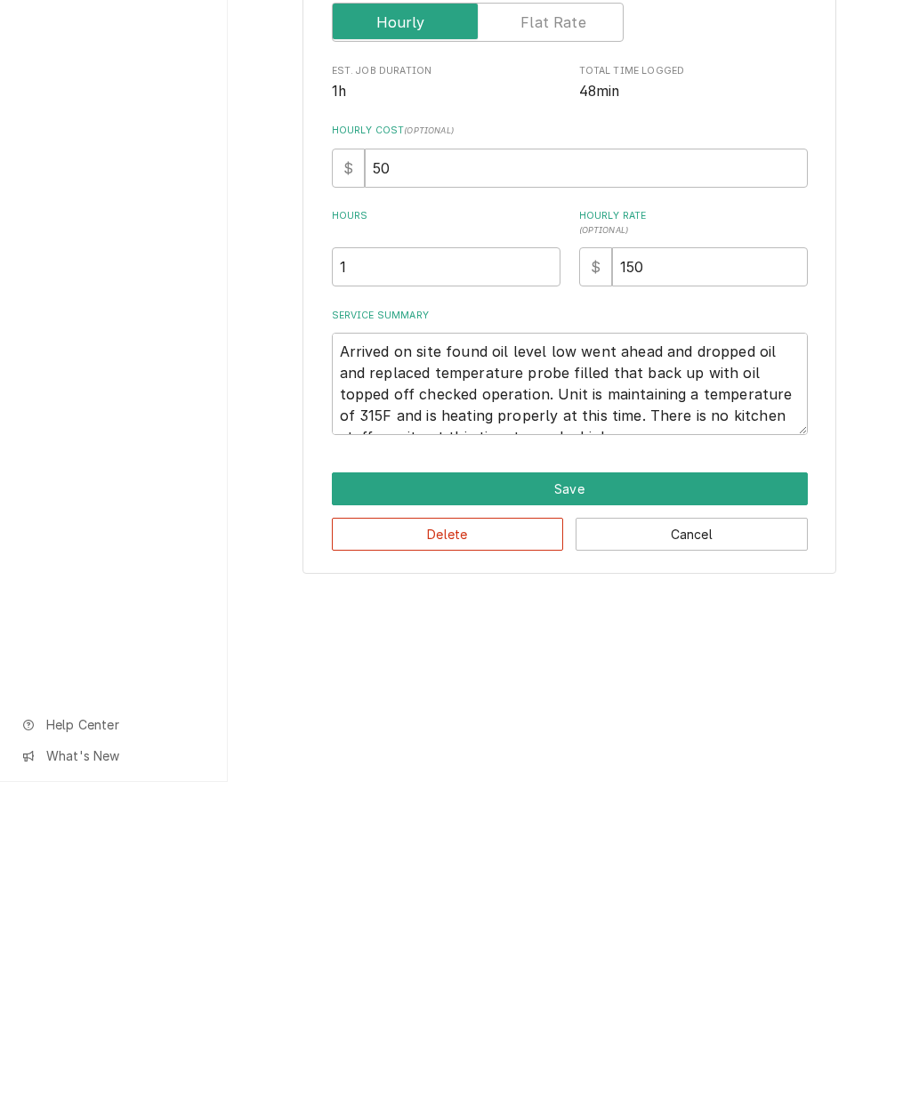
click at [643, 810] on button "Save" at bounding box center [570, 826] width 476 height 33
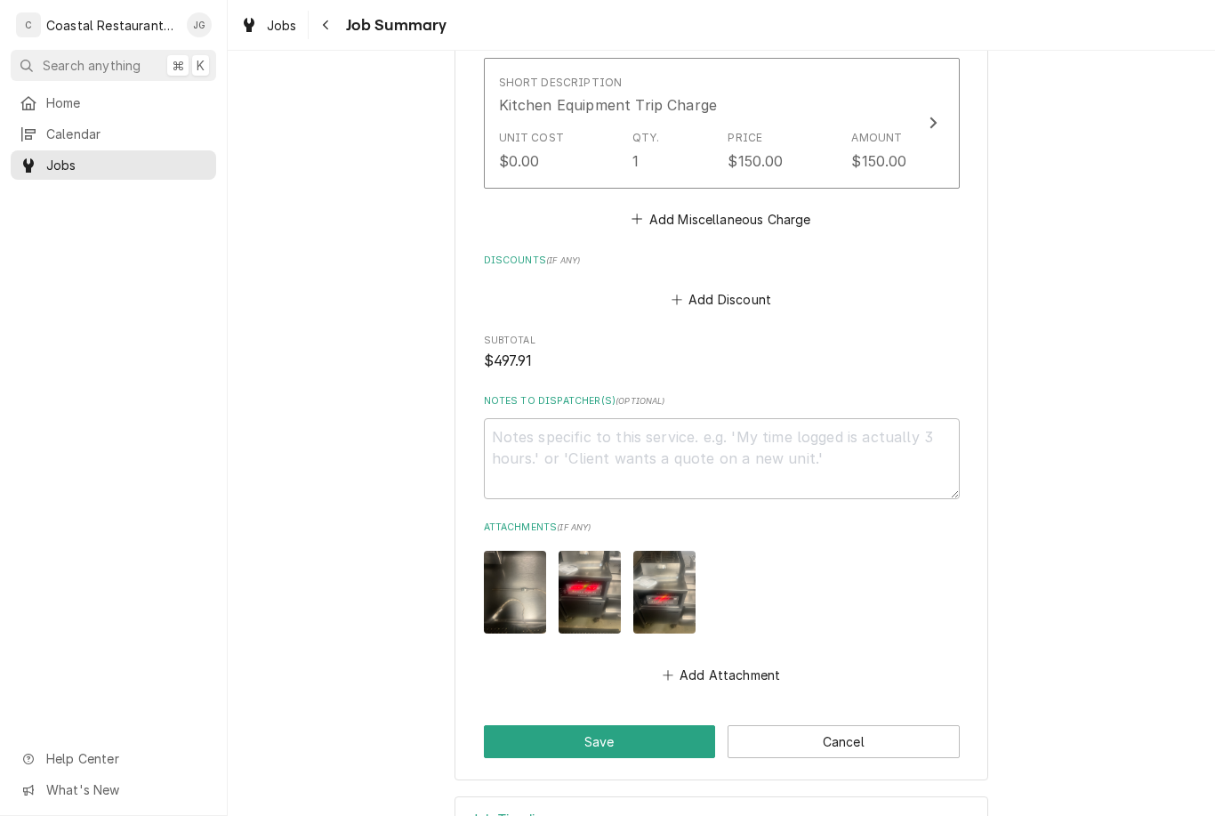
scroll to position [1197, 0]
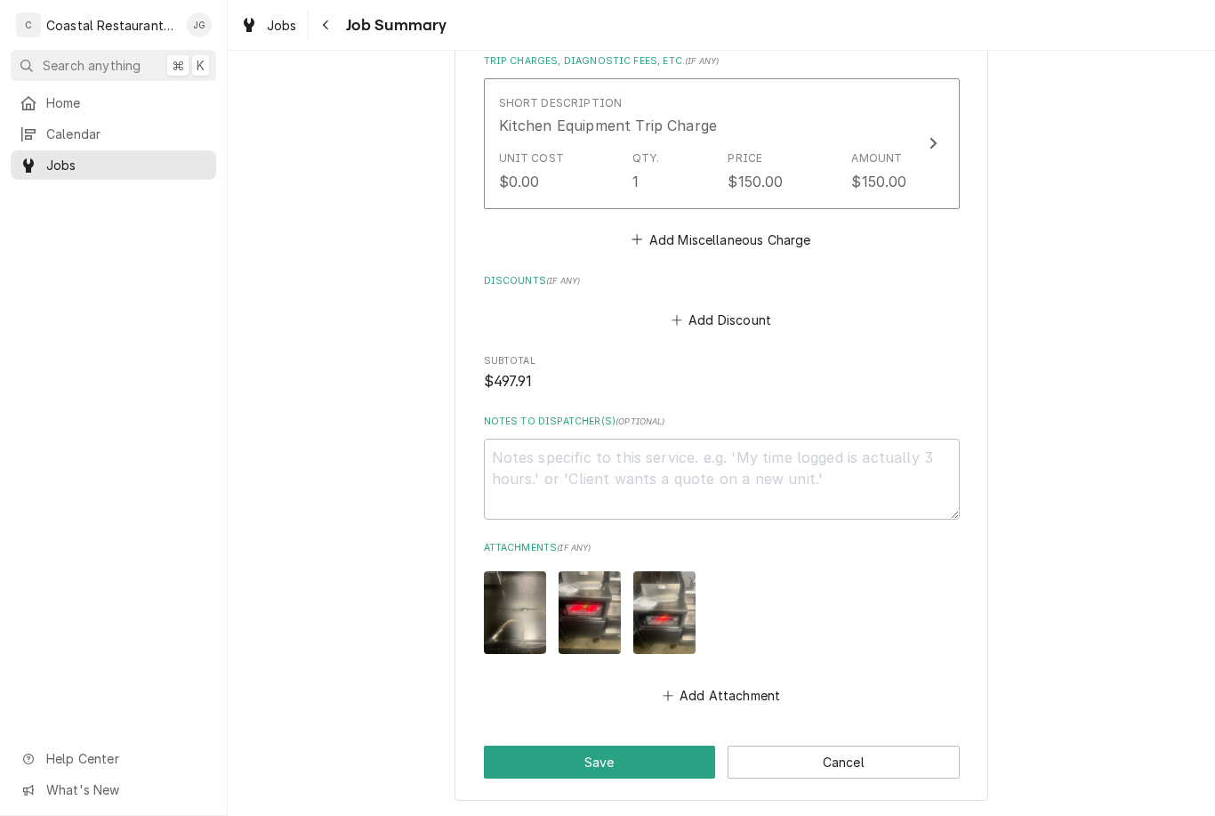
click at [623, 753] on button "Save" at bounding box center [600, 761] width 232 height 33
type textarea "x"
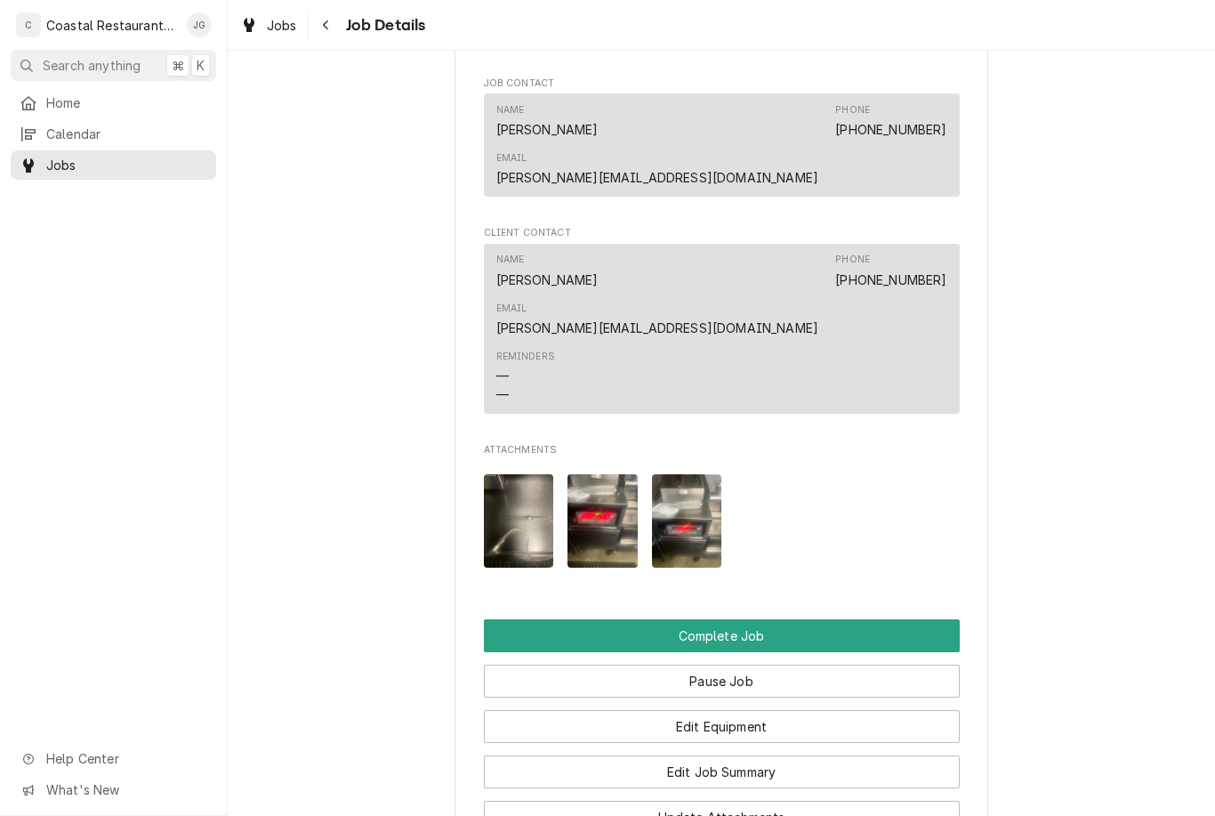
scroll to position [1499, 0]
click at [787, 618] on button "Complete Job" at bounding box center [722, 634] width 476 height 33
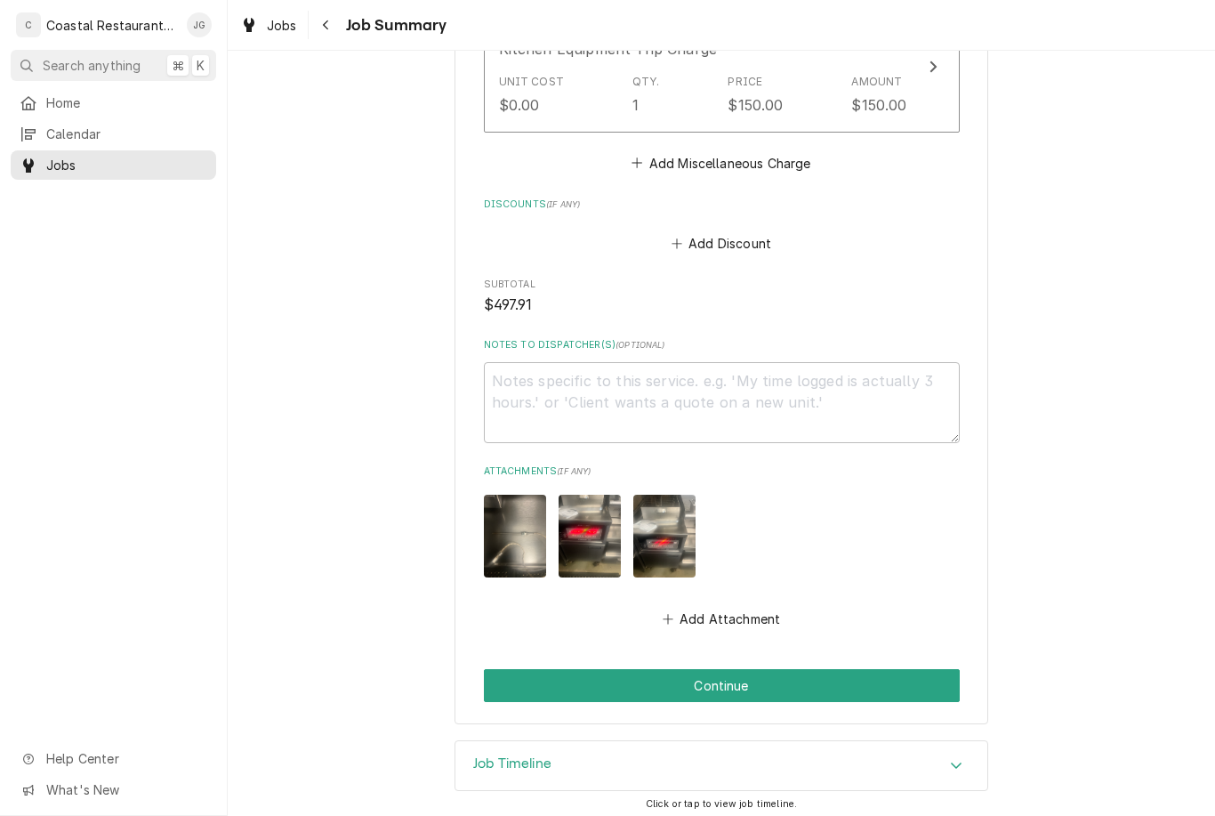
scroll to position [1273, 0]
click at [786, 673] on button "Continue" at bounding box center [722, 686] width 476 height 33
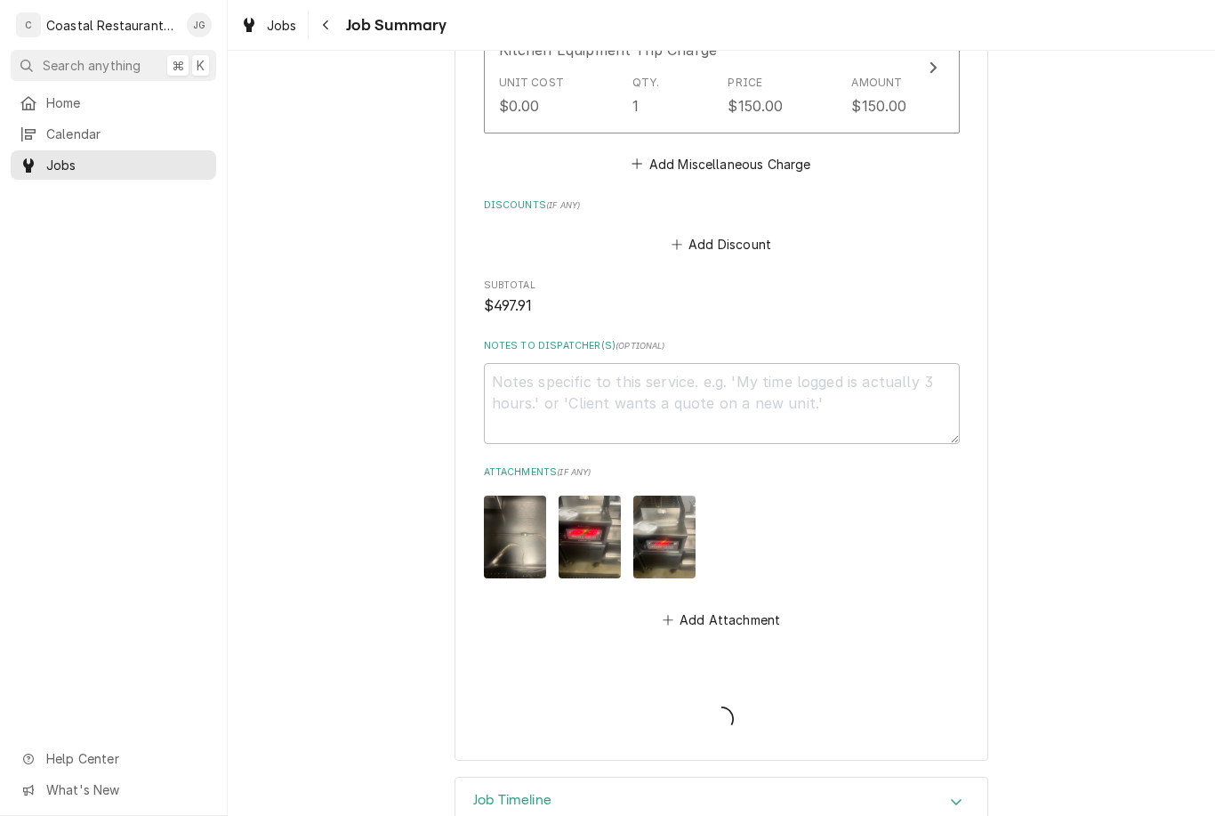
type textarea "x"
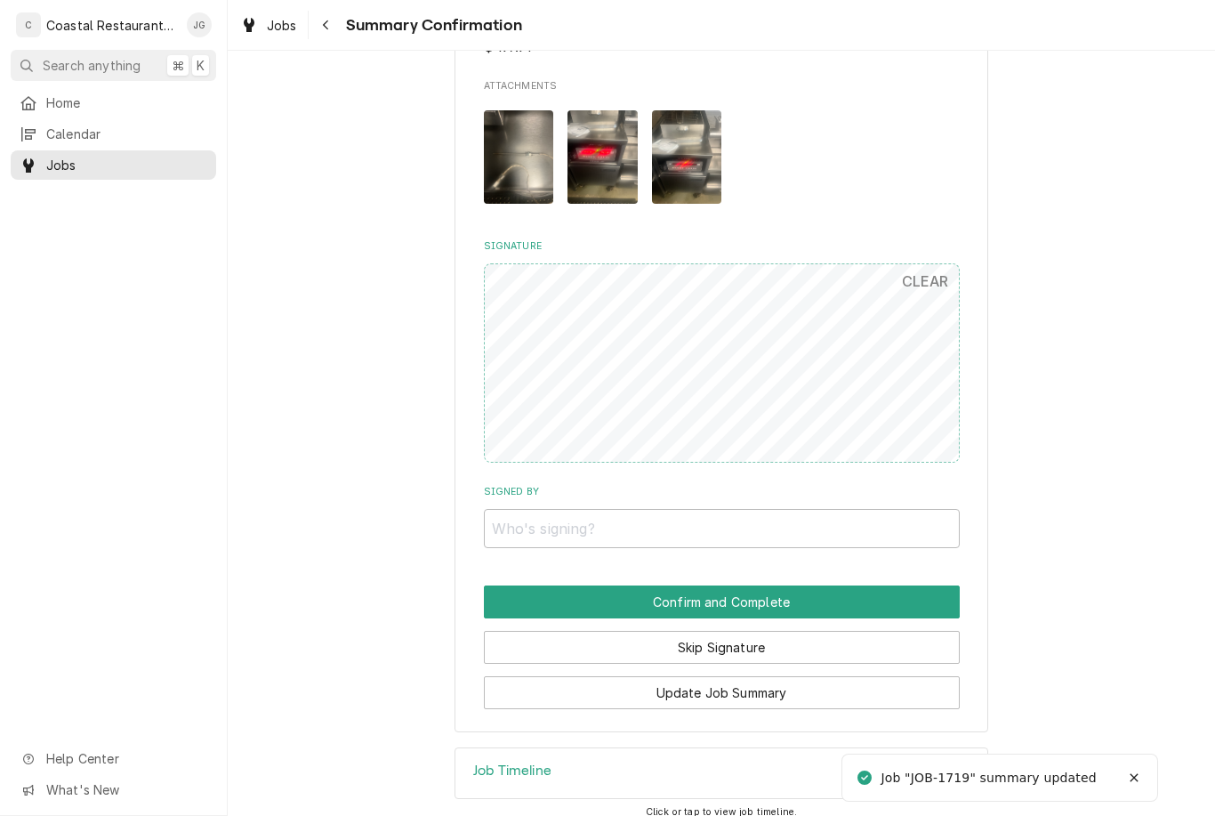
scroll to position [1269, 0]
click at [706, 510] on input "Signed By" at bounding box center [722, 529] width 476 height 39
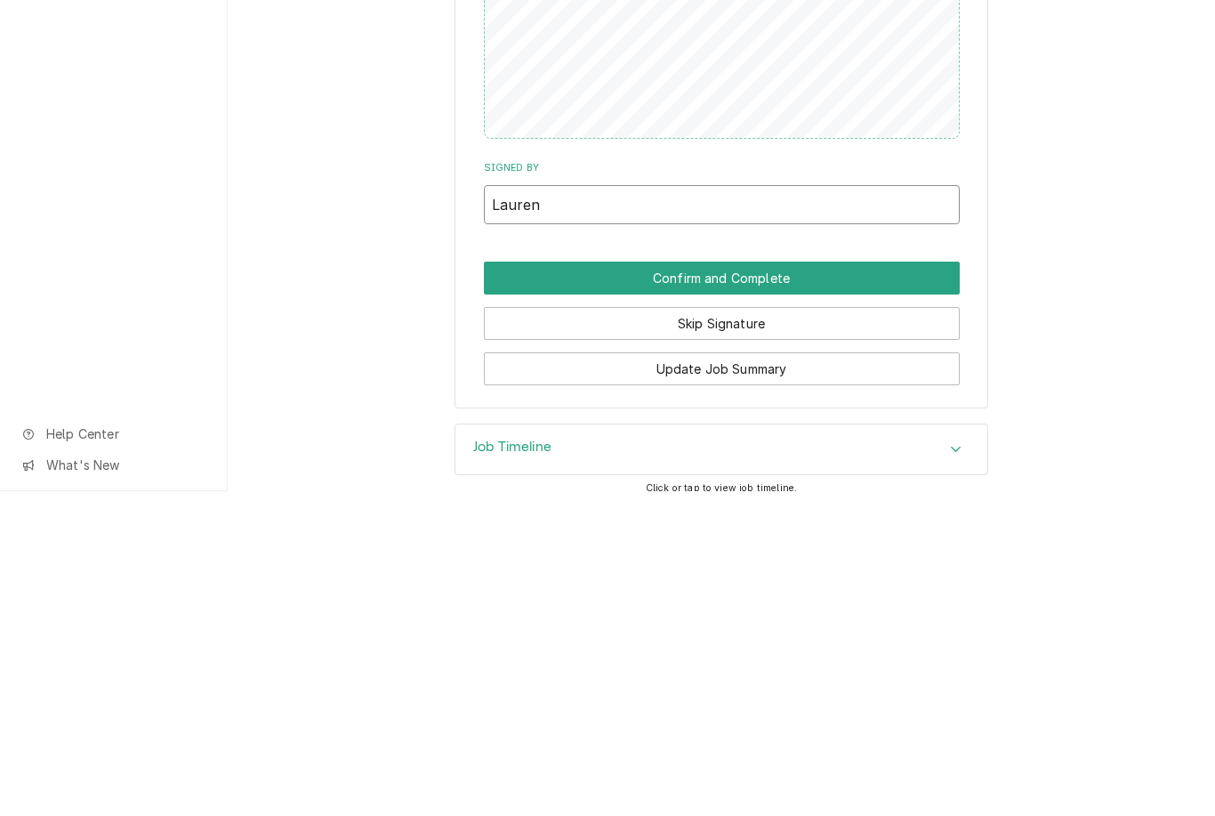
type input "Lauren"
click at [810, 586] on button "Confirm and Complete" at bounding box center [722, 602] width 476 height 33
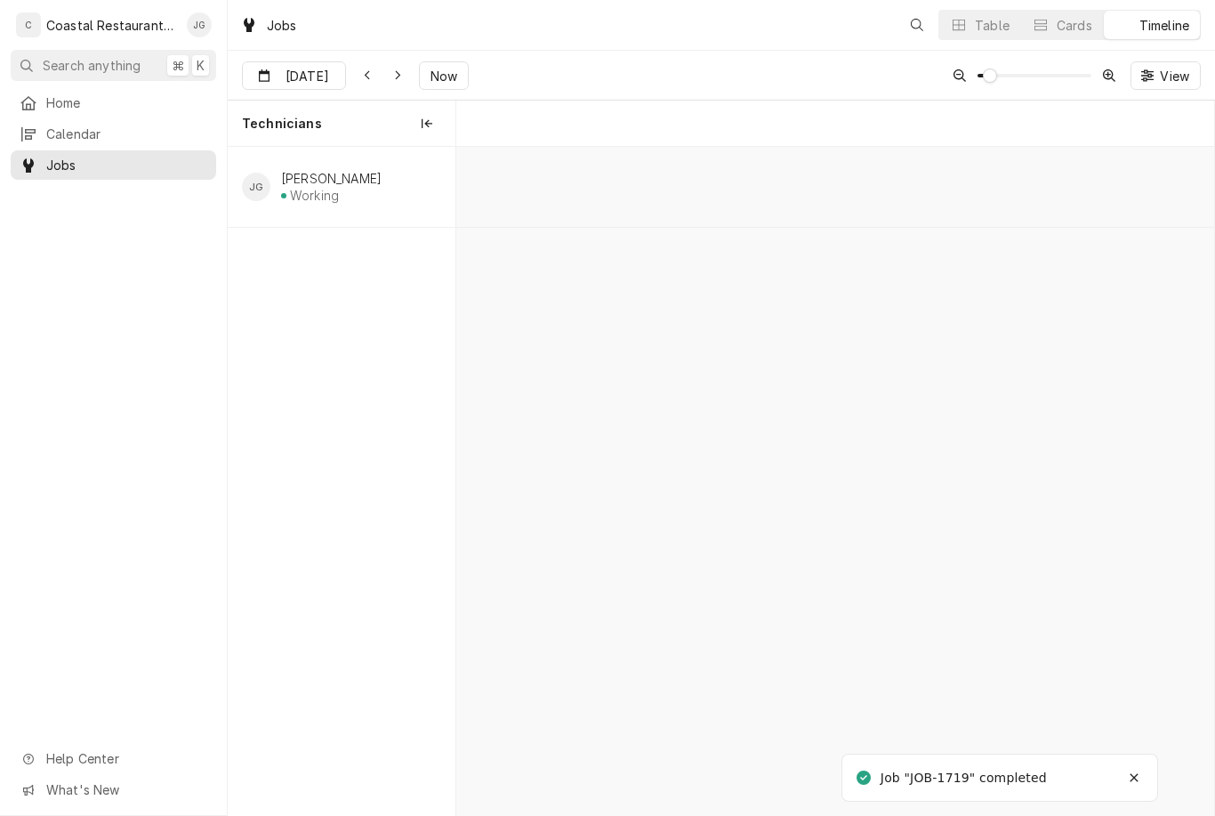
scroll to position [0, 15032]
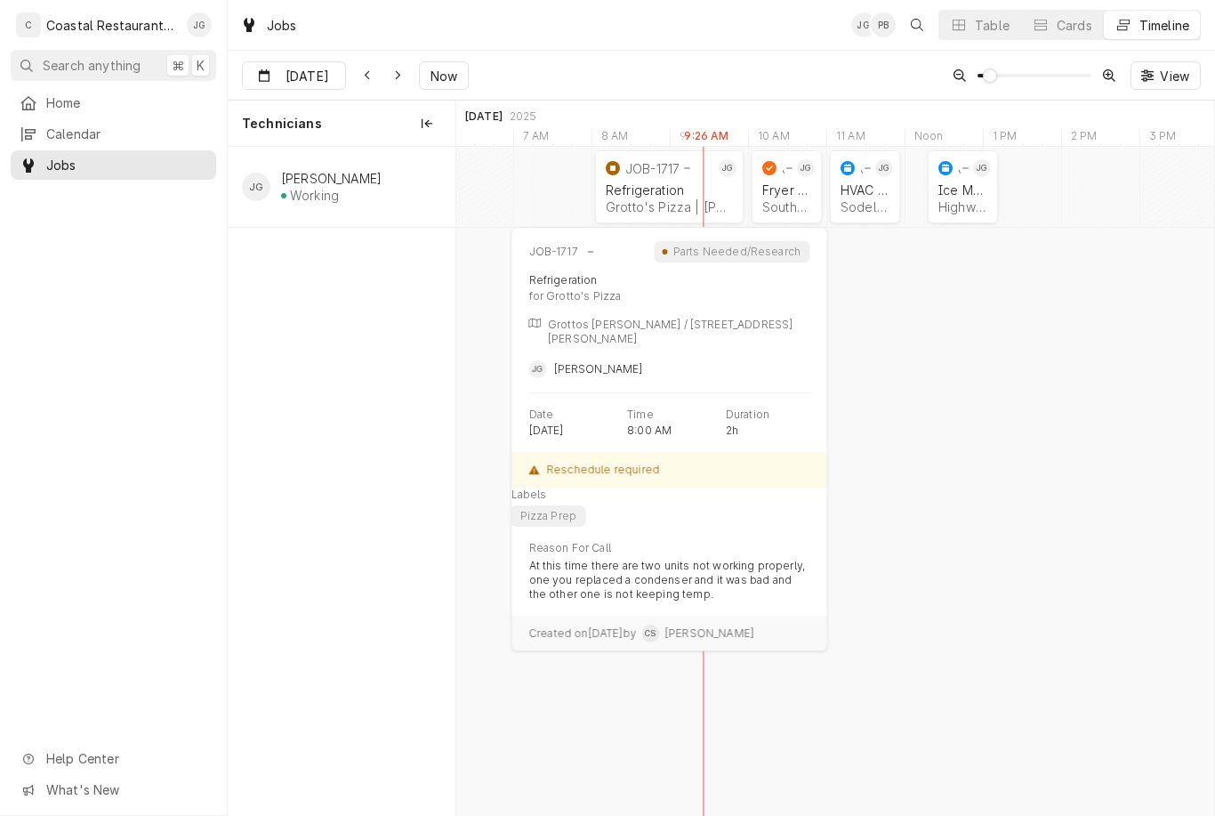
click at [665, 208] on div "Grotto's Pizza | Bethany Beach, 19930" at bounding box center [669, 206] width 127 height 15
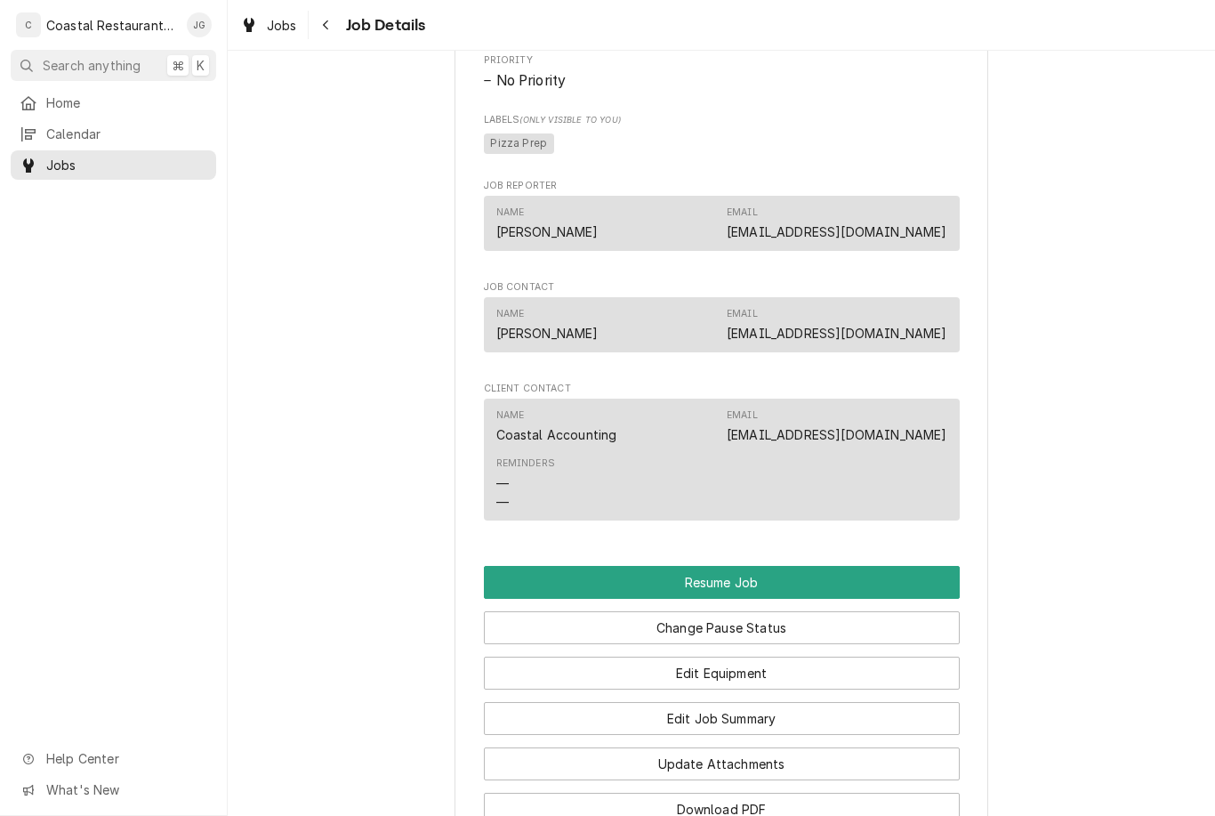
scroll to position [1097, 0]
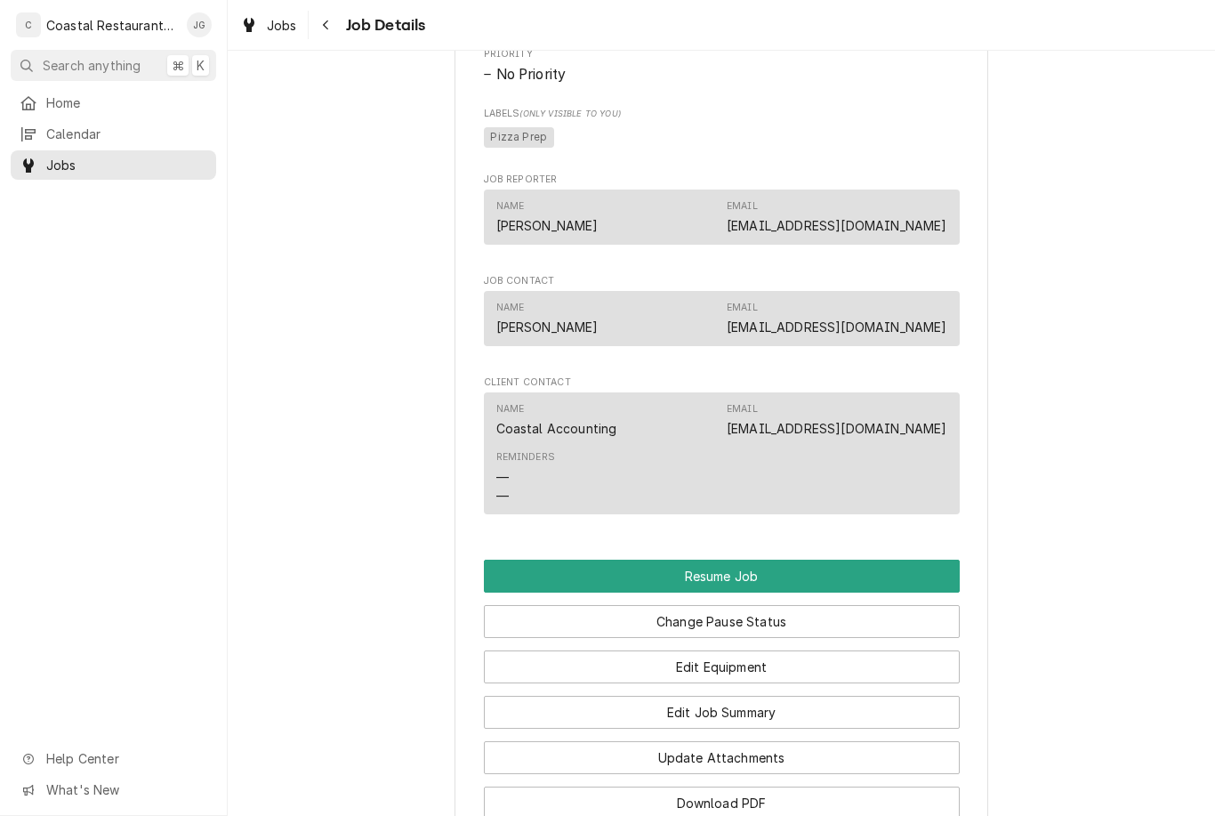
click at [751, 568] on button "Resume Job" at bounding box center [722, 576] width 476 height 33
